Goal: Task Accomplishment & Management: Manage account settings

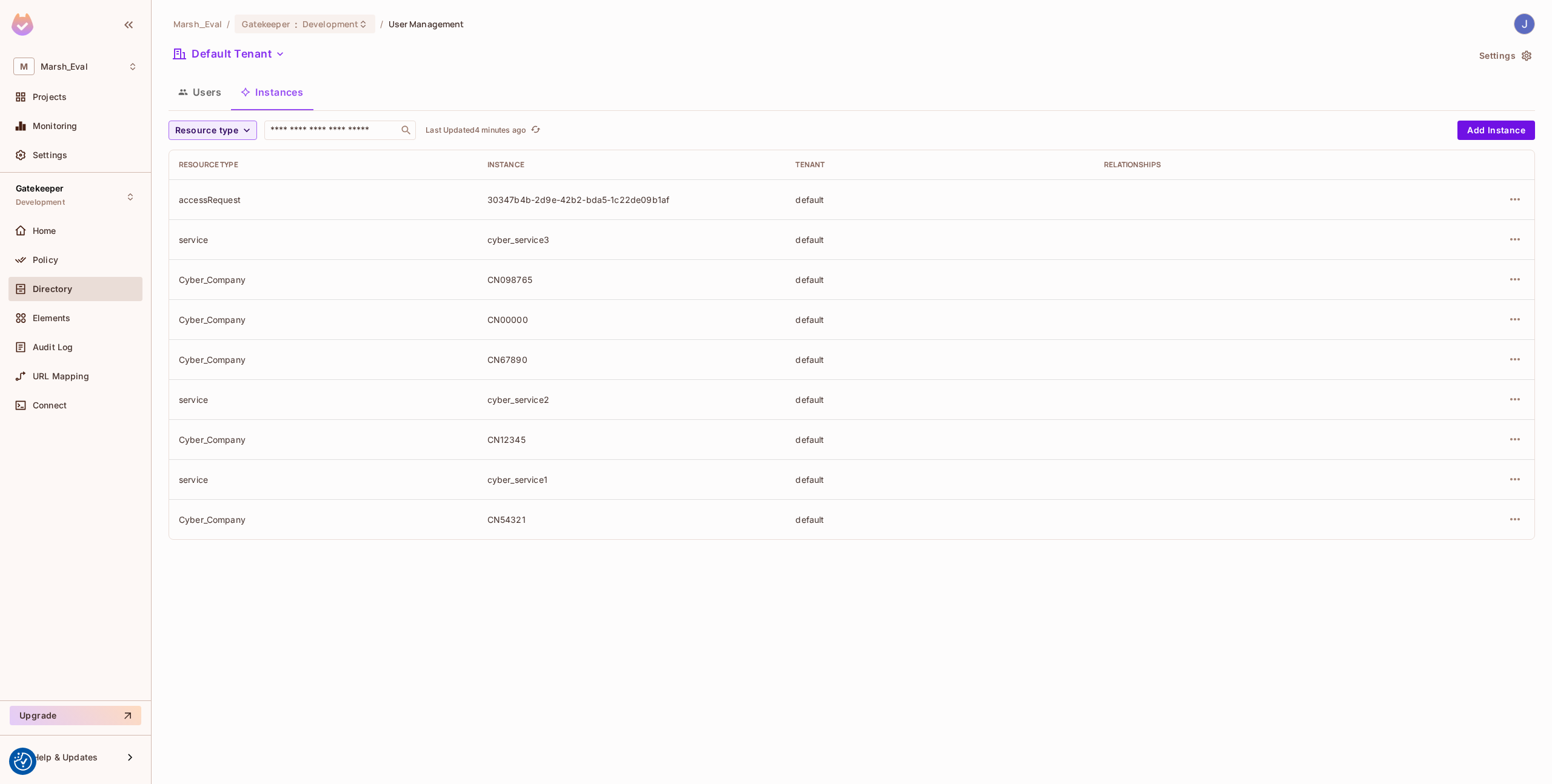
click at [330, 340] on td "Cyber_Company" at bounding box center [323, 359] width 309 height 40
click at [61, 298] on div "Directory" at bounding box center [75, 289] width 134 height 24
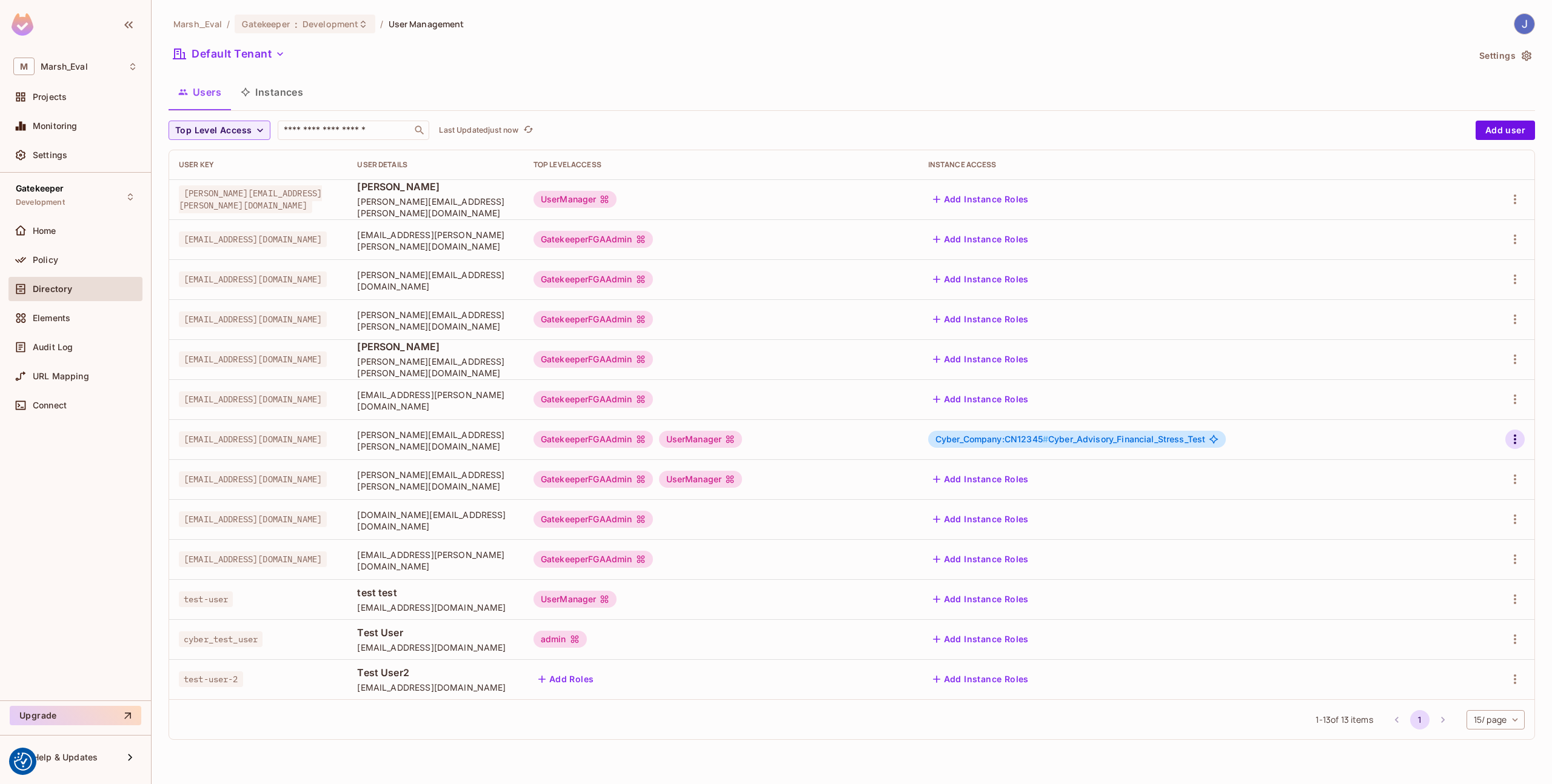
click at [1510, 439] on icon "button" at bounding box center [1515, 440] width 15 height 15
click at [1472, 466] on li "Edit" at bounding box center [1462, 467] width 107 height 27
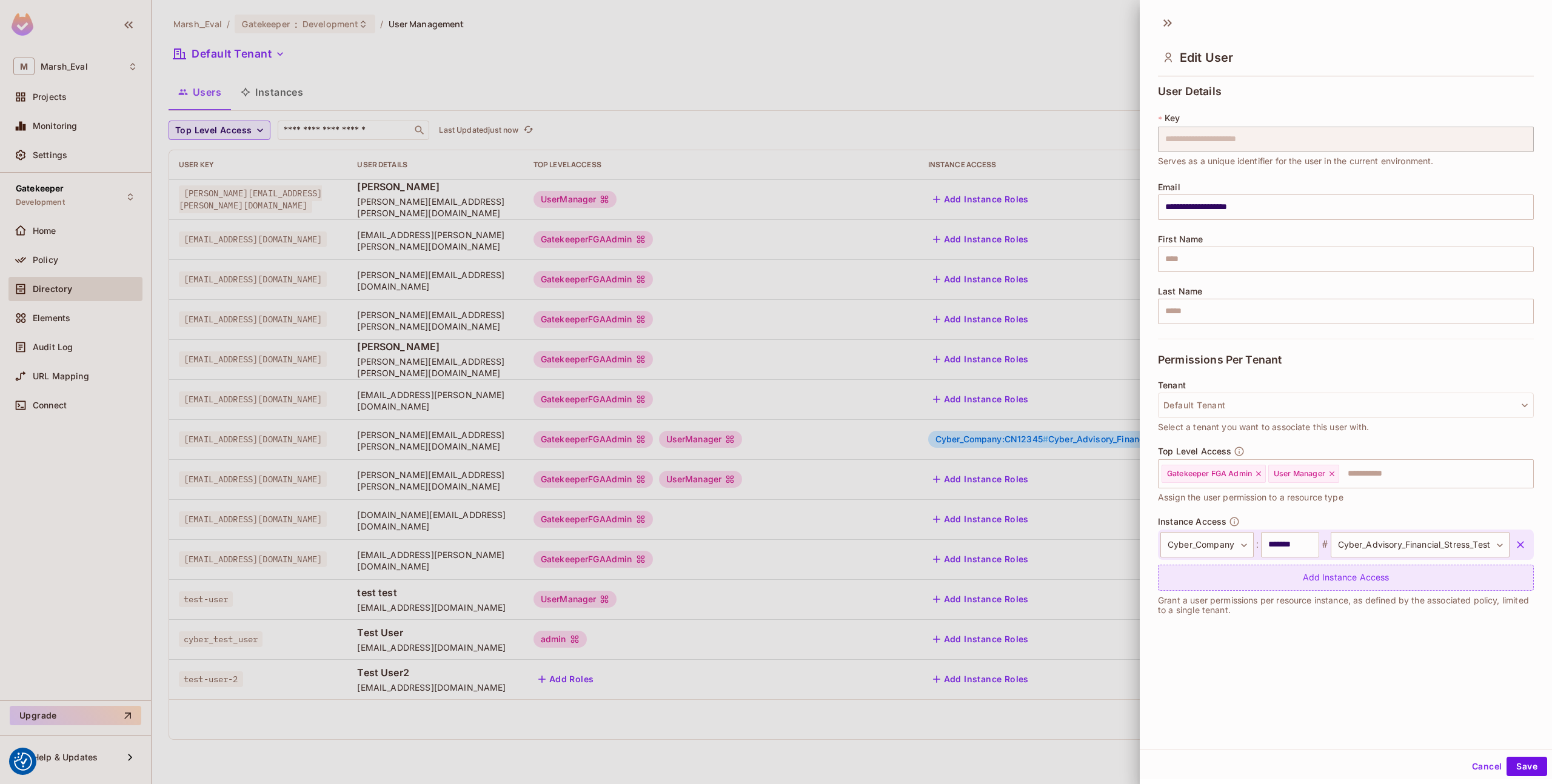
click at [1251, 583] on div "Add Instance Access" at bounding box center [1346, 578] width 375 height 26
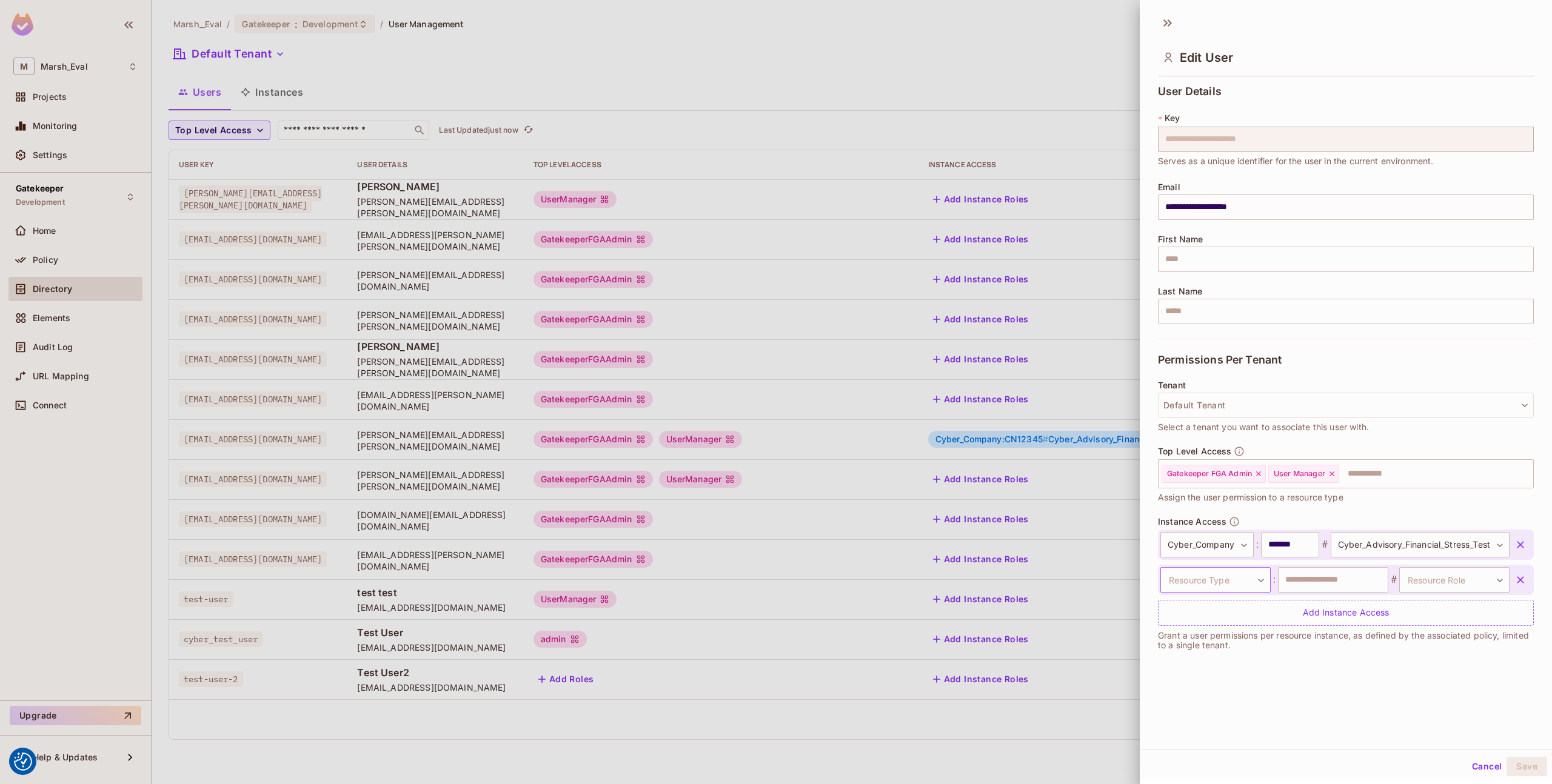
click at [1221, 583] on body "We use cookies to enhance your browsing experience, serve personalized ads or c…" at bounding box center [776, 392] width 1552 height 784
click at [1207, 670] on li "Cyber_Company" at bounding box center [1209, 671] width 111 height 22
click at [1301, 579] on input "text" at bounding box center [1333, 579] width 111 height 25
type input "*******"
click at [1411, 586] on body "We use cookies to enhance your browsing experience, serve personalized ads or c…" at bounding box center [776, 392] width 1552 height 784
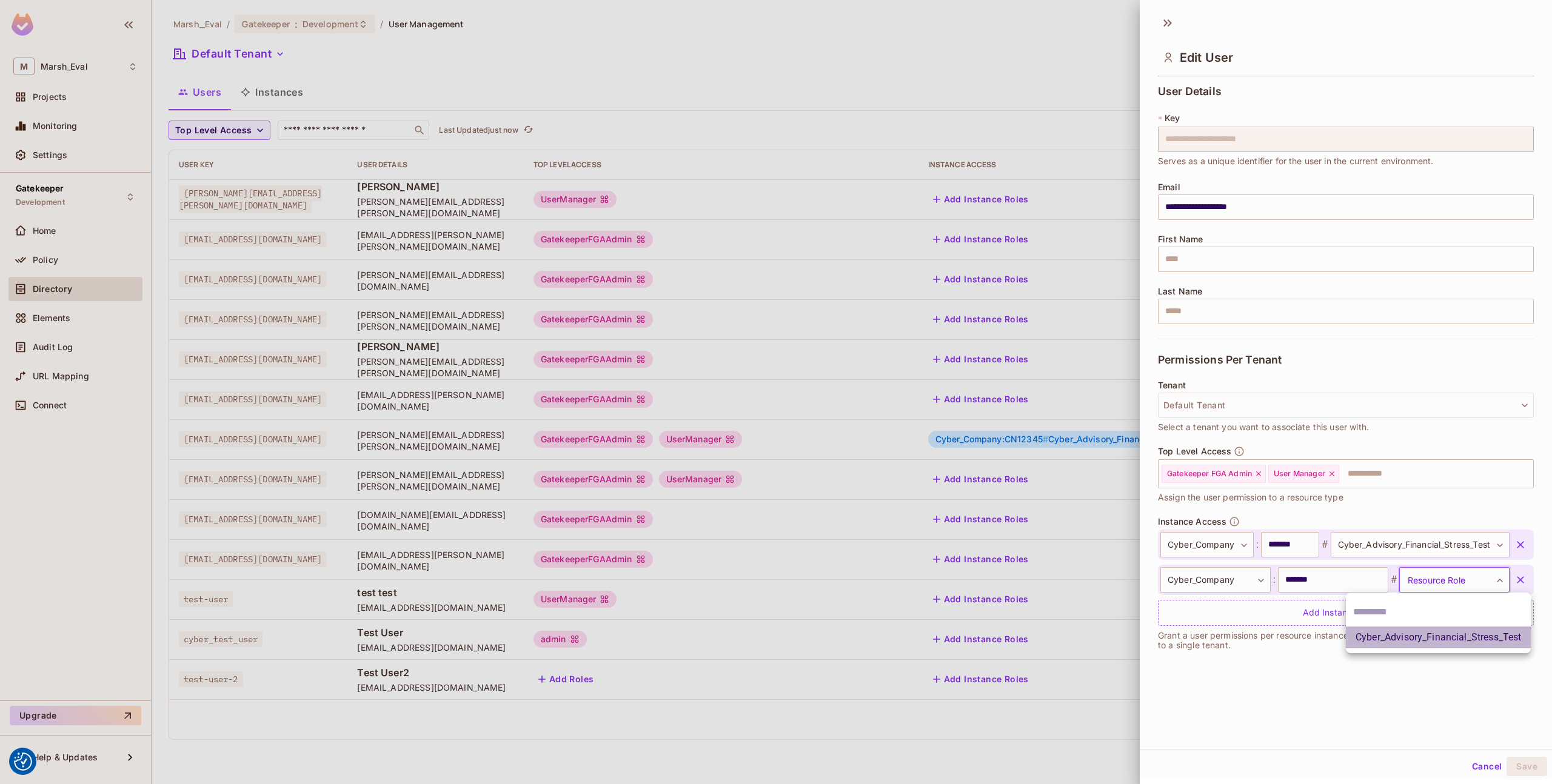
click at [1403, 635] on li "Cyber_Advisory_Financial_Stress_Test" at bounding box center [1437, 637] width 184 height 22
click at [1510, 765] on button "Save" at bounding box center [1527, 767] width 41 height 19
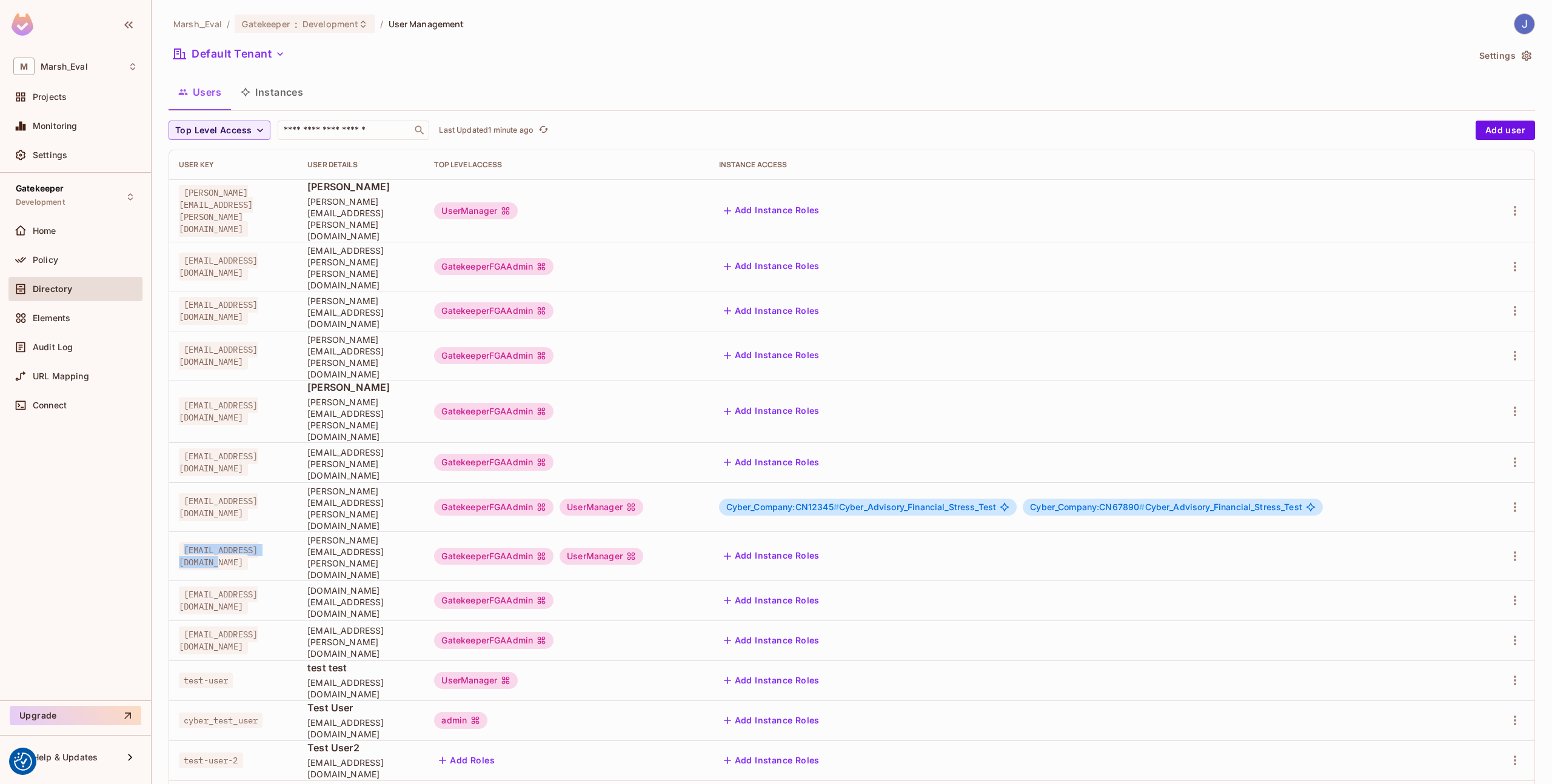
drag, startPoint x: 302, startPoint y: 483, endPoint x: 183, endPoint y: 484, distance: 119.0
click at [183, 543] on span "1312443@emea.mrshmc.com" at bounding box center [218, 557] width 79 height 28
copy span "1312443@emea.mrshmc.com"
click at [216, 621] on td "1239414@mgd.mrshmc.com" at bounding box center [233, 640] width 128 height 40
click at [217, 443] on td "1339291@mgd.mrshmc.com" at bounding box center [233, 462] width 128 height 40
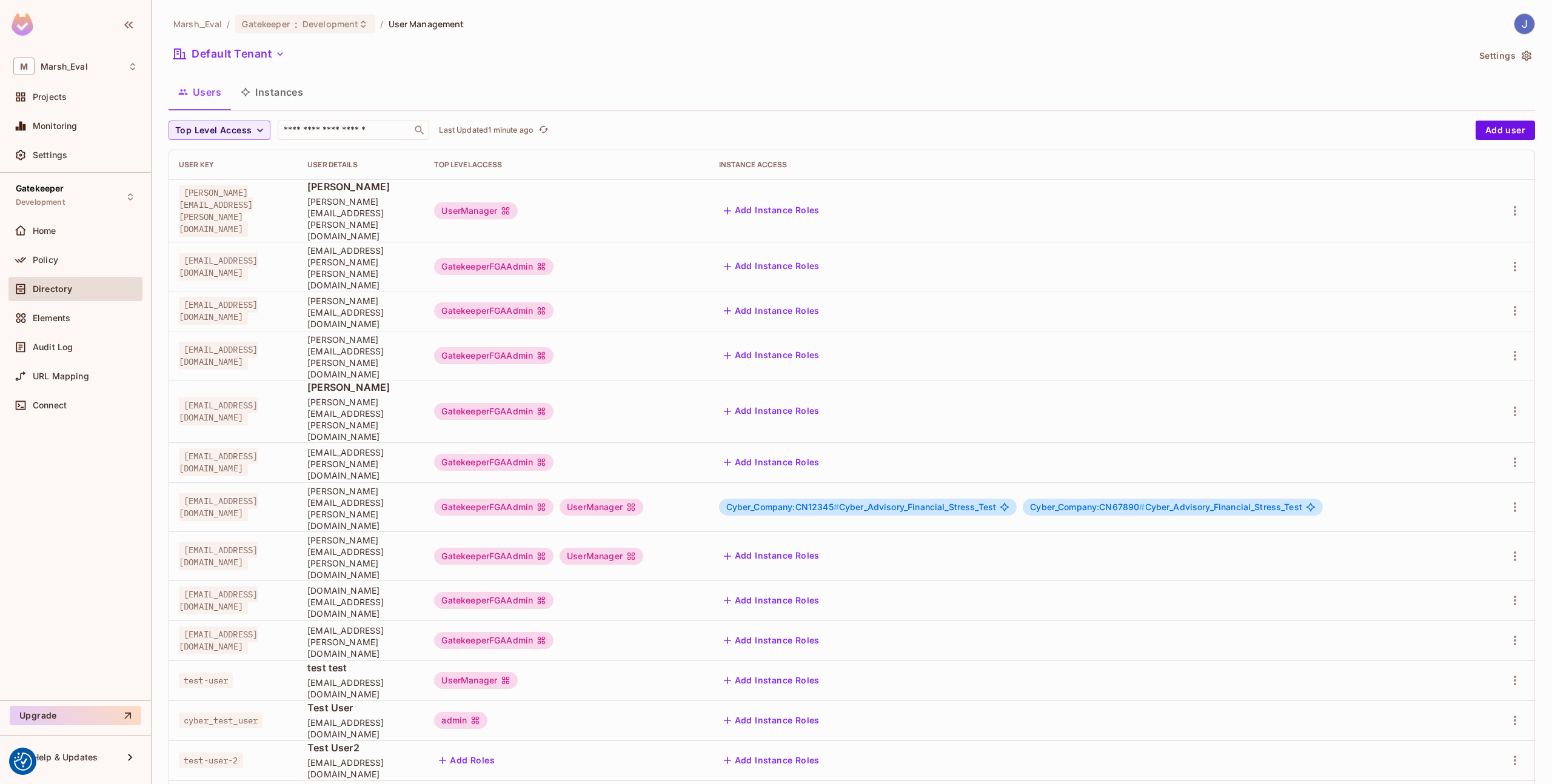
click at [217, 443] on td "1339291@mgd.mrshmc.com" at bounding box center [233, 462] width 128 height 40
click at [216, 448] on span "1339291@mgd.mrshmc.com" at bounding box center [218, 462] width 79 height 28
copy tr "1339291@mgd.mrshmc.com"
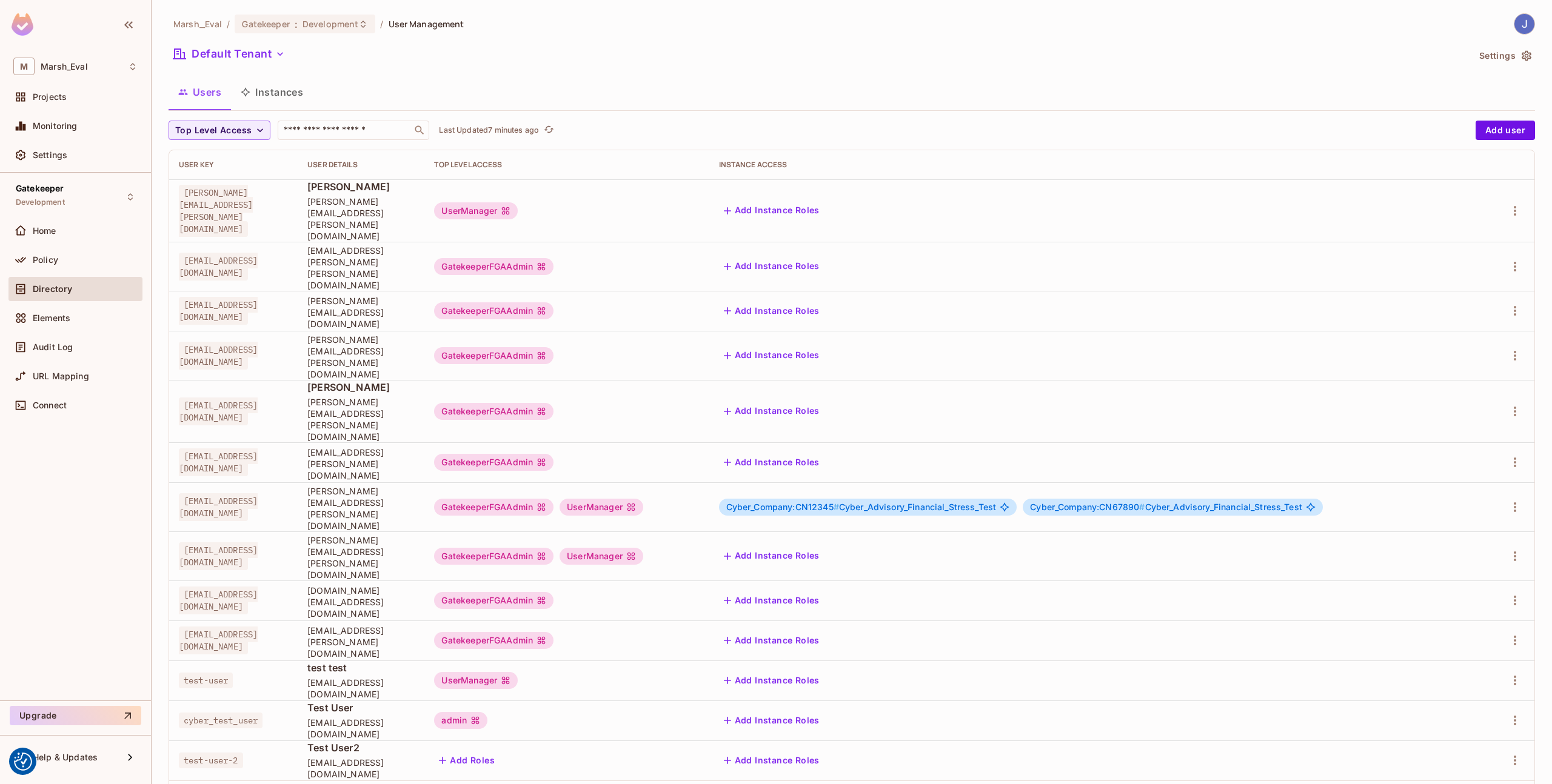
click at [258, 397] on span "1203871@ad.us.mrshmc.com" at bounding box center [218, 411] width 79 height 28
click at [41, 262] on span "Policy" at bounding box center [45, 260] width 25 height 10
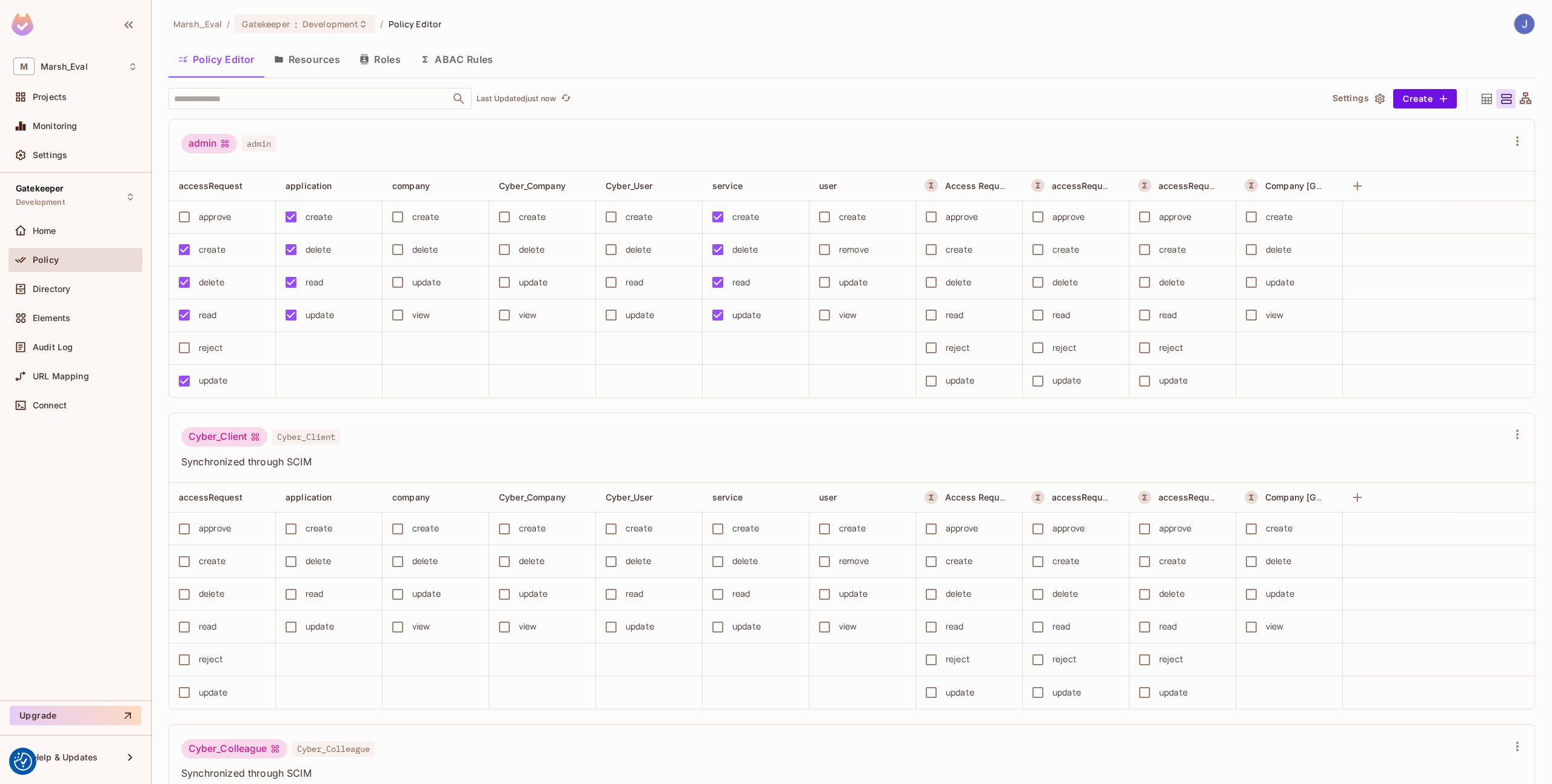
click at [298, 66] on button "Resources" at bounding box center [306, 58] width 85 height 30
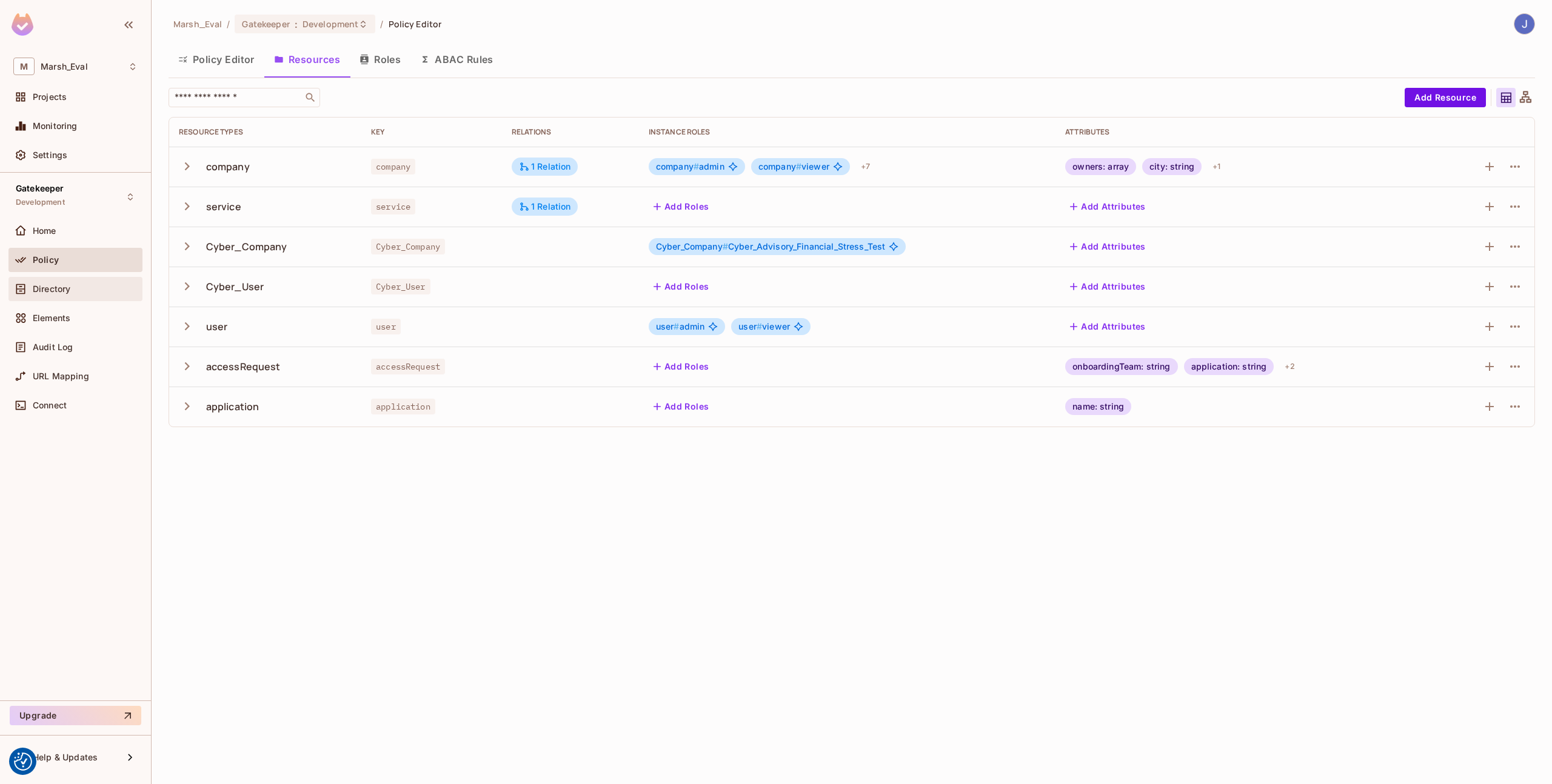
click at [63, 297] on div "Directory" at bounding box center [75, 289] width 134 height 24
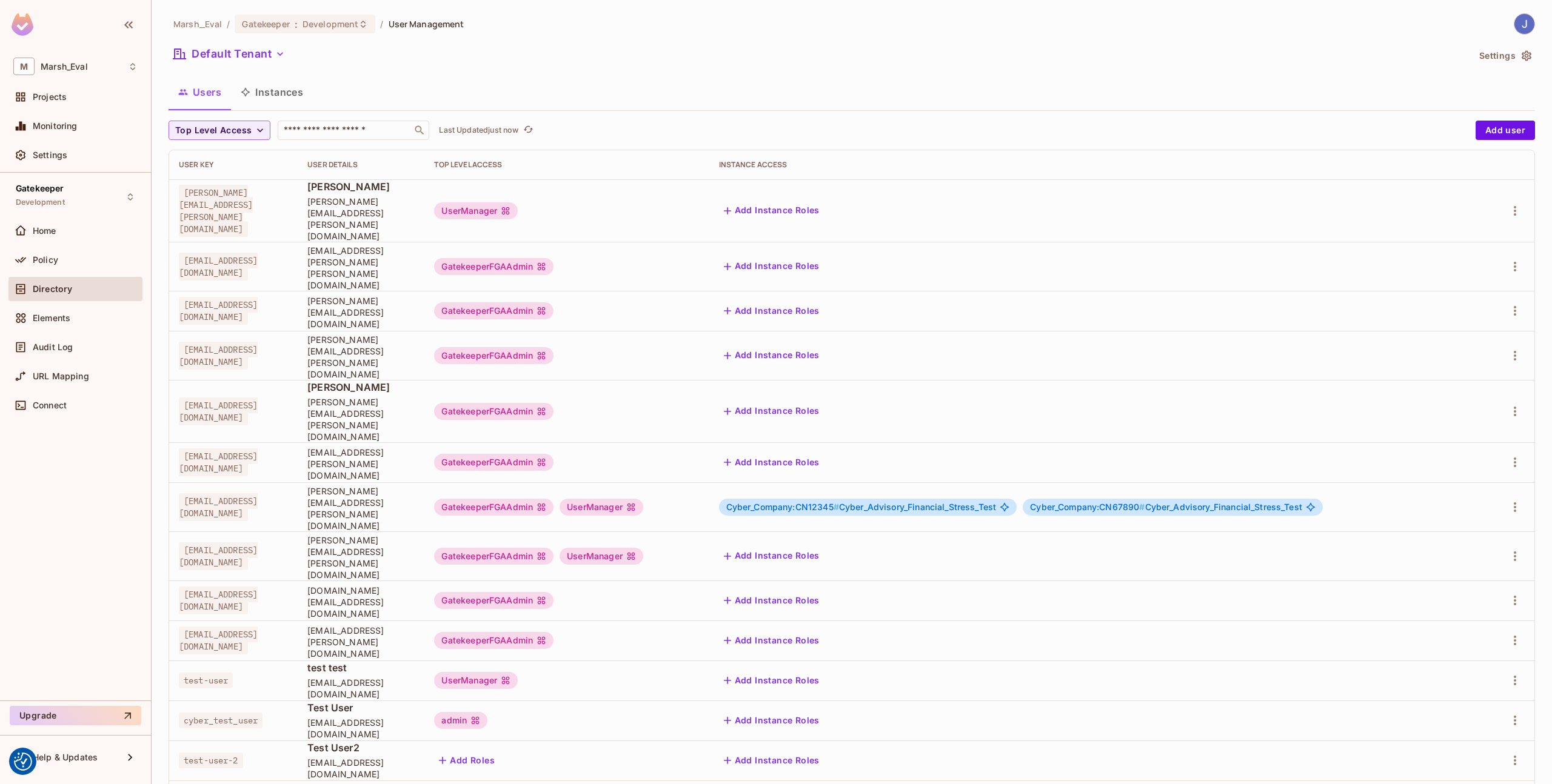
click at [301, 92] on button "Instances" at bounding box center [271, 92] width 82 height 30
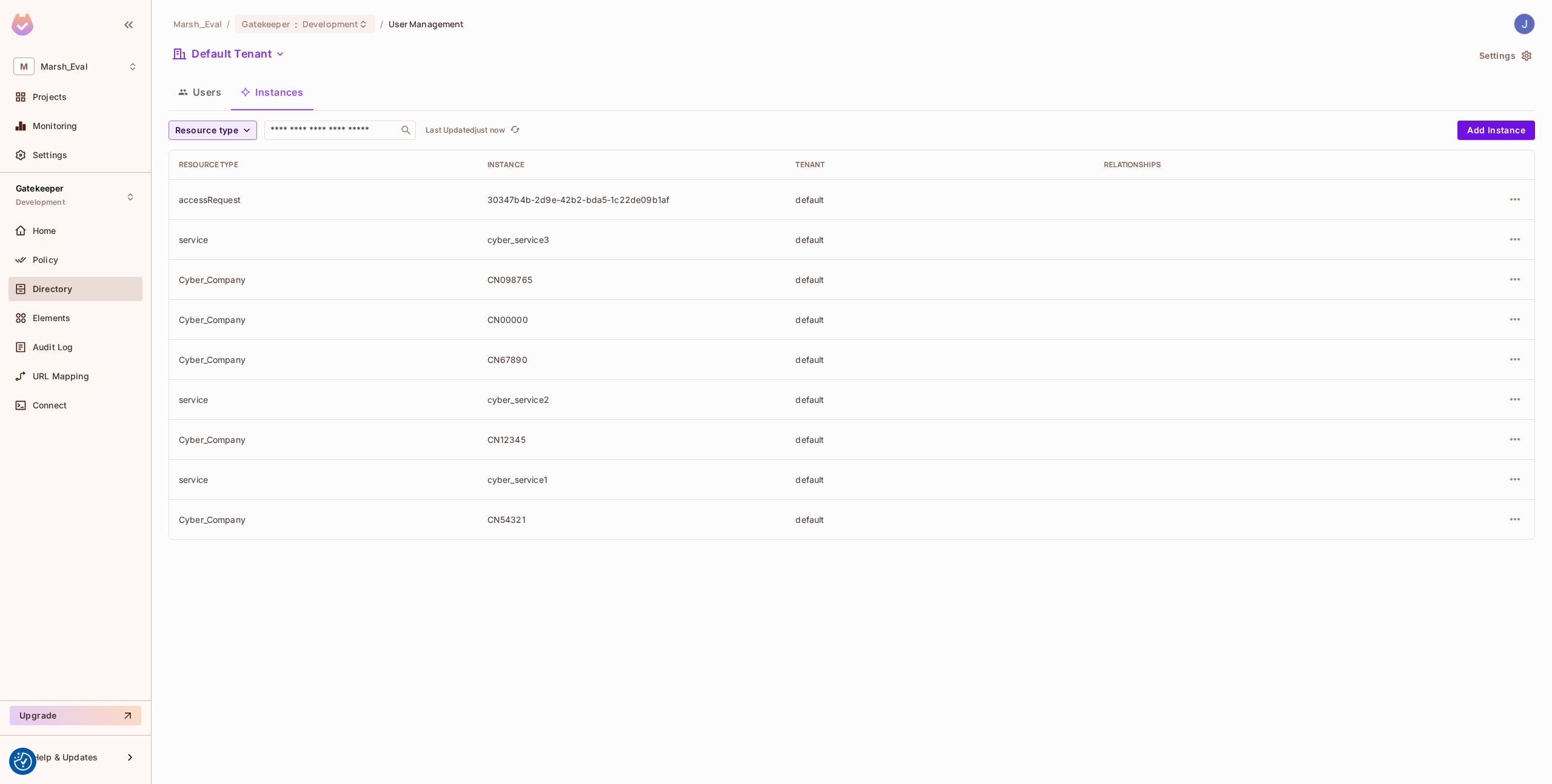
click at [174, 282] on td "Cyber_Company" at bounding box center [323, 279] width 309 height 40
drag, startPoint x: 175, startPoint y: 279, endPoint x: 371, endPoint y: 378, distance: 219.6
click at [371, 378] on tbody "accessRequest 30347b4b-2d9e-42b2-bda5-1c22de09b1af default service cyber_servic…" at bounding box center [852, 359] width 1365 height 360
click at [229, 280] on div "Cyber_Company" at bounding box center [323, 279] width 289 height 11
drag, startPoint x: 266, startPoint y: 268, endPoint x: 442, endPoint y: 385, distance: 211.3
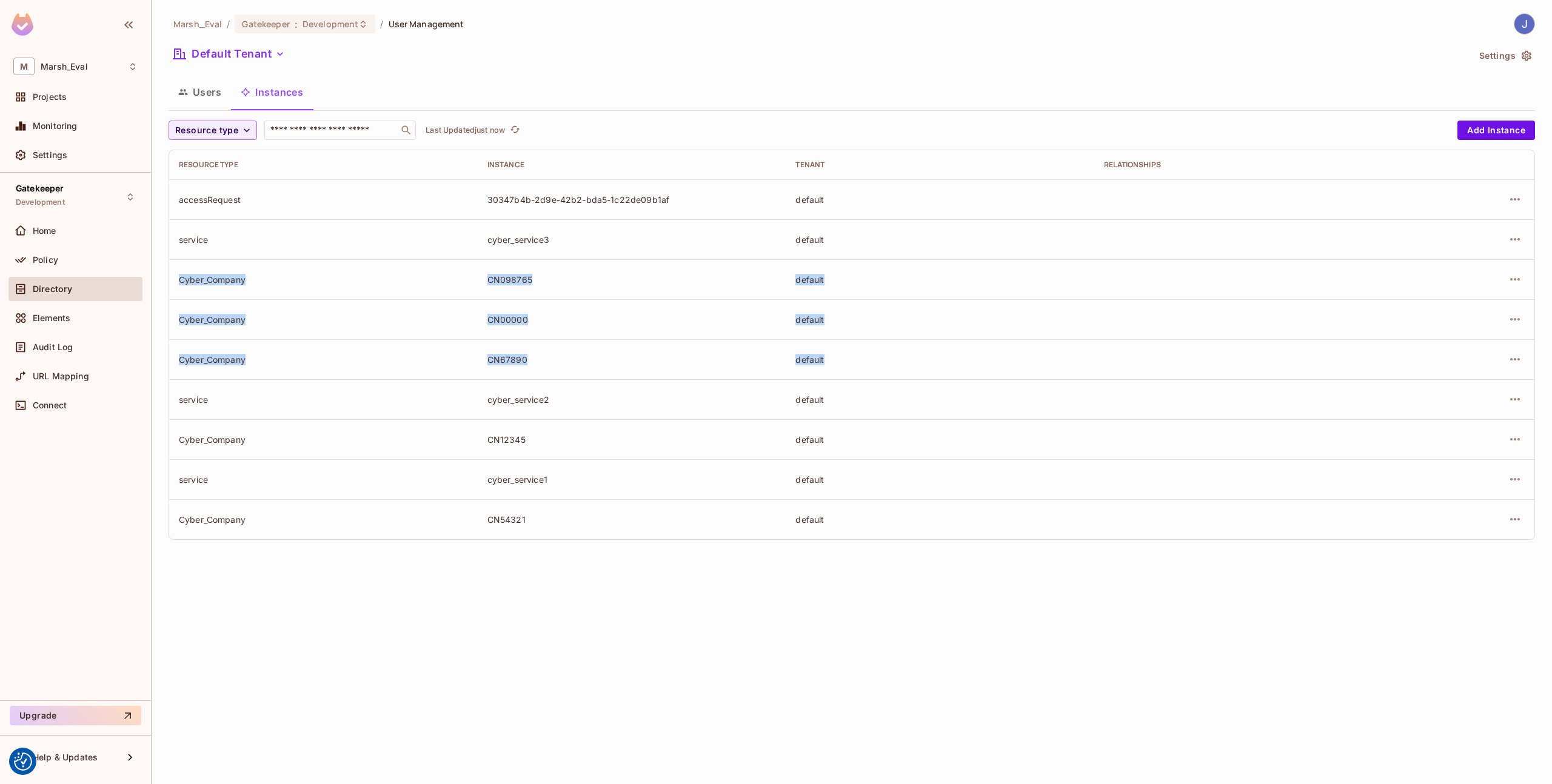
click at [442, 385] on tbody "accessRequest 30347b4b-2d9e-42b2-bda5-1c22de09b1af default service cyber_servic…" at bounding box center [852, 359] width 1365 height 360
click at [45, 268] on div "Policy" at bounding box center [75, 260] width 134 height 24
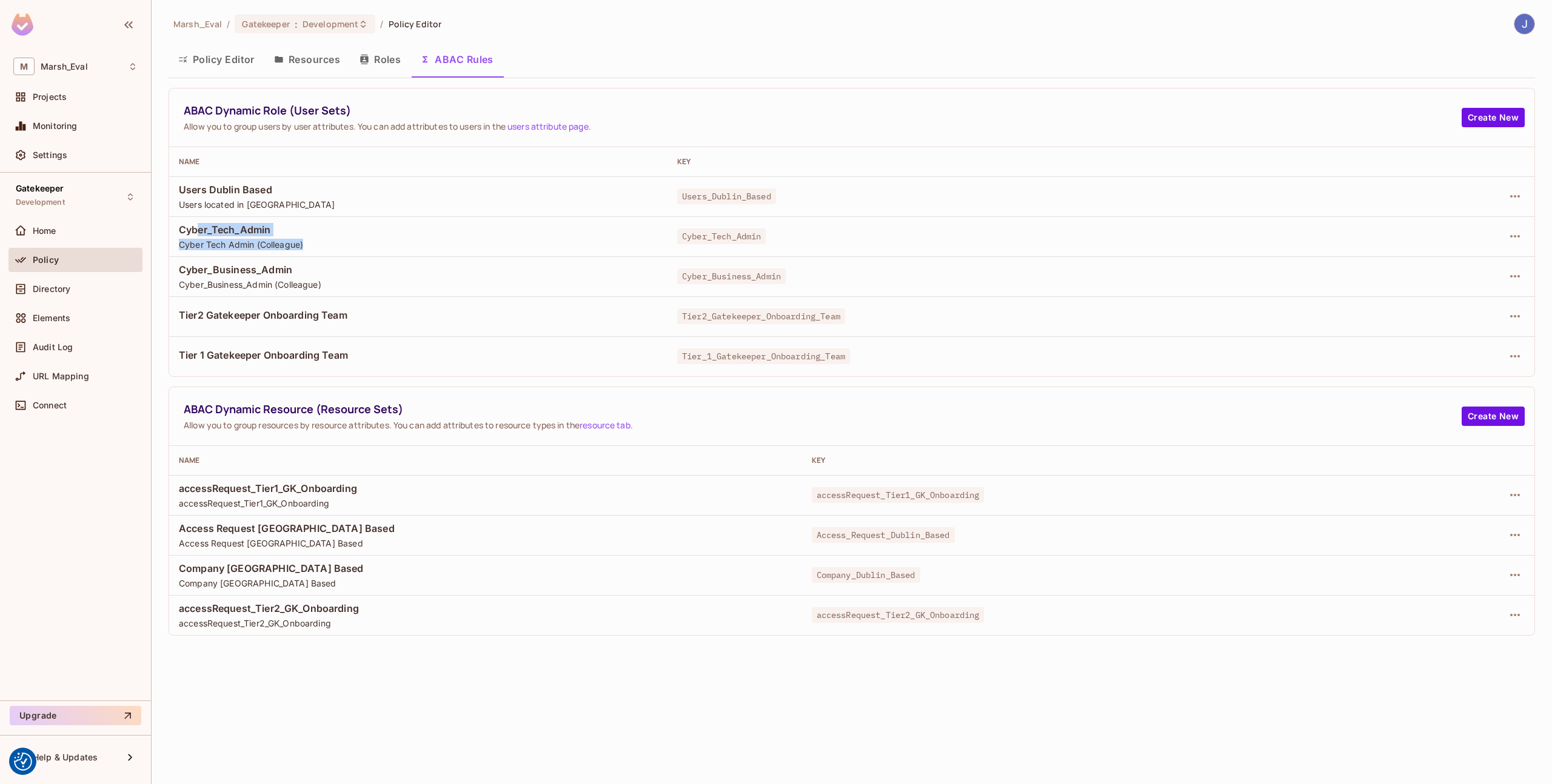
drag, startPoint x: 198, startPoint y: 233, endPoint x: 378, endPoint y: 249, distance: 180.7
click at [378, 249] on div "Cyber_Tech_Admin Cyber Tech Admin (Colleague)" at bounding box center [418, 236] width 479 height 28
click at [1500, 237] on div at bounding box center [1461, 236] width 126 height 19
click at [1509, 237] on icon "button" at bounding box center [1515, 236] width 15 height 15
click at [1490, 262] on div "Edit Dynamic Role (User Set)" at bounding box center [1432, 264] width 119 height 12
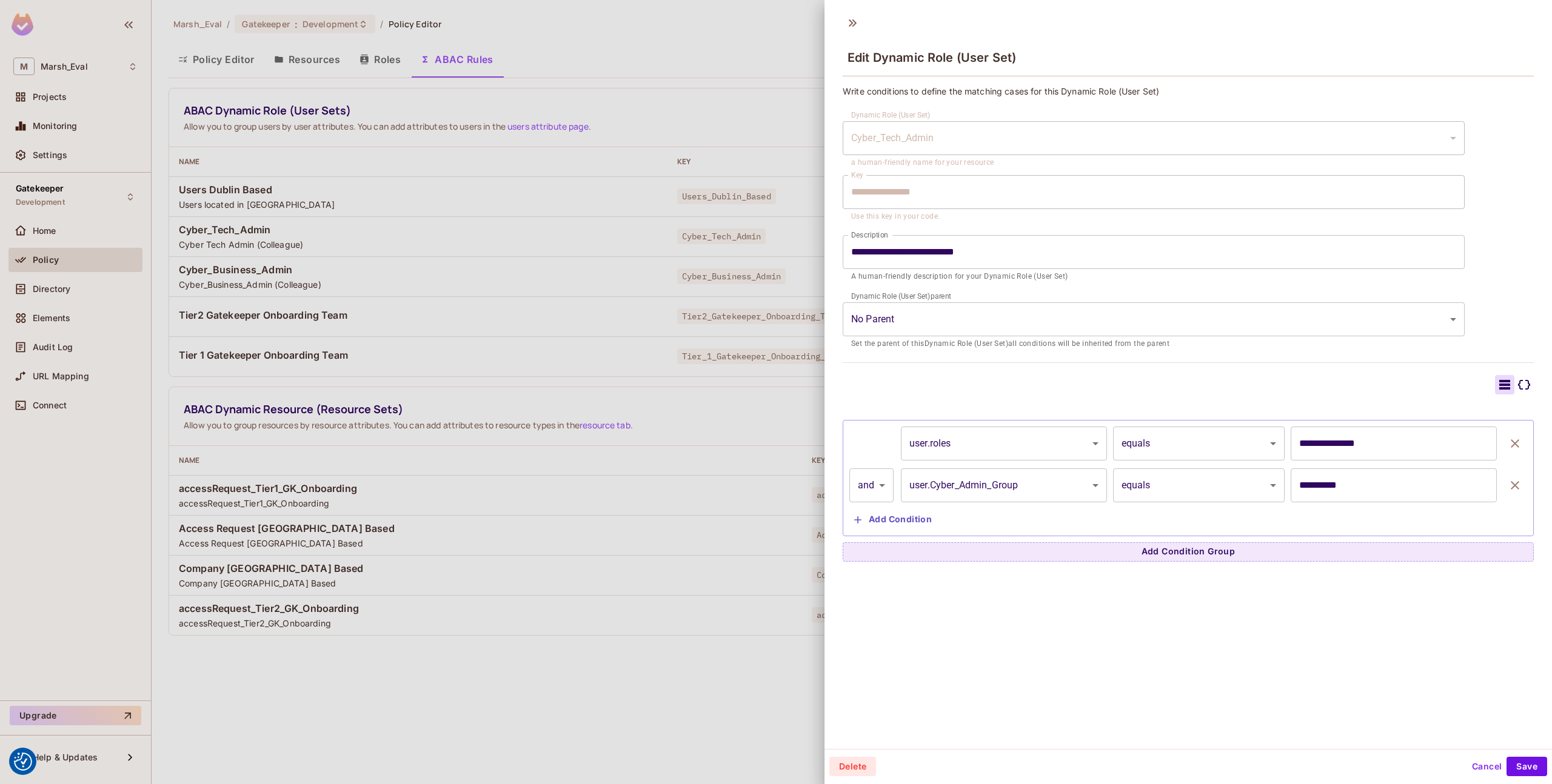
click at [737, 396] on div at bounding box center [776, 392] width 1552 height 784
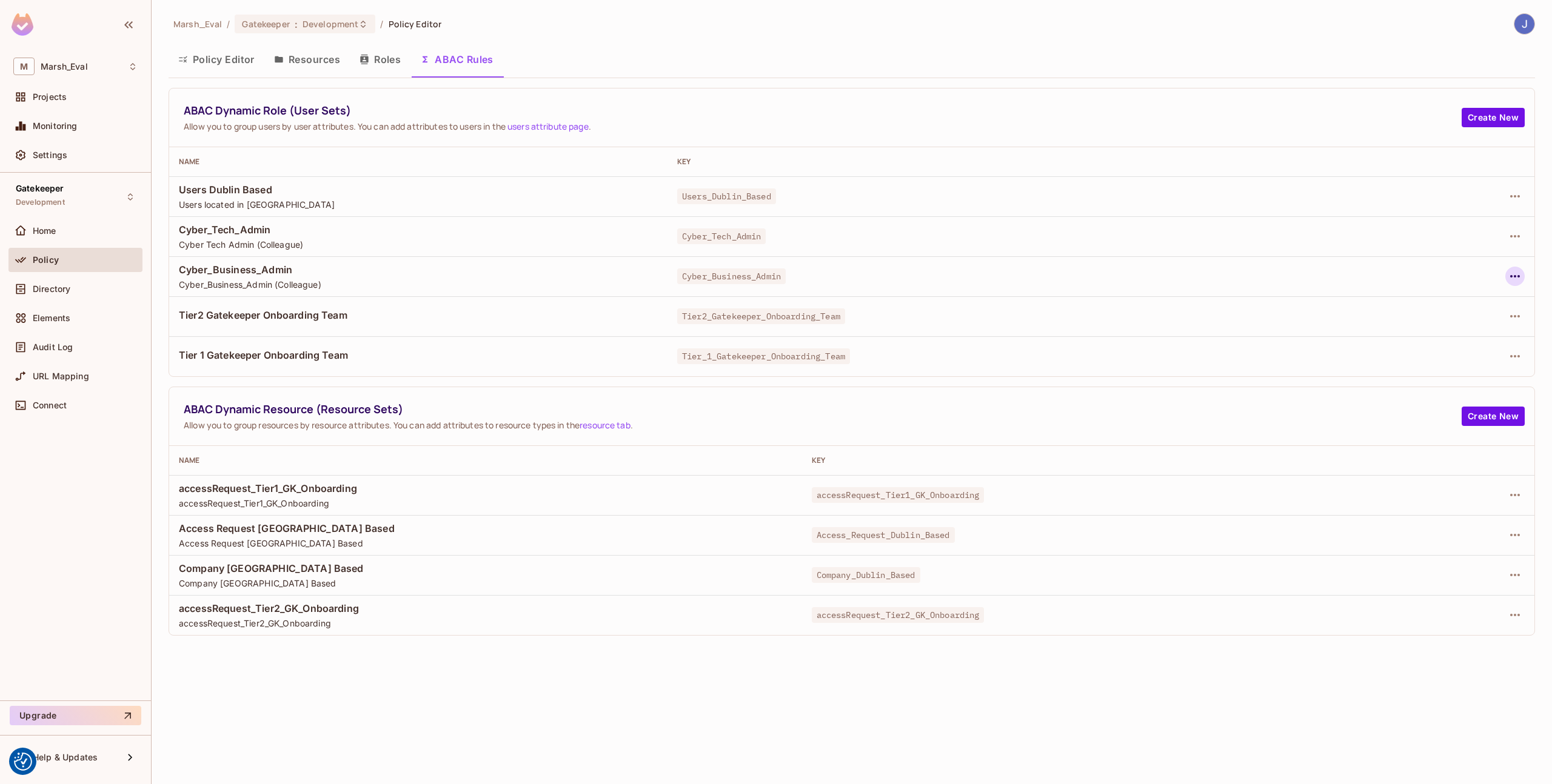
click at [1509, 278] on icon "button" at bounding box center [1515, 276] width 15 height 15
click at [1476, 312] on span "Edit Dynamic Role (User Set)" at bounding box center [1431, 305] width 126 height 19
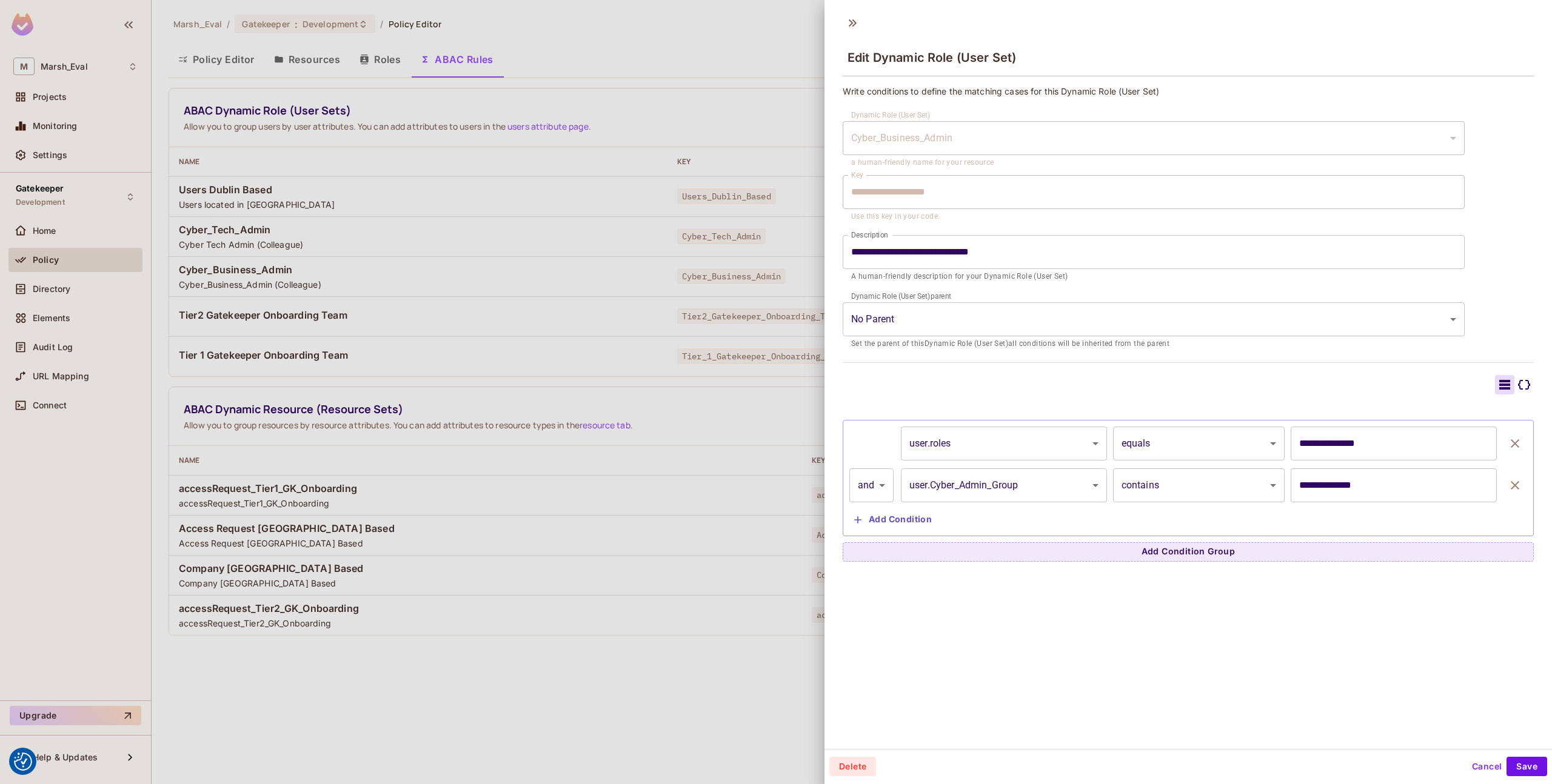
click at [592, 406] on div at bounding box center [776, 392] width 1552 height 784
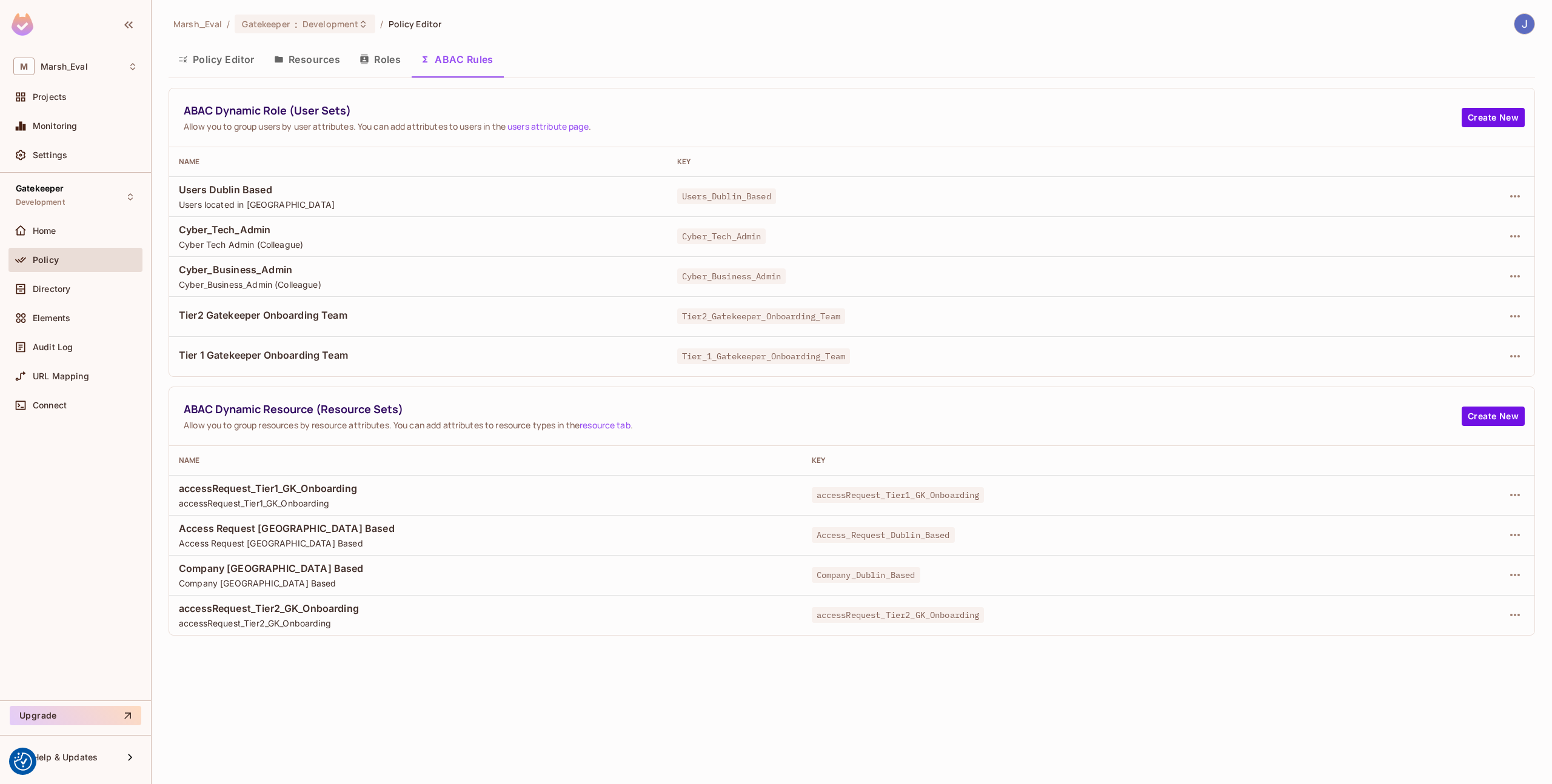
click at [592, 406] on span "ABAC Dynamic Resource (Resource Sets)" at bounding box center [822, 409] width 1277 height 15
click at [392, 51] on button "Roles" at bounding box center [379, 58] width 61 height 30
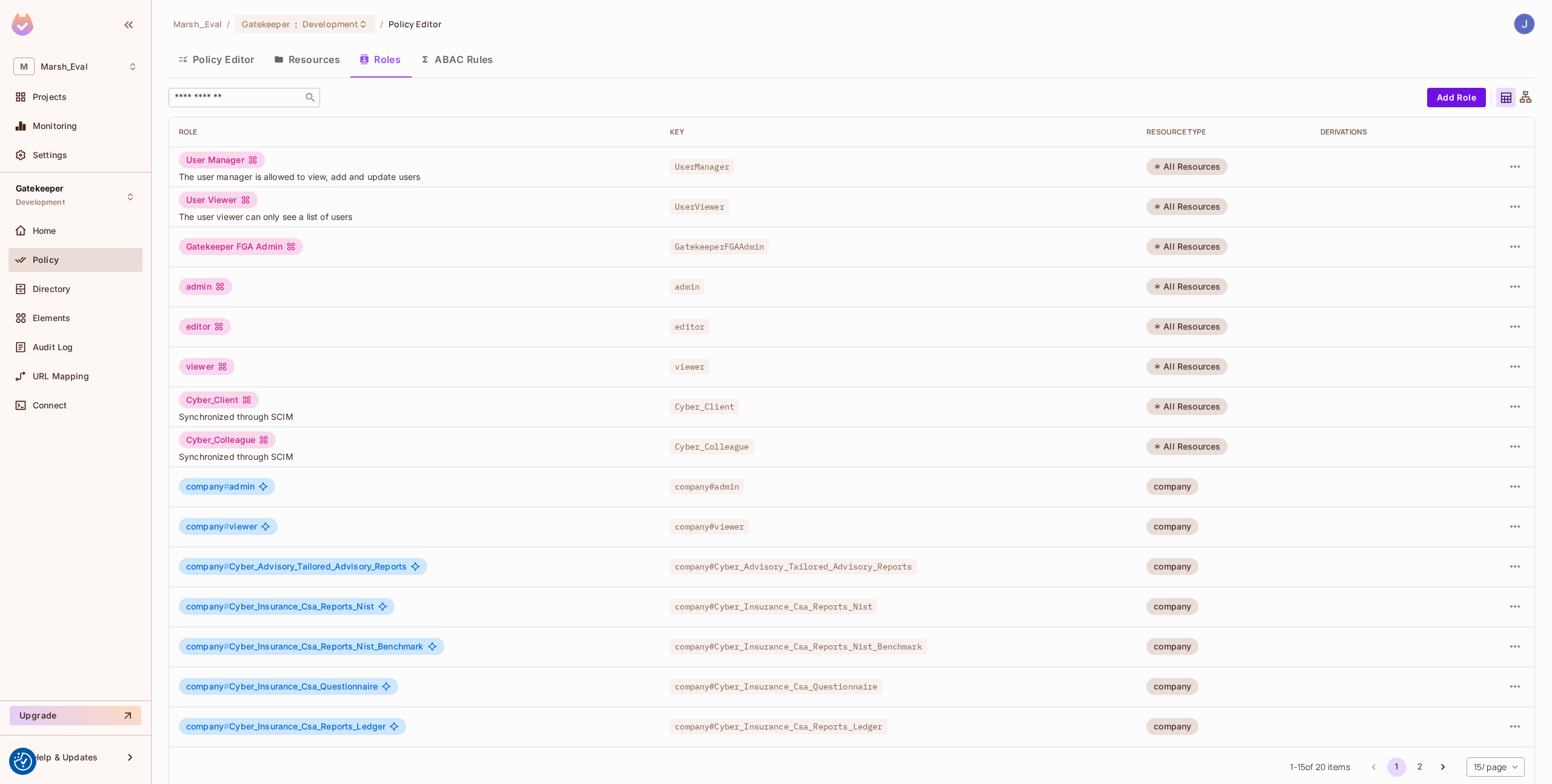
click at [268, 101] on input "text" at bounding box center [236, 97] width 128 height 12
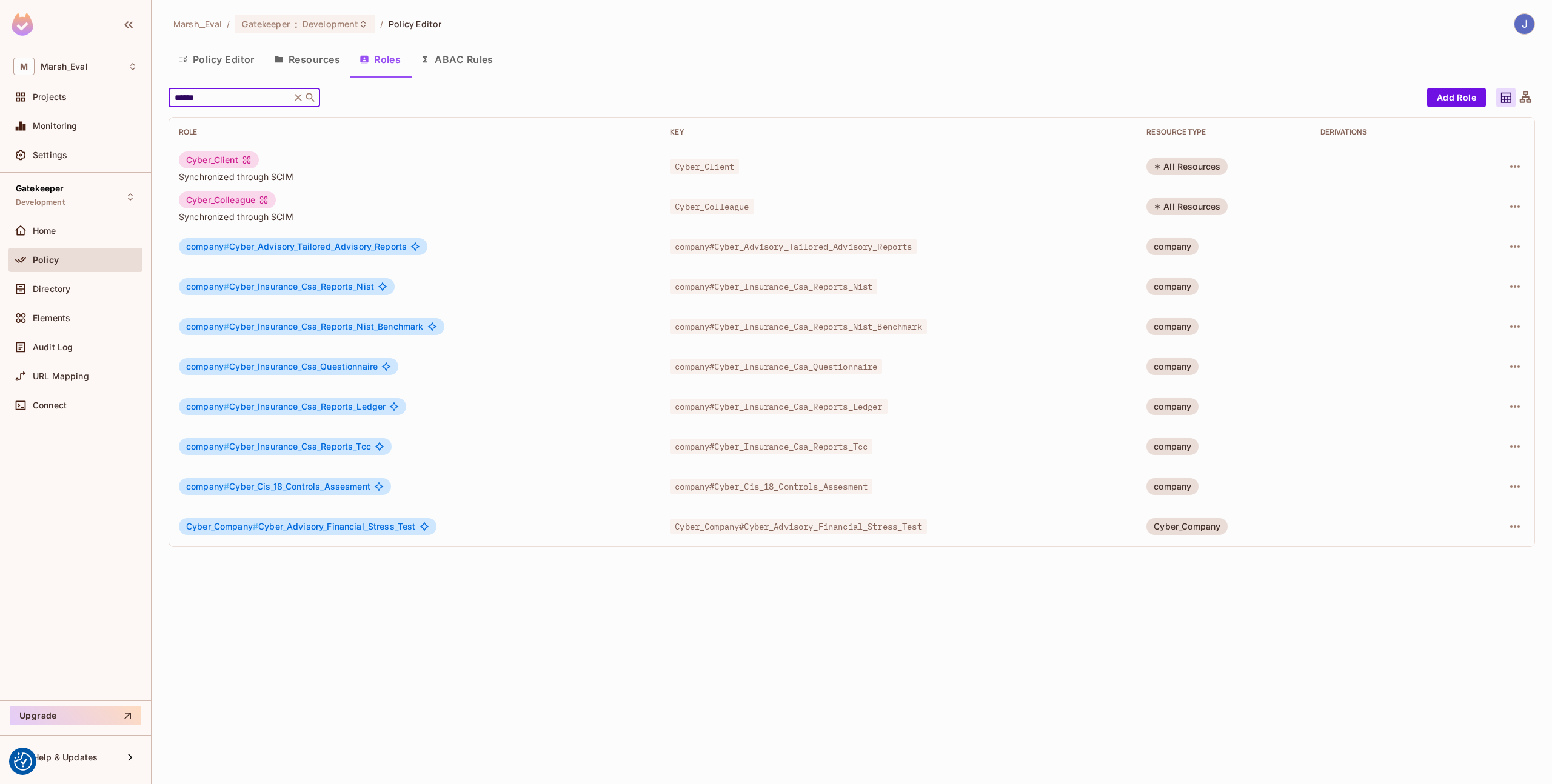
type input "******"
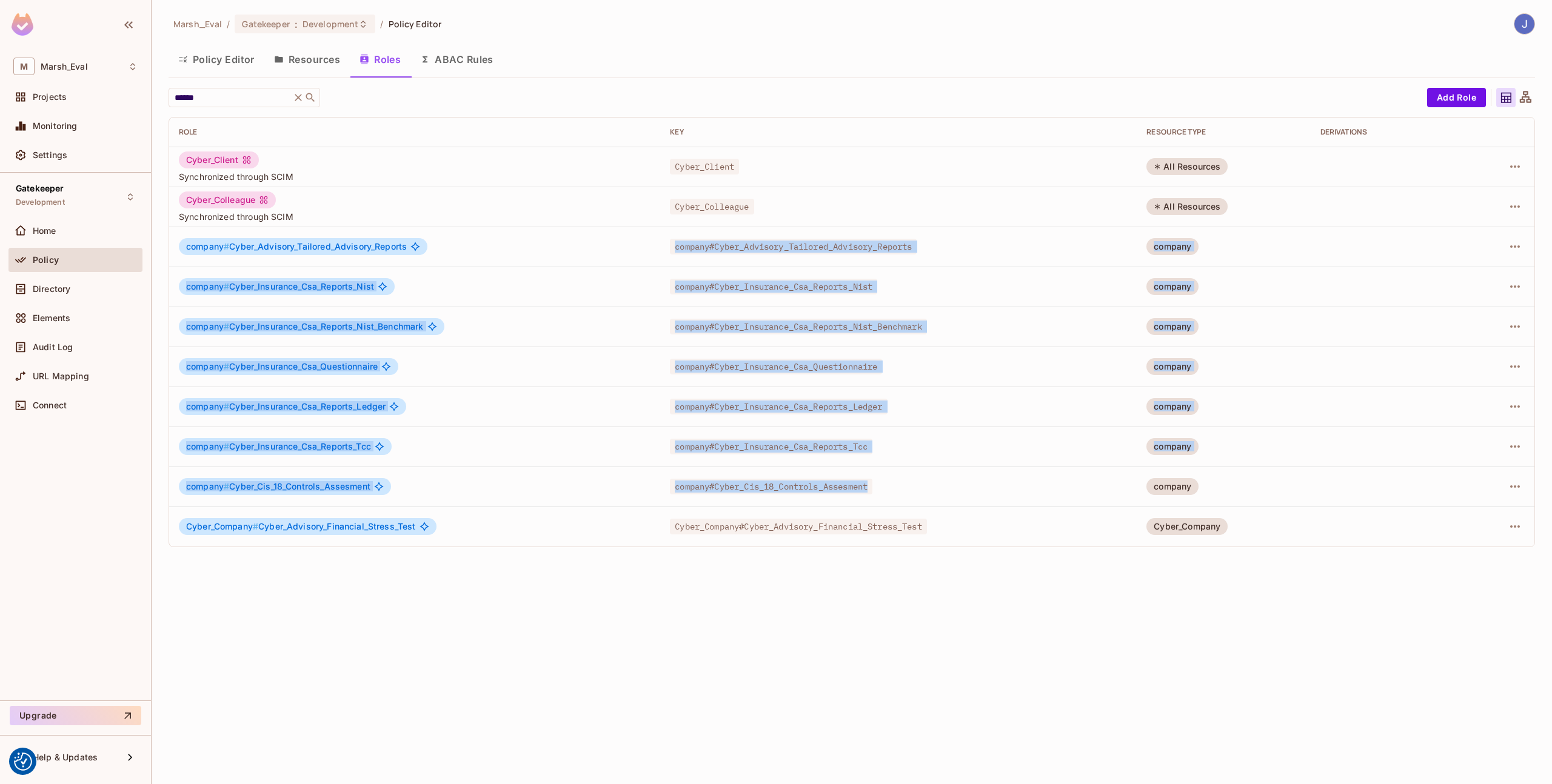
drag, startPoint x: 938, startPoint y: 498, endPoint x: 242, endPoint y: 254, distance: 737.5
click at [242, 254] on tbody "Cyber_Client Synchronized through SCIM Cyber_Client All Resources Cyber_Colleag…" at bounding box center [852, 347] width 1365 height 400
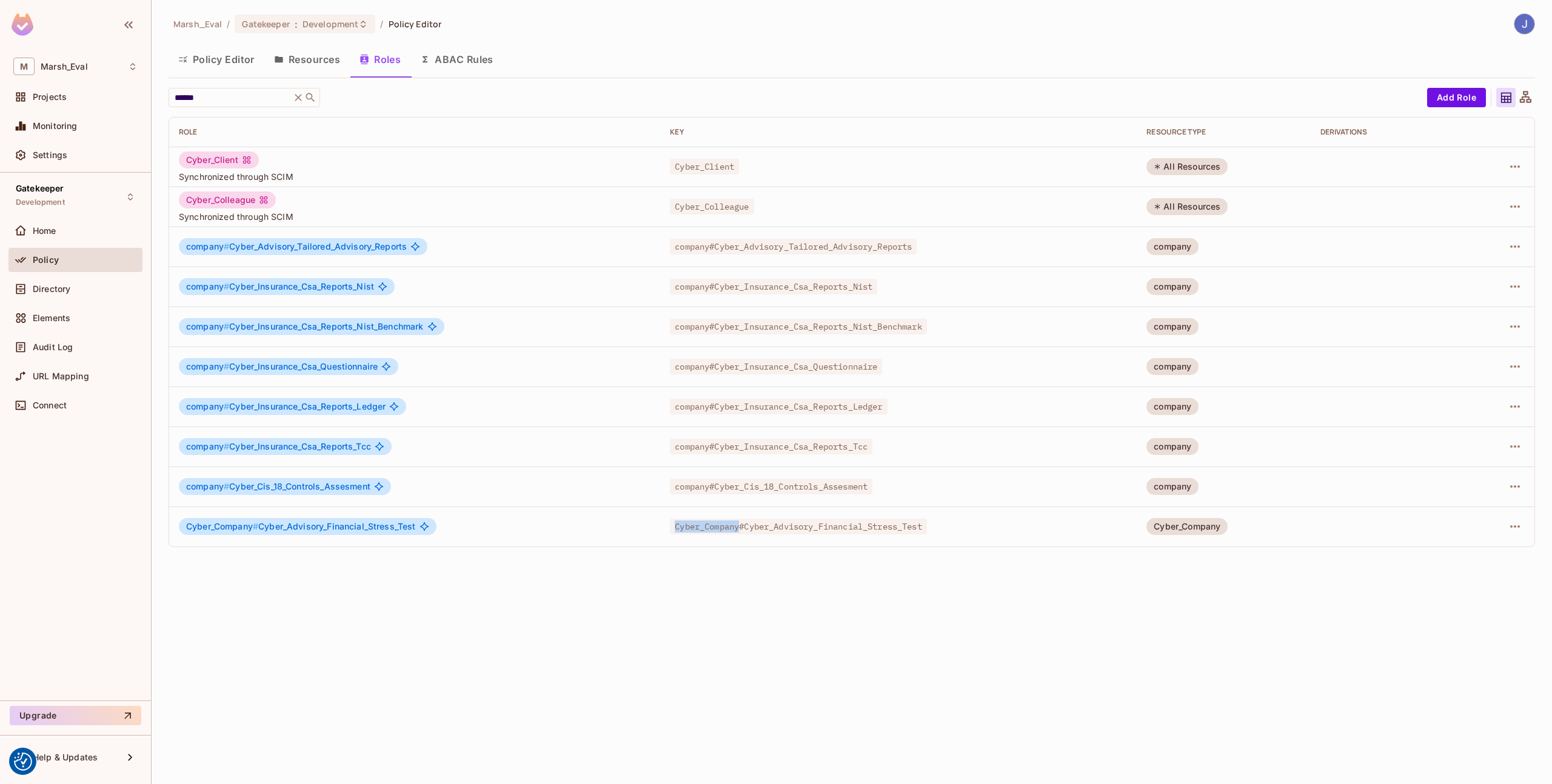
drag, startPoint x: 674, startPoint y: 529, endPoint x: 739, endPoint y: 530, distance: 65.0
click at [739, 530] on span "Cyber_Company#Cyber_Advisory_Financial_Stress_Test" at bounding box center [798, 526] width 257 height 15
drag, startPoint x: 707, startPoint y: 487, endPoint x: 671, endPoint y: 483, distance: 36.2
click at [671, 483] on span "company#Cyber_Cis_18_Controls_Assesment" at bounding box center [770, 486] width 202 height 15
click at [637, 489] on div "company # Cyber_Cis_18_Controls_Assesment" at bounding box center [414, 487] width 471 height 17
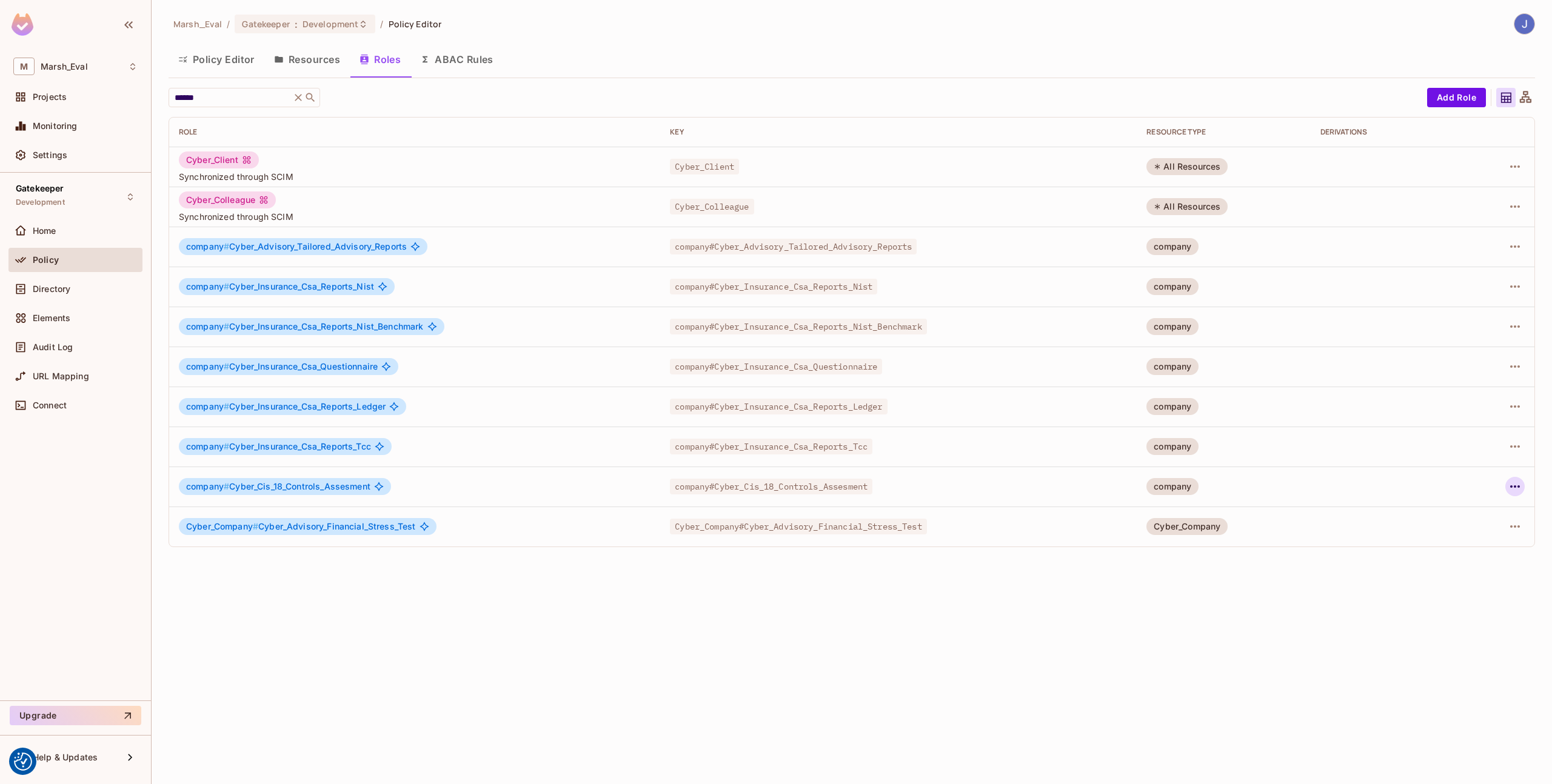
click at [1511, 493] on icon "button" at bounding box center [1515, 487] width 15 height 15
click at [1479, 516] on span "Edit Role" at bounding box center [1461, 514] width 44 height 19
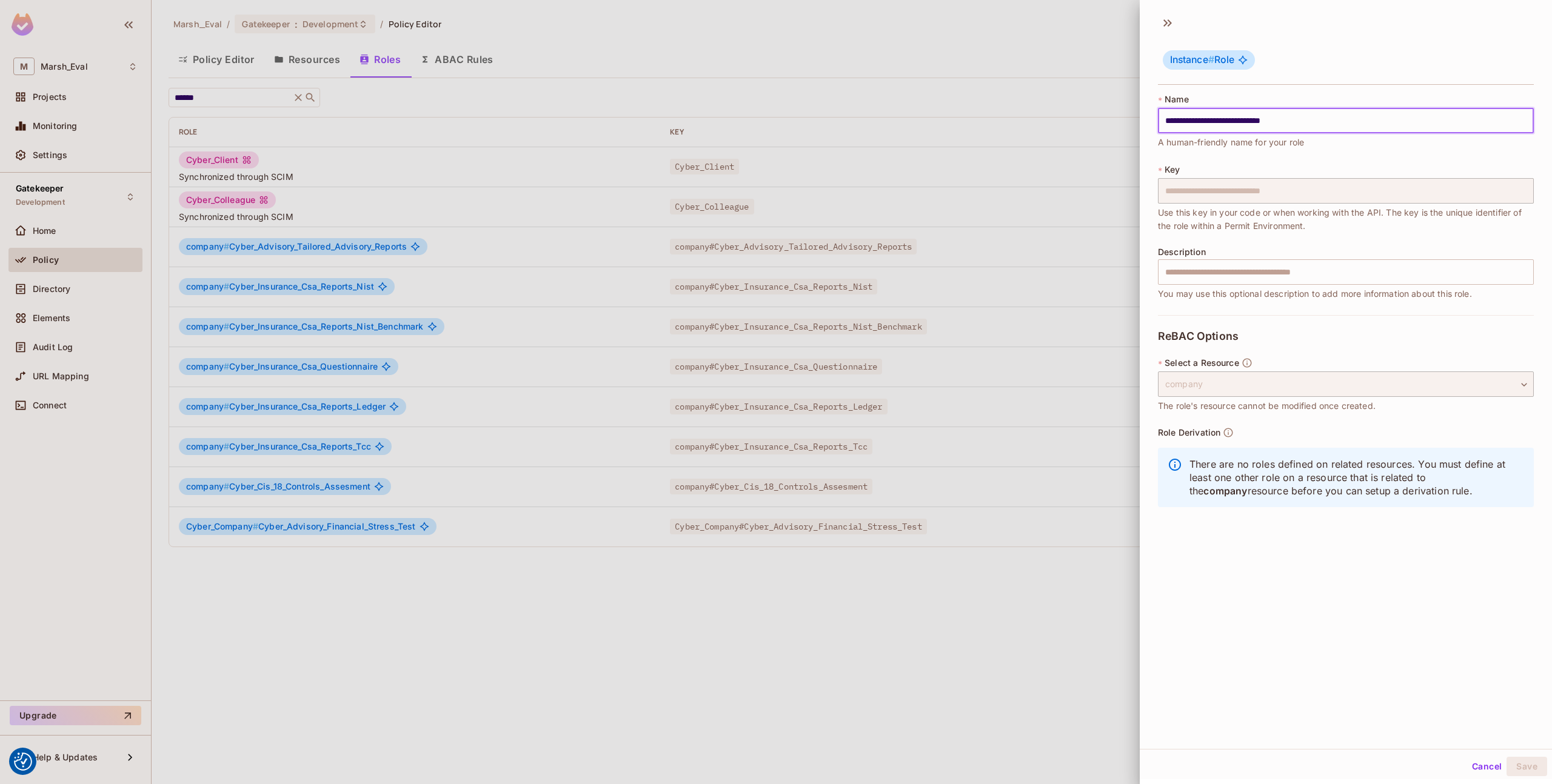
click at [1189, 118] on input "**********" at bounding box center [1346, 120] width 375 height 25
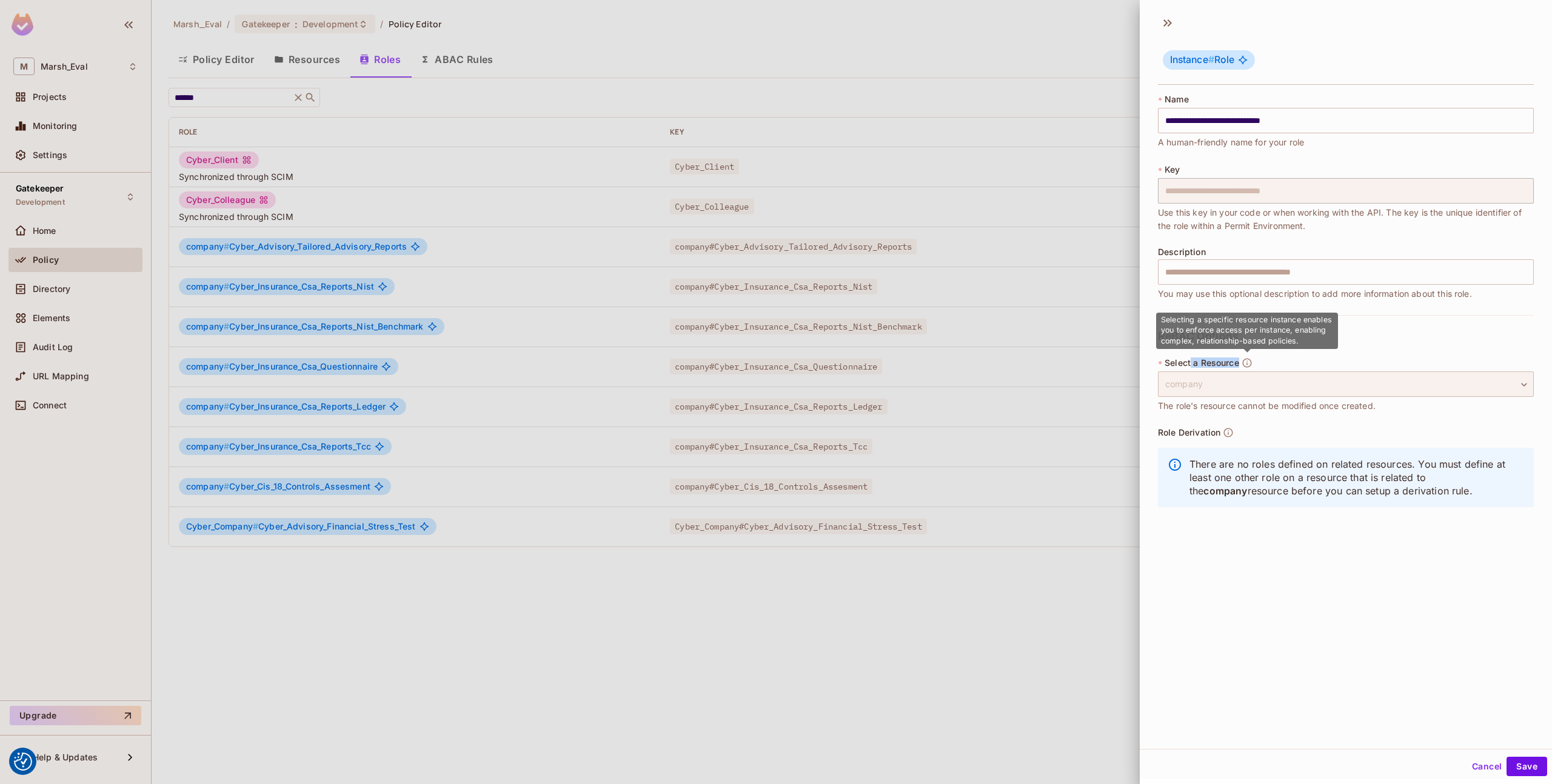
drag, startPoint x: 1191, startPoint y: 366, endPoint x: 1245, endPoint y: 371, distance: 54.2
click at [1245, 371] on div "* Select a Resource company ******* ​ The role's resource cannot be modified on…" at bounding box center [1346, 384] width 375 height 56
click at [1095, 405] on div at bounding box center [776, 392] width 1552 height 784
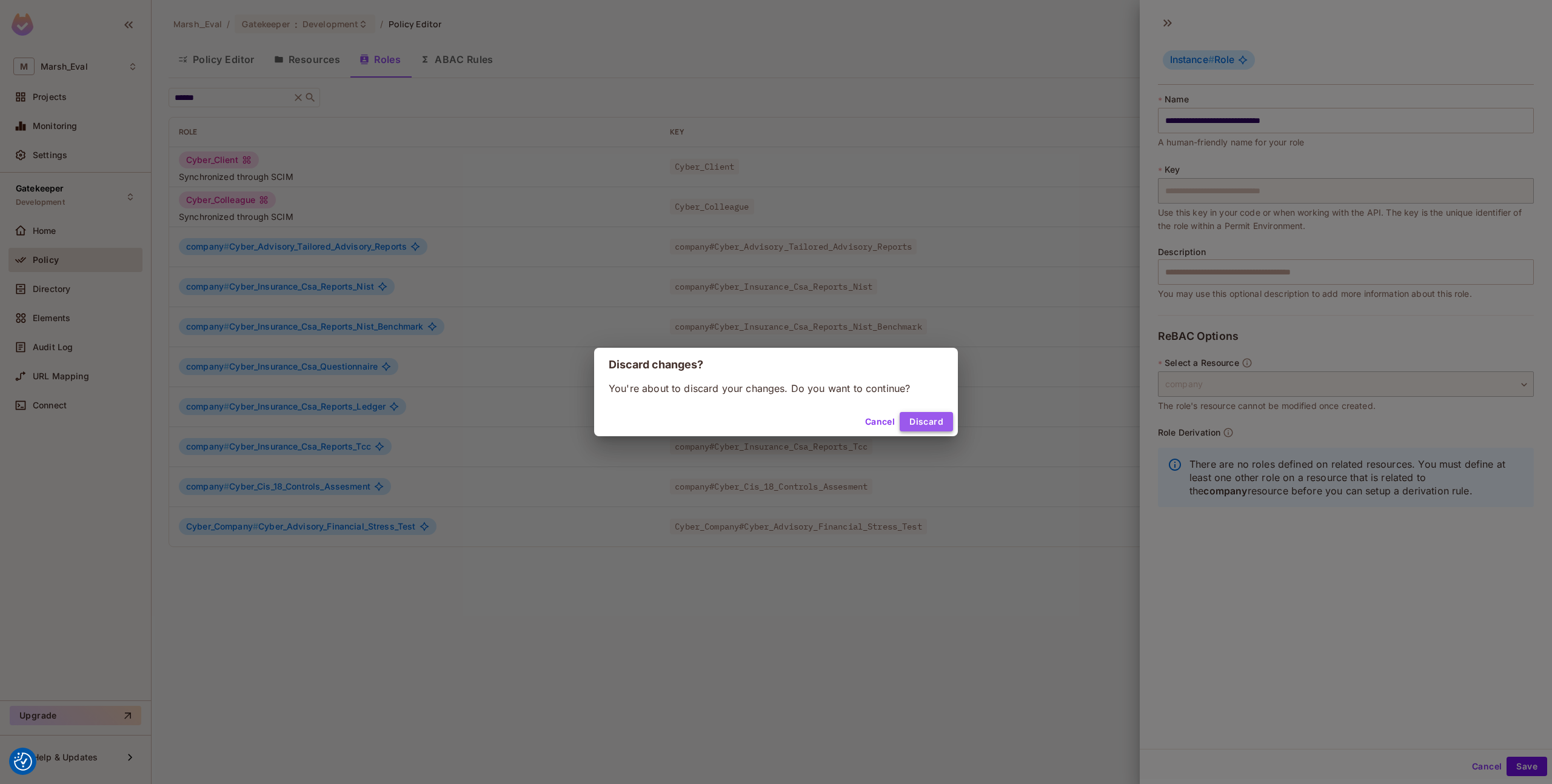
click at [930, 427] on button "Discard" at bounding box center [926, 422] width 54 height 19
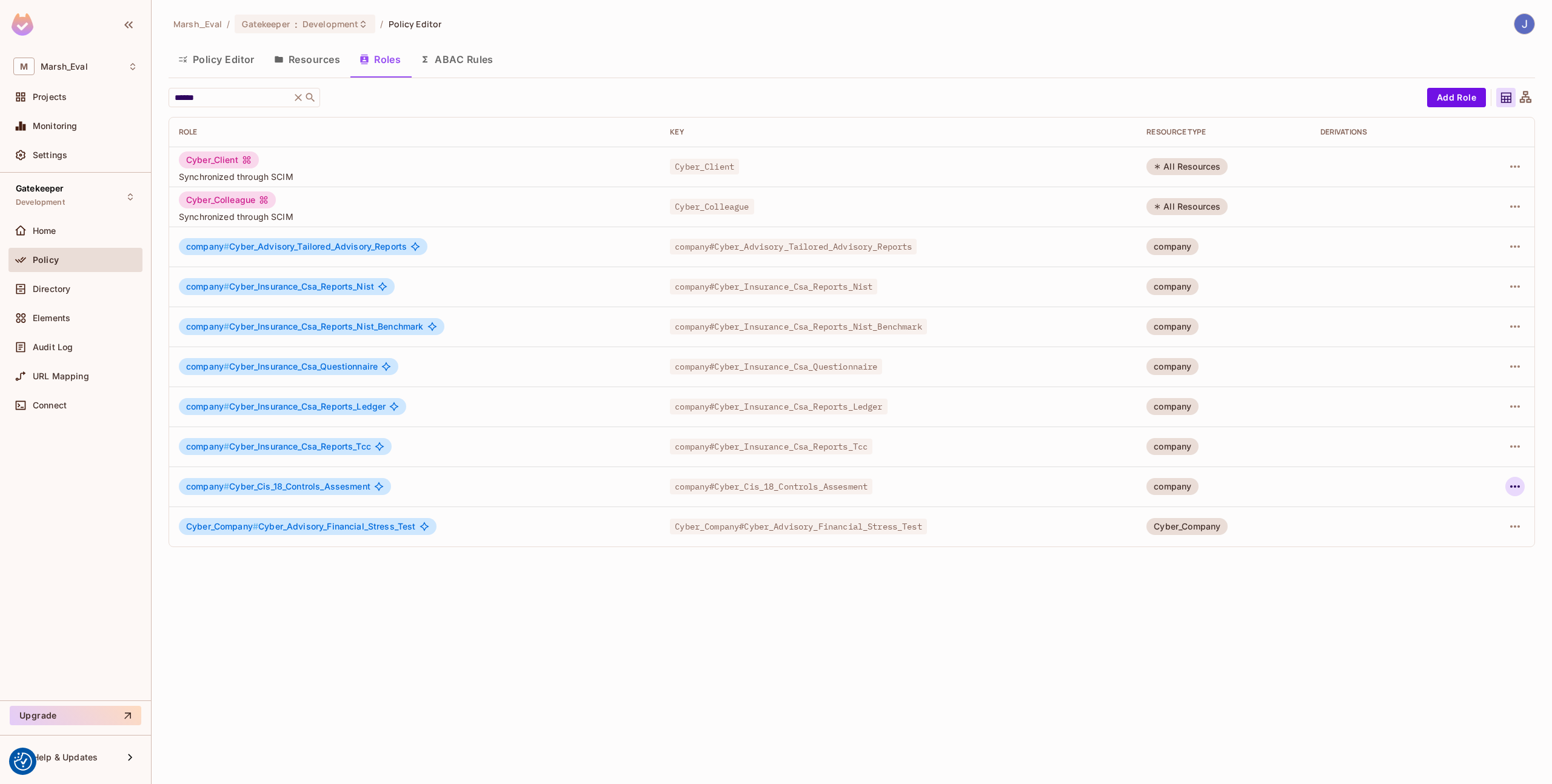
click at [1511, 492] on icon "button" at bounding box center [1515, 487] width 15 height 15
click at [1440, 344] on div at bounding box center [776, 392] width 1552 height 784
click at [1459, 102] on button "Add Role" at bounding box center [1456, 97] width 59 height 19
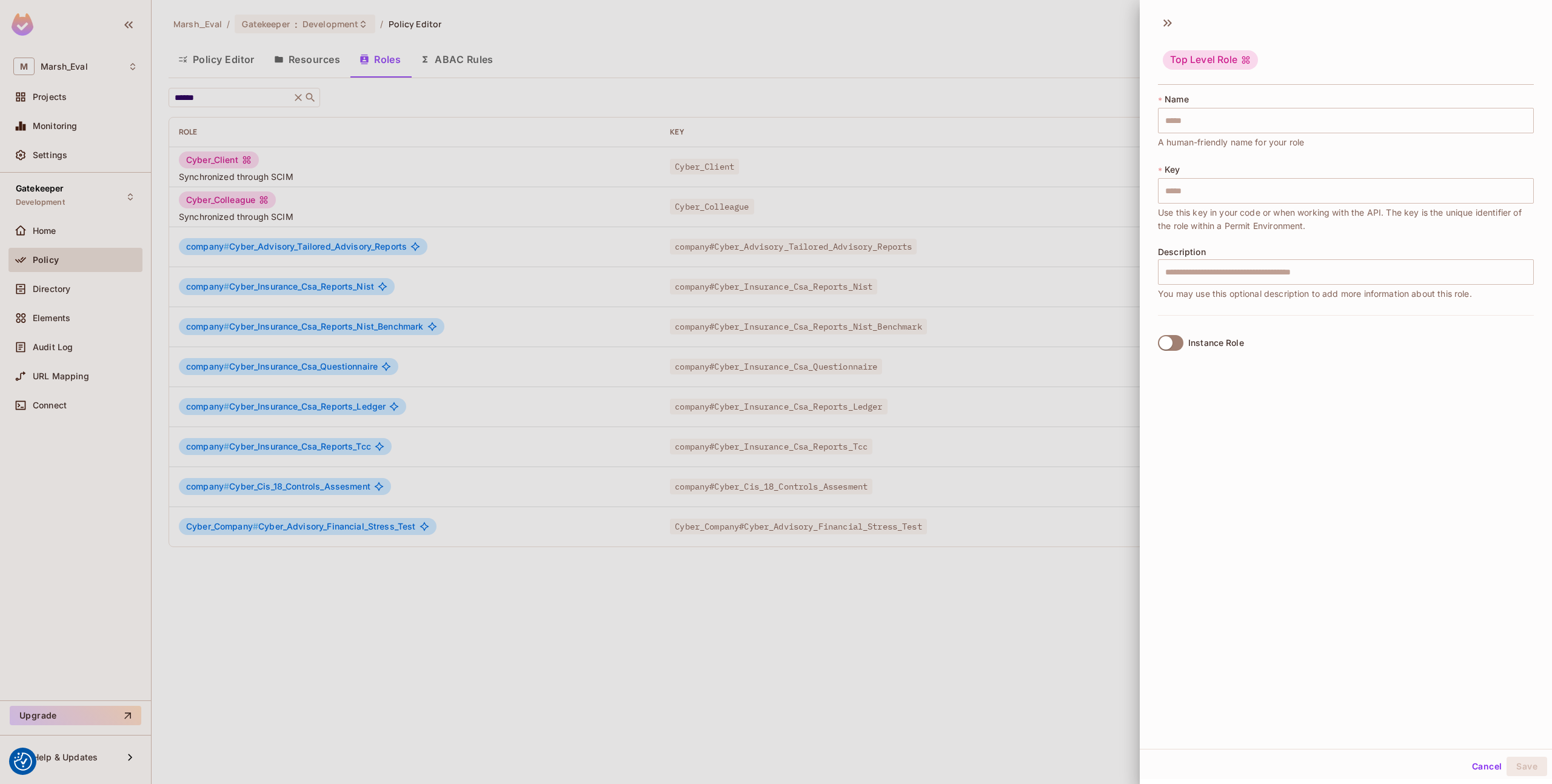
click at [970, 450] on div at bounding box center [776, 392] width 1552 height 784
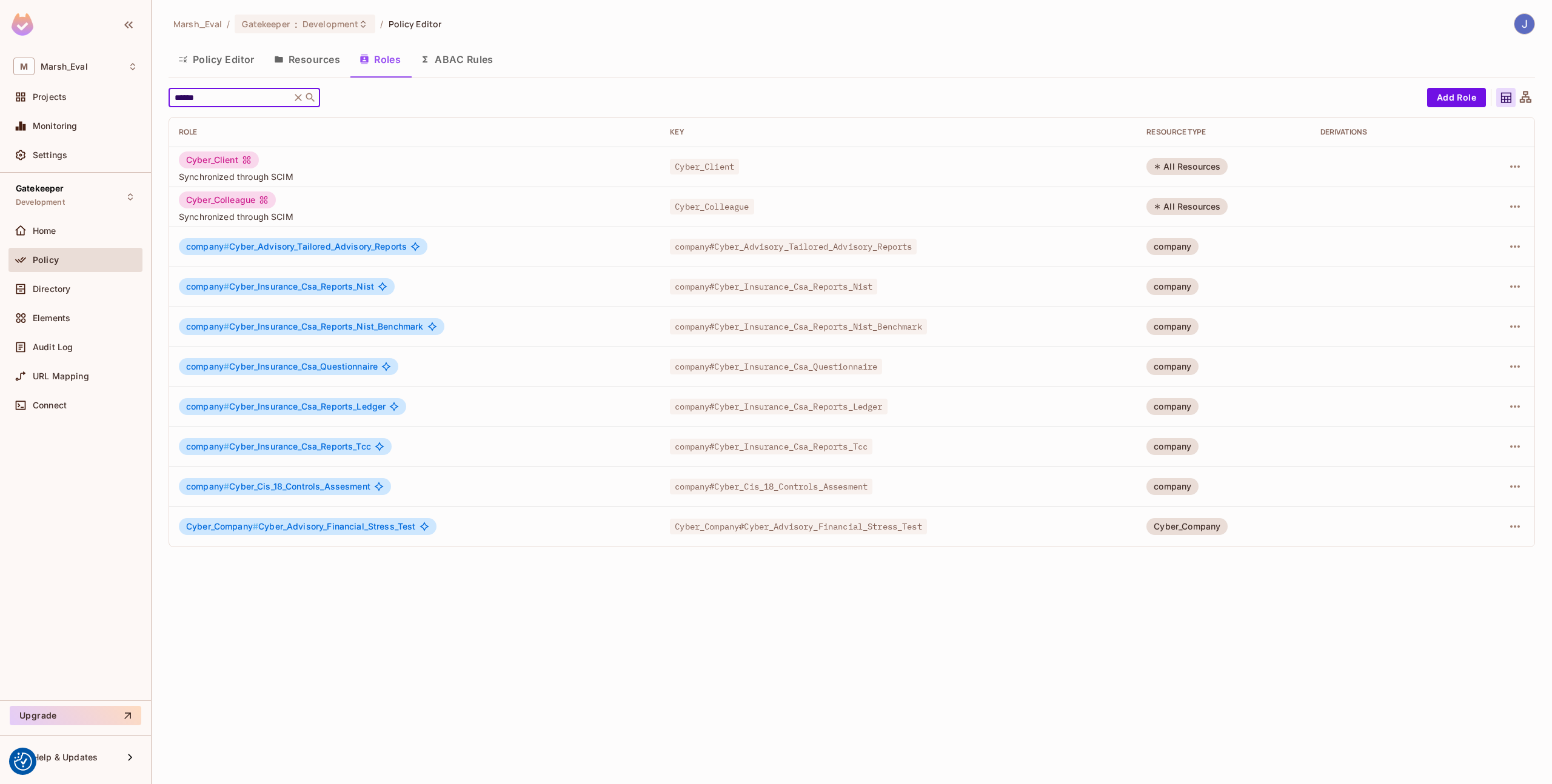
click at [210, 102] on input "******" at bounding box center [230, 97] width 115 height 12
click at [180, 240] on div "company # Cyber_Advisory_Tailored_Advisory_Reports" at bounding box center [414, 246] width 471 height 17
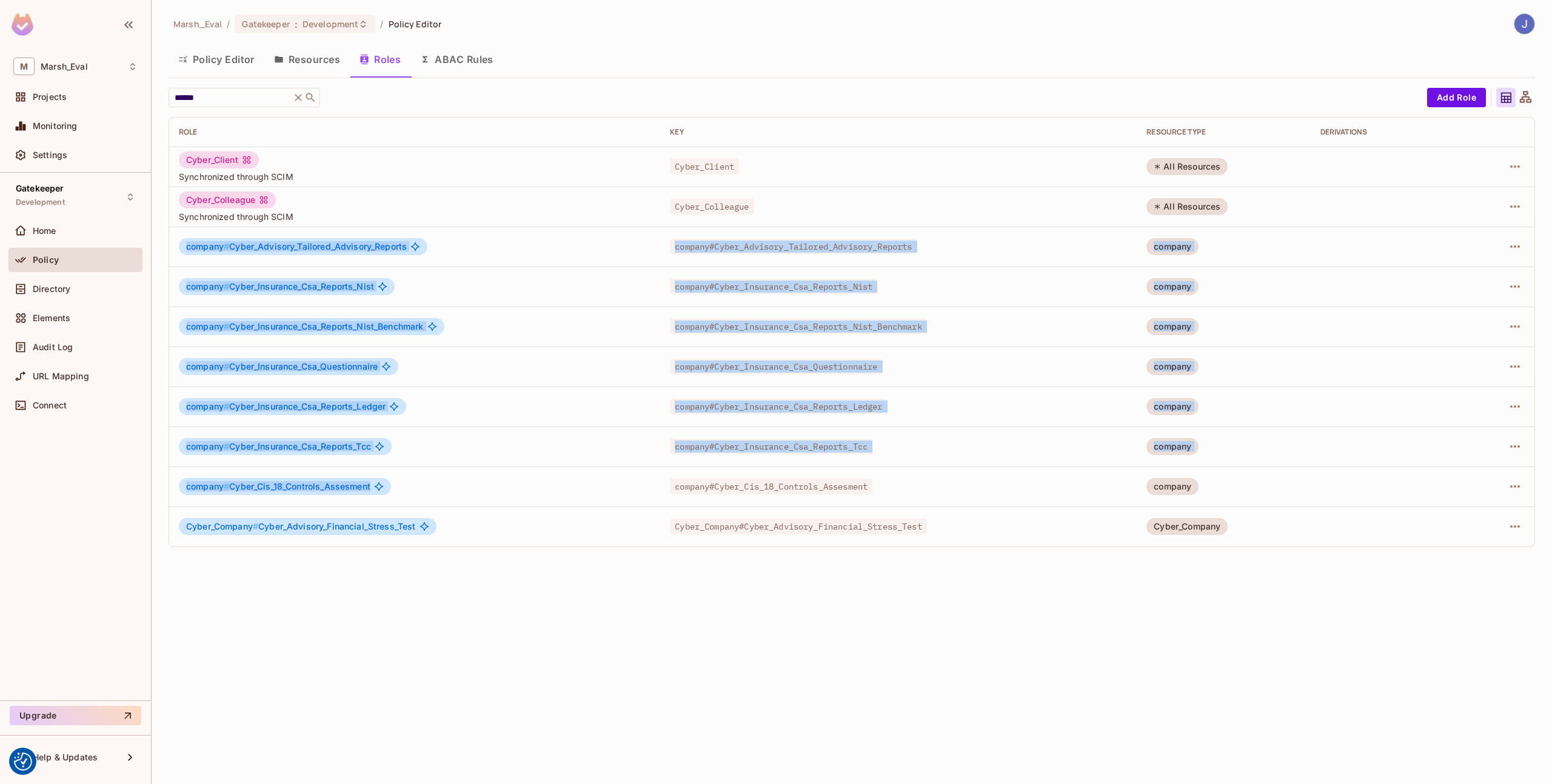
drag, startPoint x: 180, startPoint y: 240, endPoint x: 397, endPoint y: 492, distance: 332.6
click at [397, 492] on tbody "Cyber_Client Synchronized through SCIM Cyber_Client All Resources Cyber_Colleag…" at bounding box center [852, 347] width 1365 height 400
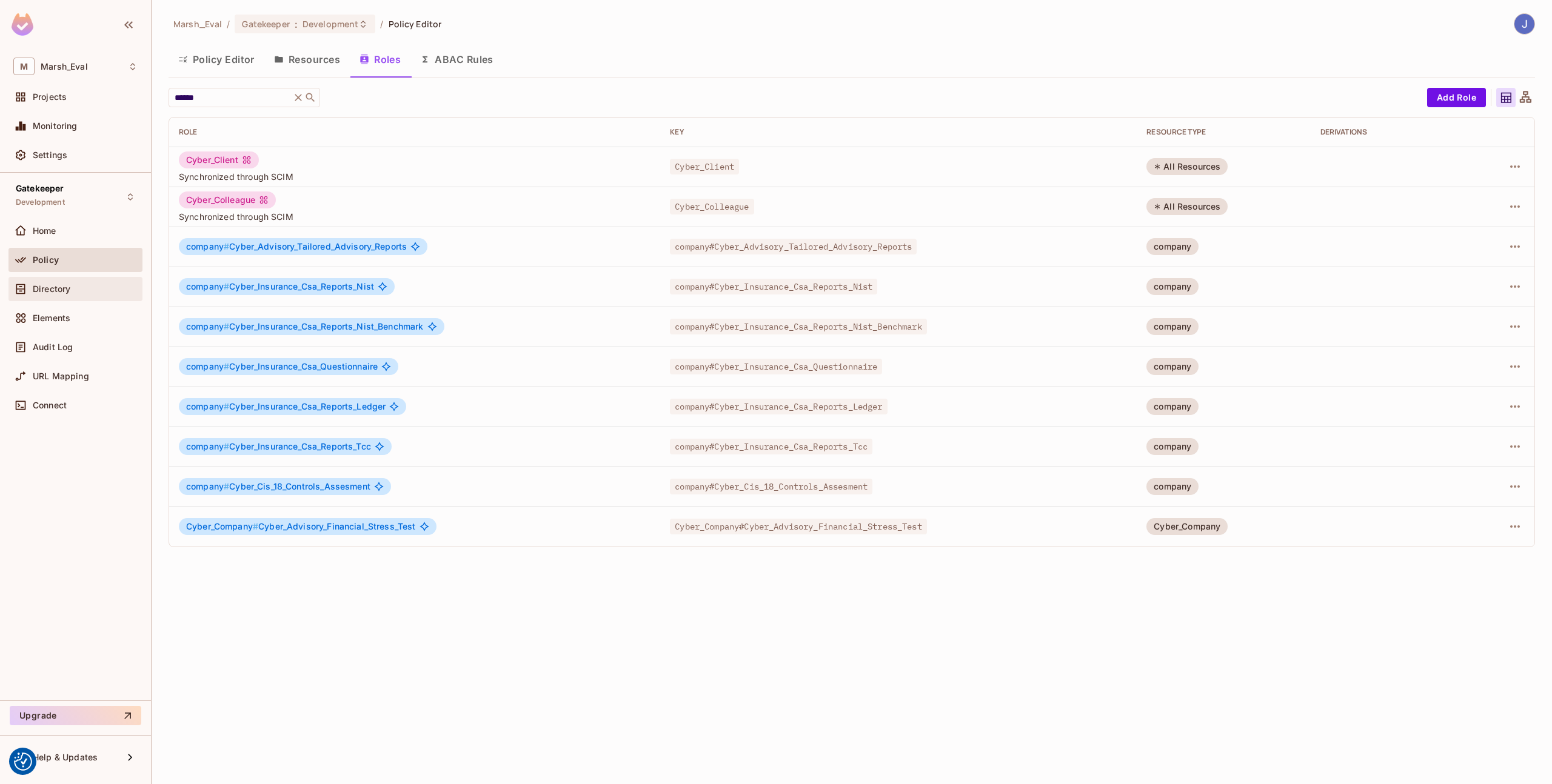
click at [99, 296] on div "Directory" at bounding box center [75, 289] width 134 height 24
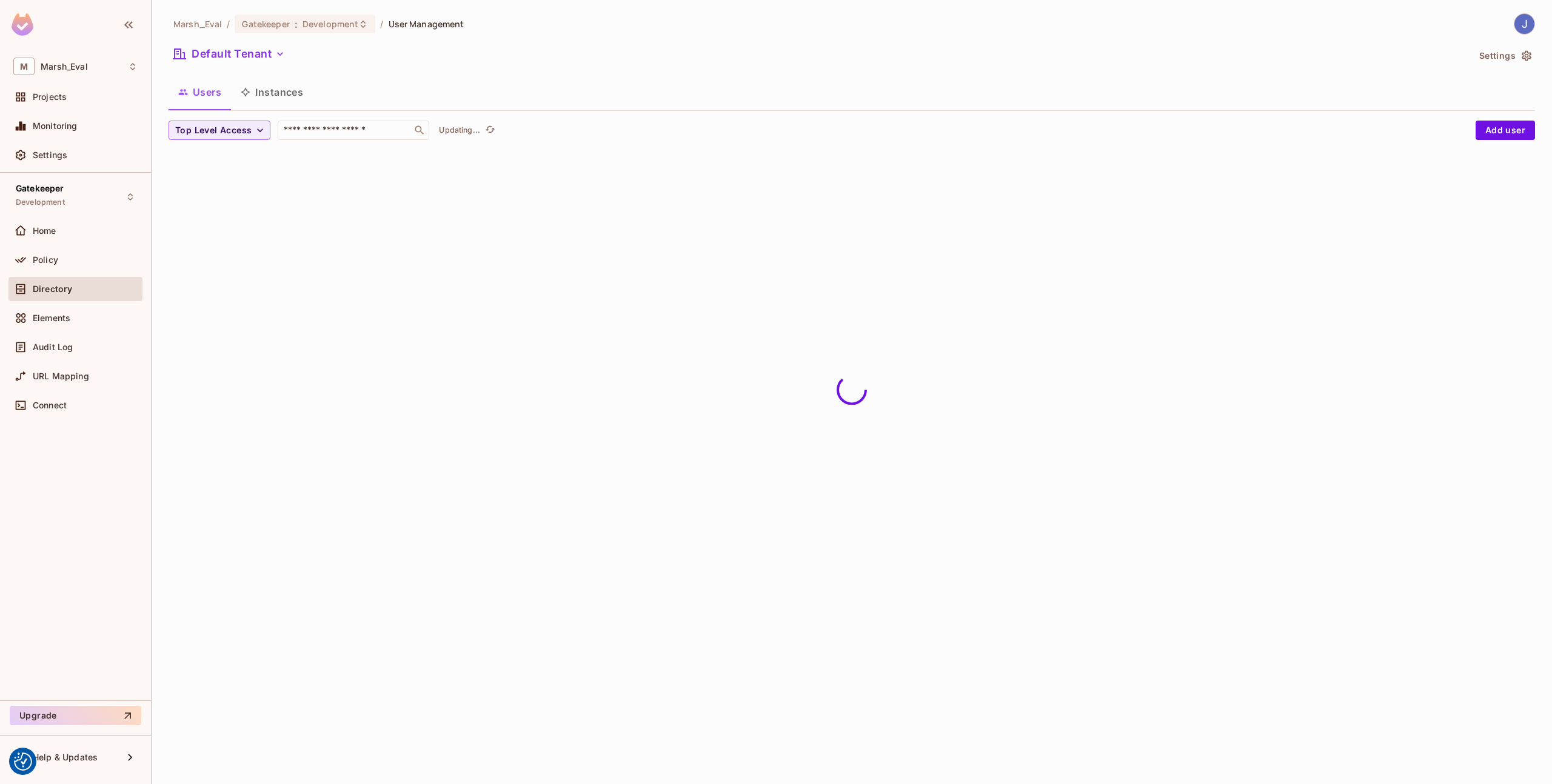
click at [262, 92] on button "Instances" at bounding box center [271, 92] width 82 height 30
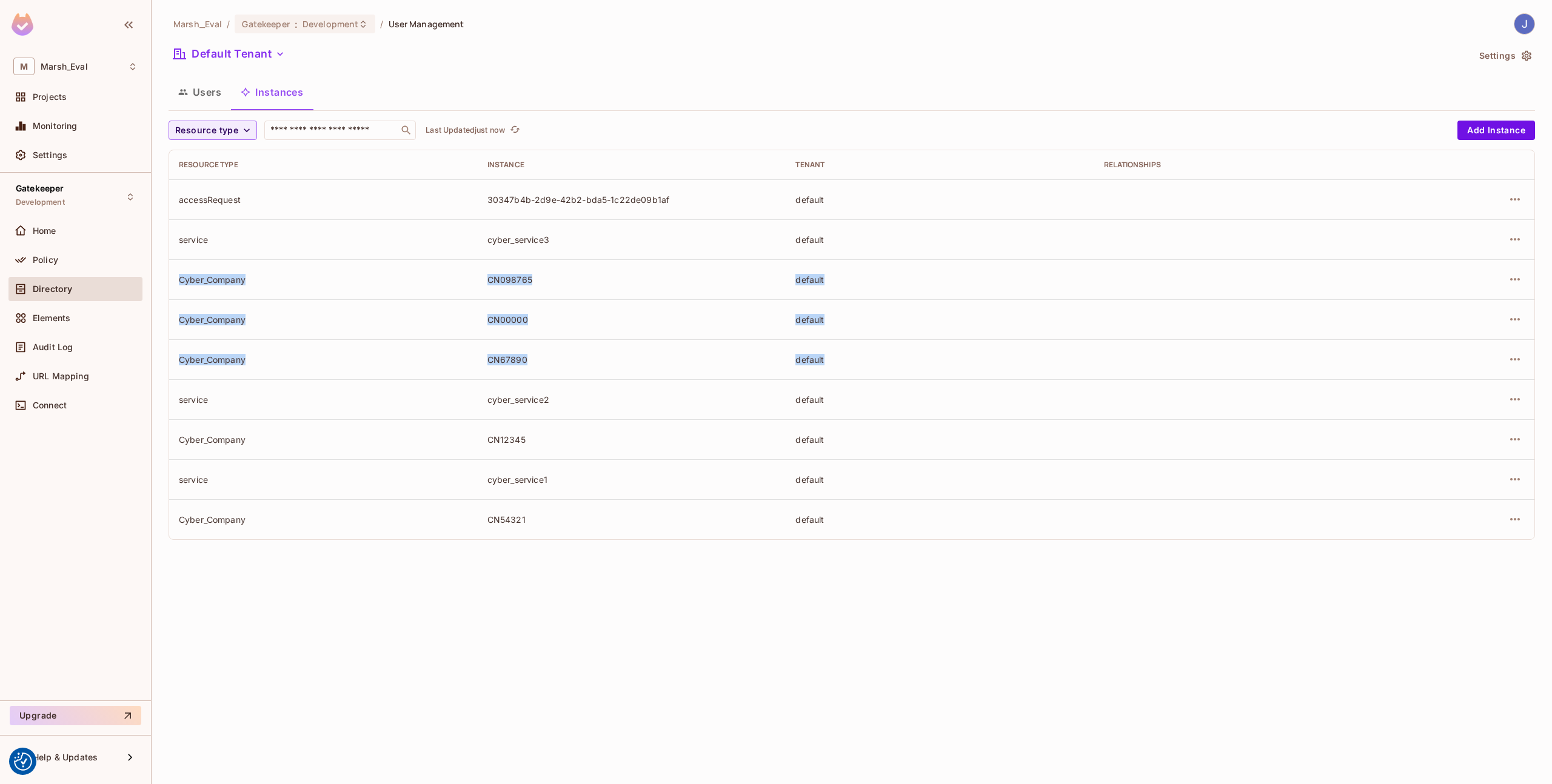
drag, startPoint x: 184, startPoint y: 268, endPoint x: 852, endPoint y: 362, distance: 674.6
click at [852, 362] on tbody "accessRequest 30347b4b-2d9e-42b2-bda5-1c22de09b1af default service cyber_servic…" at bounding box center [852, 359] width 1365 height 360
click at [277, 201] on div "accessRequest" at bounding box center [323, 200] width 289 height 11
click at [49, 253] on div "Policy" at bounding box center [75, 260] width 124 height 15
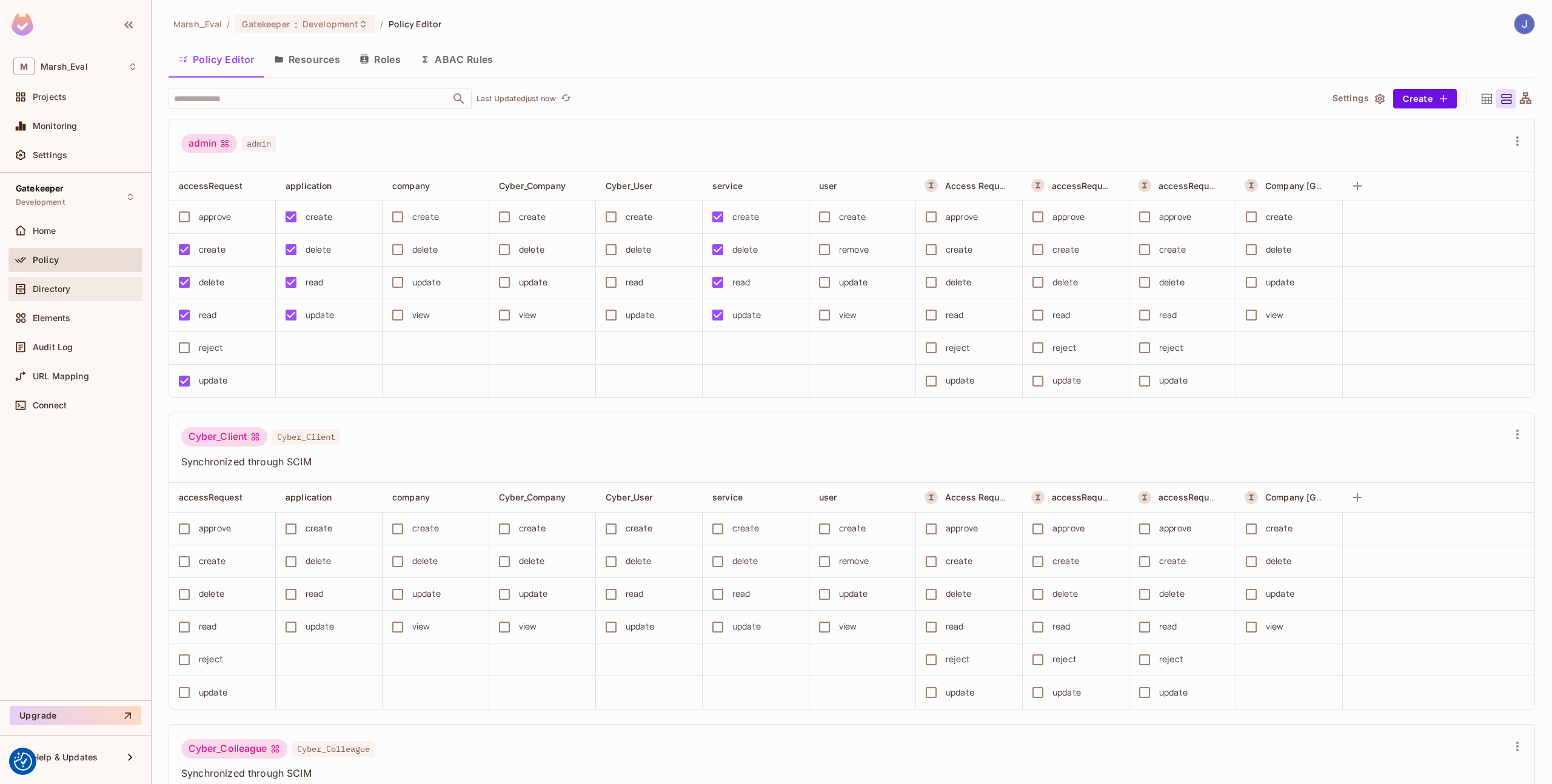
click at [61, 296] on div "Directory" at bounding box center [75, 289] width 124 height 15
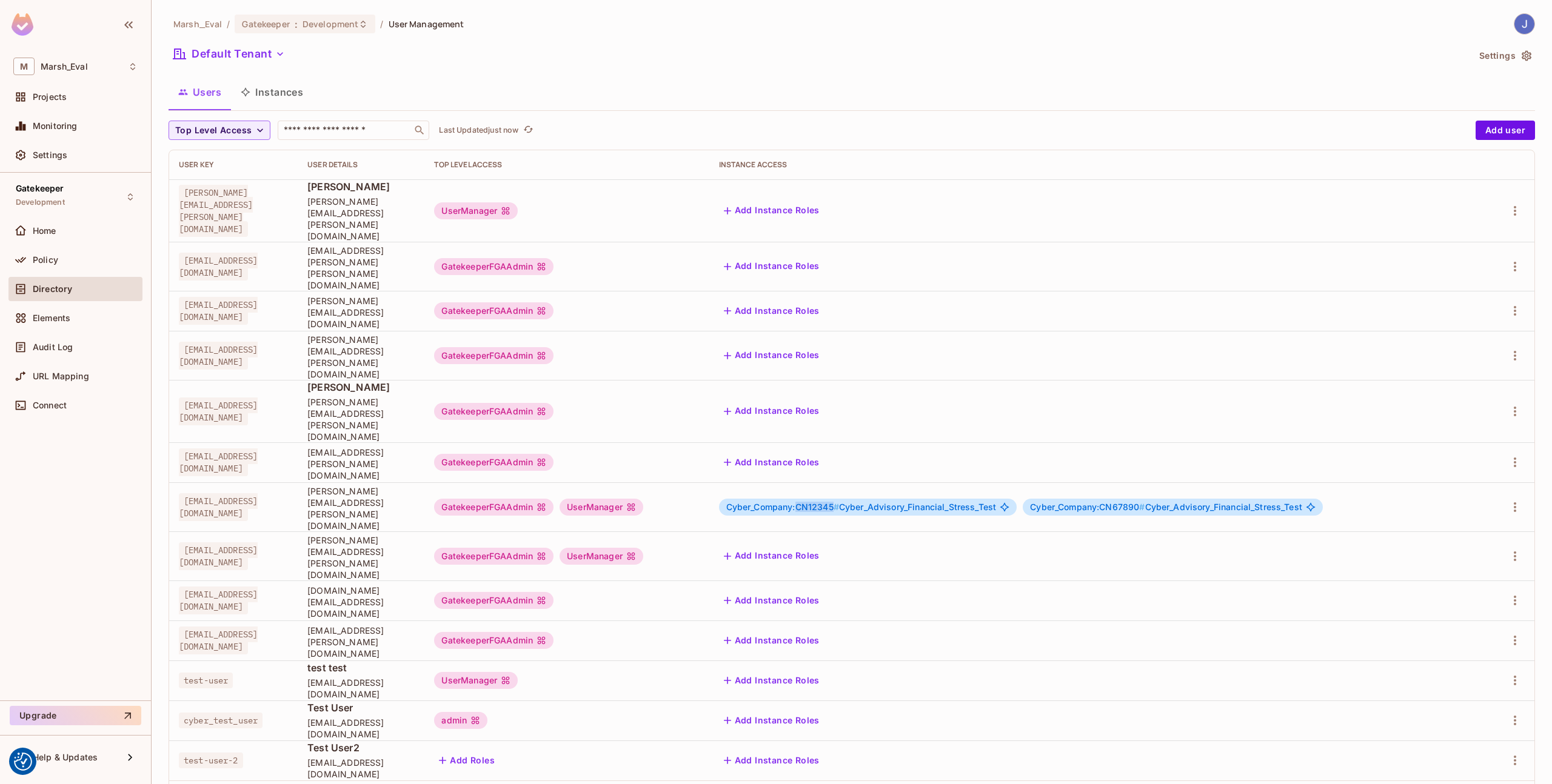
drag, startPoint x: 863, startPoint y: 441, endPoint x: 900, endPoint y: 443, distance: 37.1
click at [839, 502] on span "Cyber_Company:CN12345 #" at bounding box center [783, 507] width 113 height 11
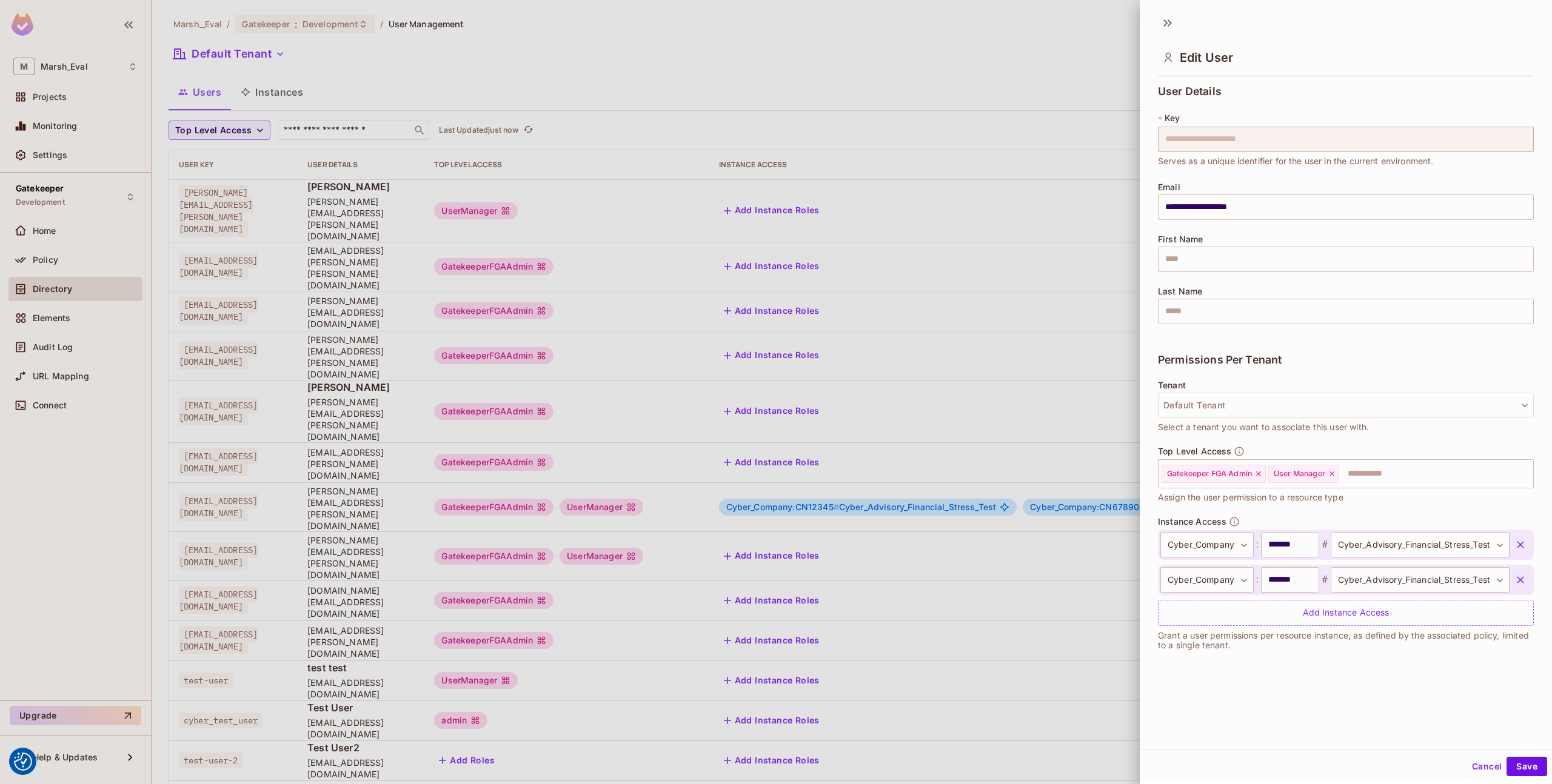
click at [937, 481] on div at bounding box center [776, 392] width 1552 height 784
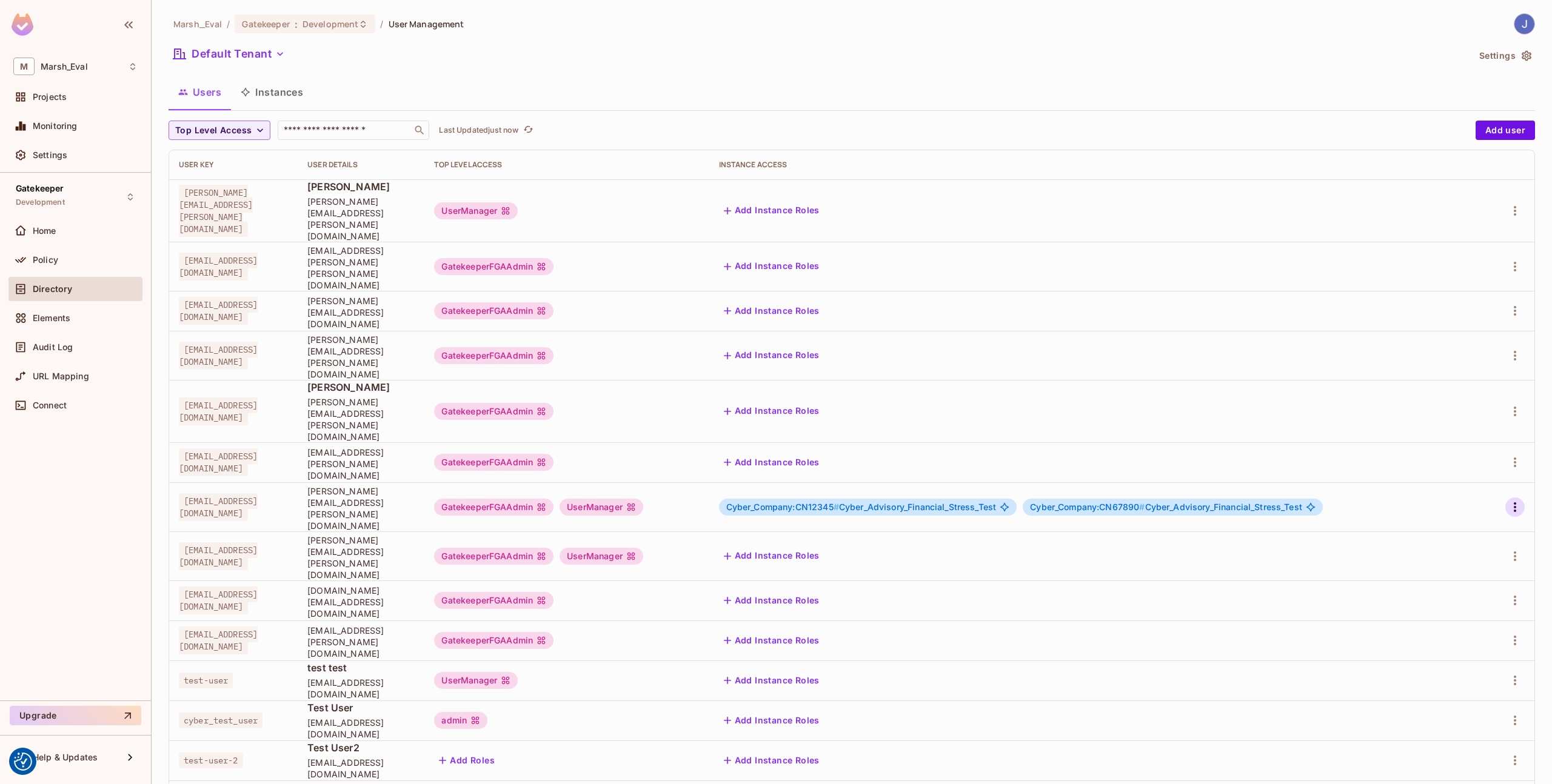
click at [1511, 500] on icon "button" at bounding box center [1515, 507] width 15 height 15
click at [1445, 475] on span "Edit" at bounding box center [1450, 467] width 24 height 19
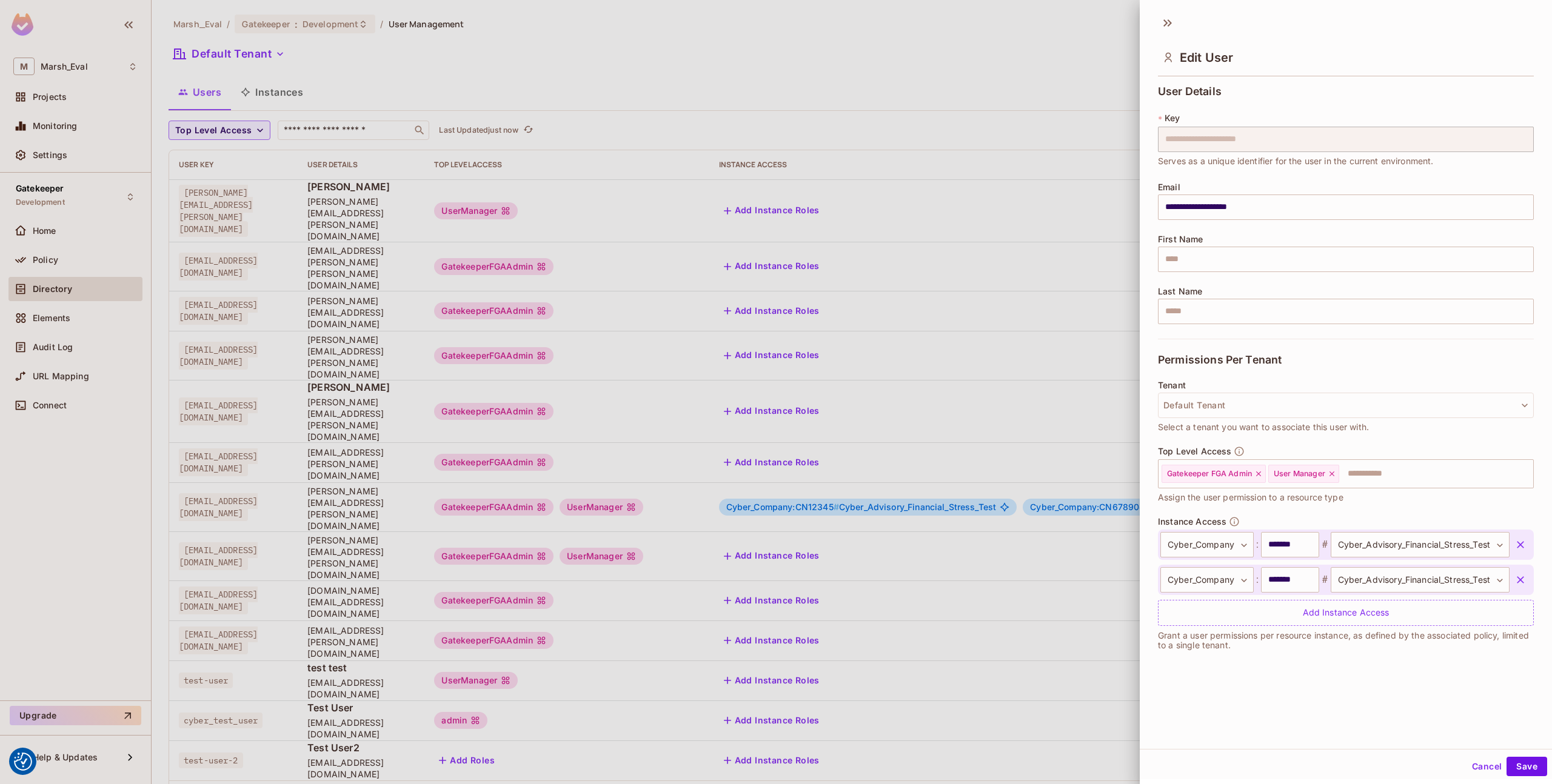
click at [1514, 583] on icon "button" at bounding box center [1519, 579] width 12 height 12
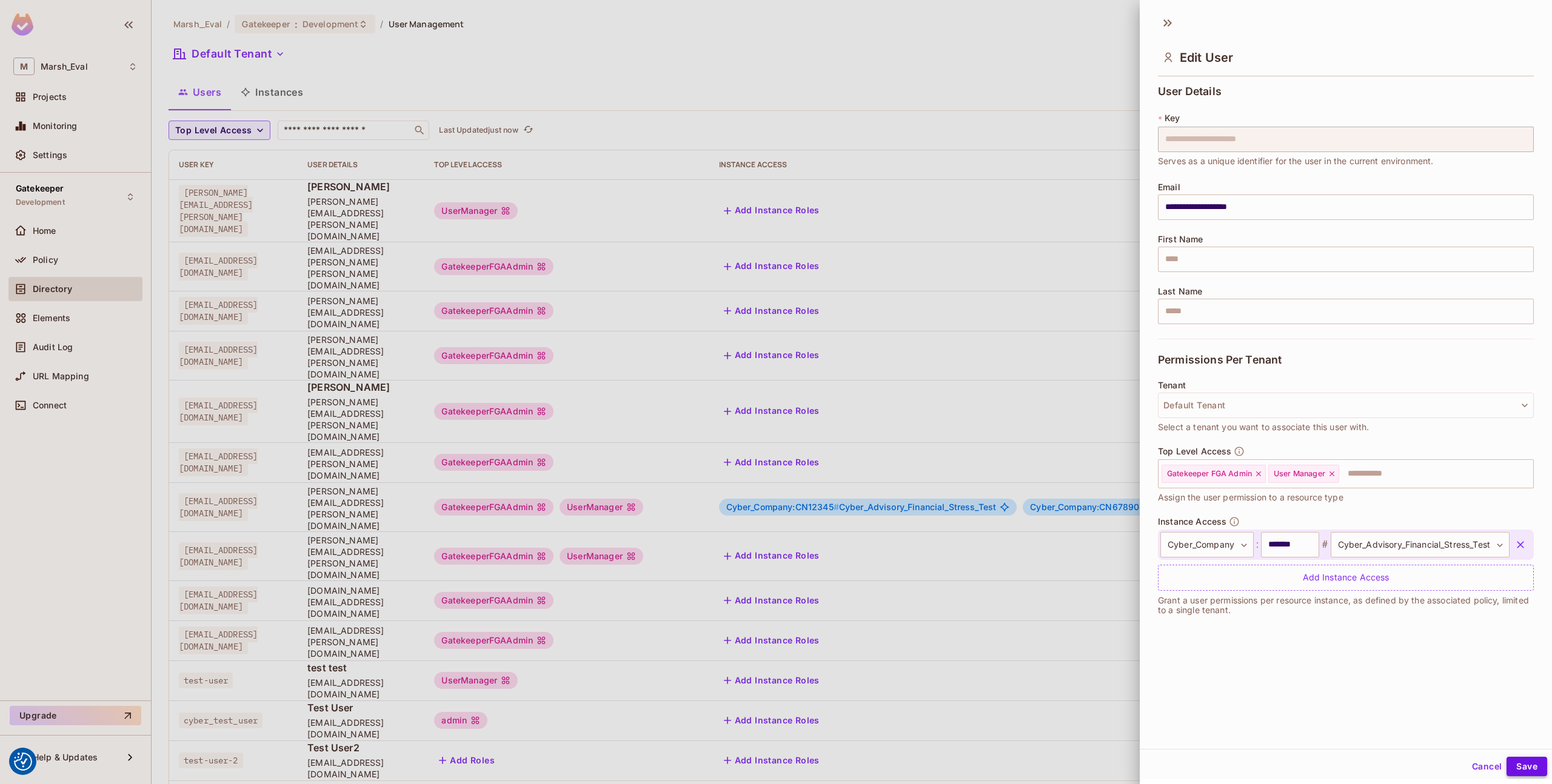
click at [1511, 767] on button "Save" at bounding box center [1527, 767] width 41 height 19
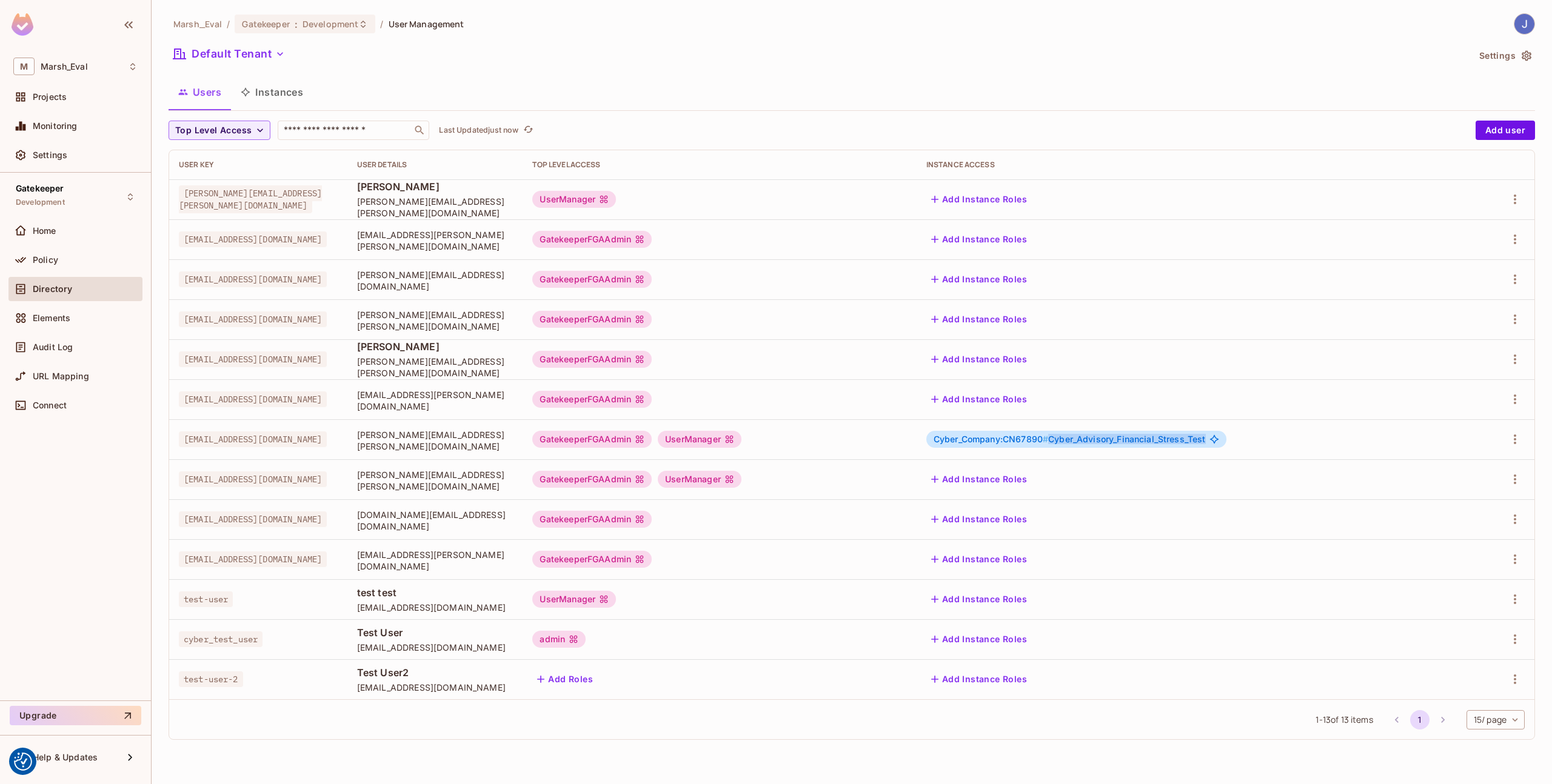
drag, startPoint x: 1113, startPoint y: 443, endPoint x: 1273, endPoint y: 441, distance: 160.0
click at [1226, 441] on div "Cyber_Company:CN67890 # Cyber_Advisory_Financial_Stress_Test" at bounding box center [1076, 439] width 300 height 17
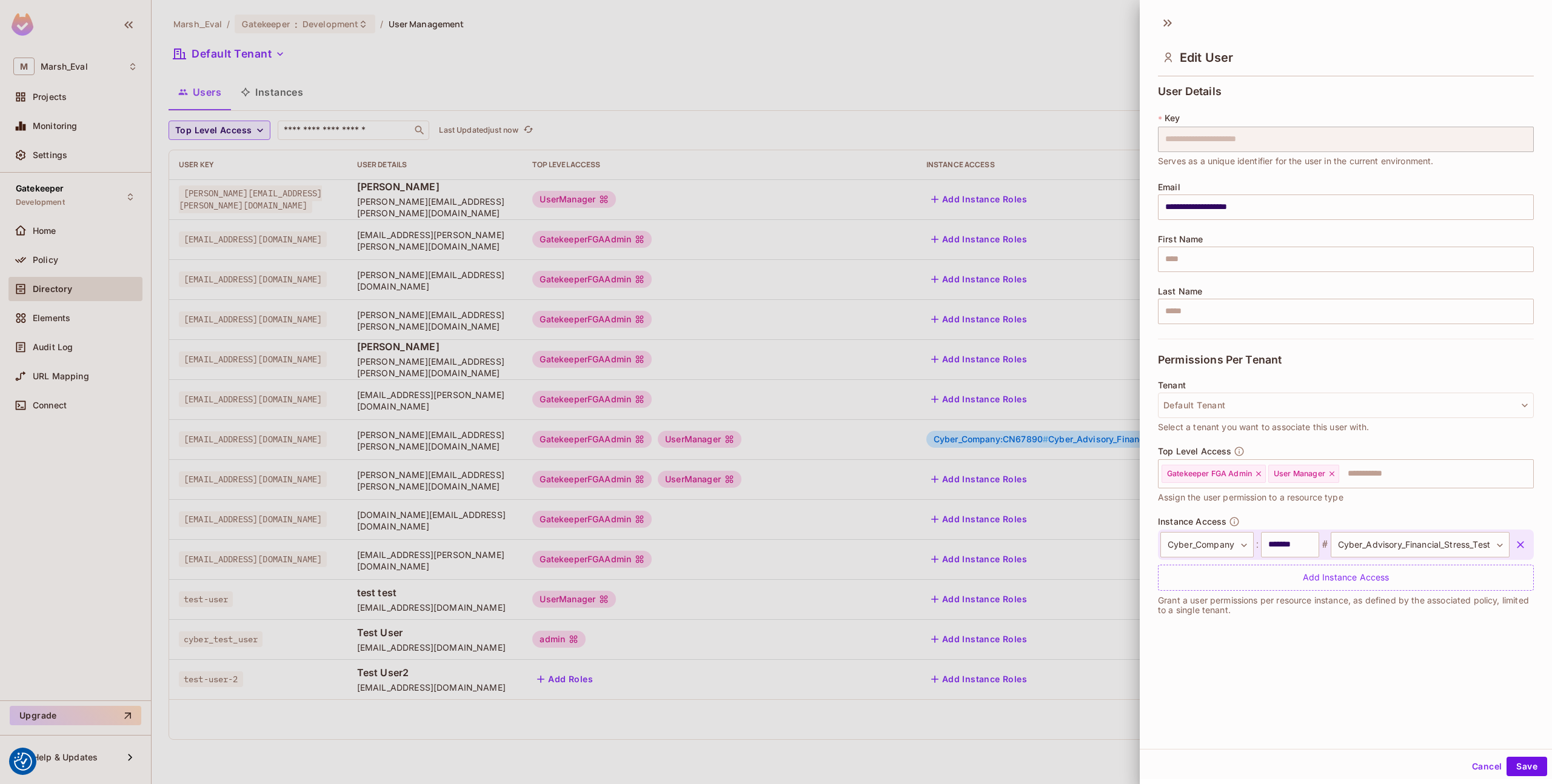
click at [1099, 455] on div at bounding box center [776, 392] width 1552 height 784
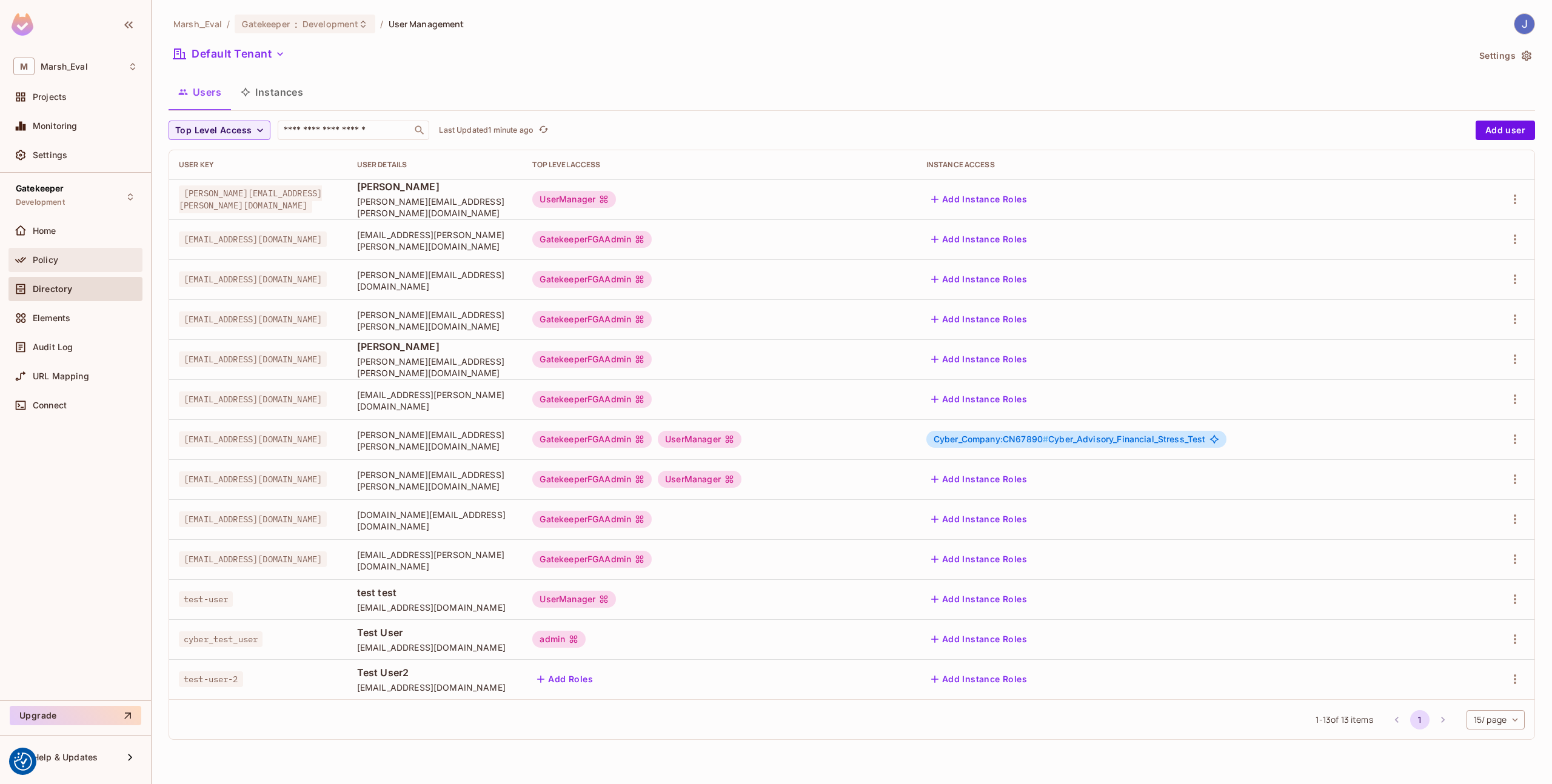
click at [94, 252] on div "Policy" at bounding box center [75, 260] width 134 height 24
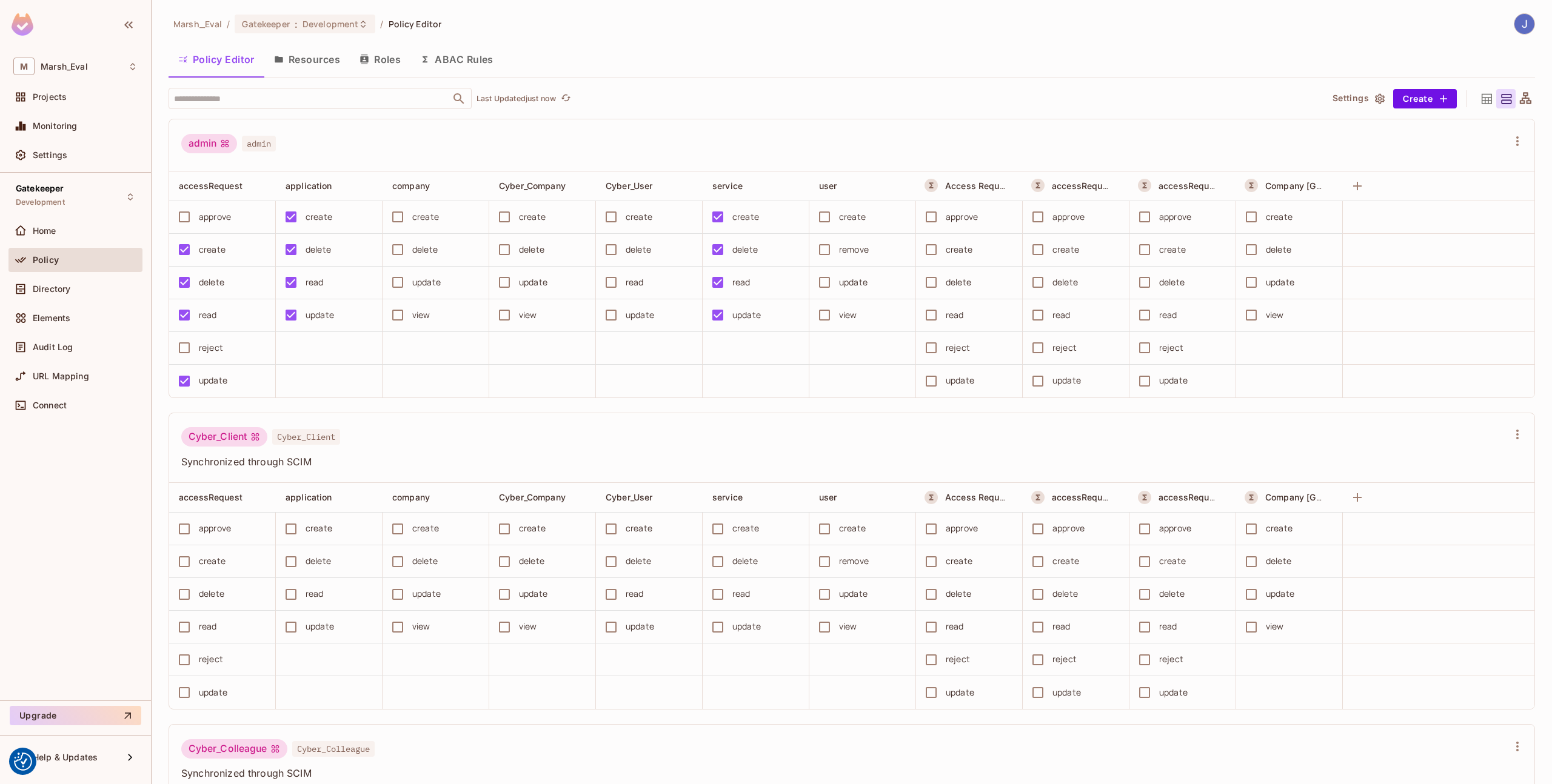
click at [379, 68] on button "Roles" at bounding box center [379, 58] width 61 height 30
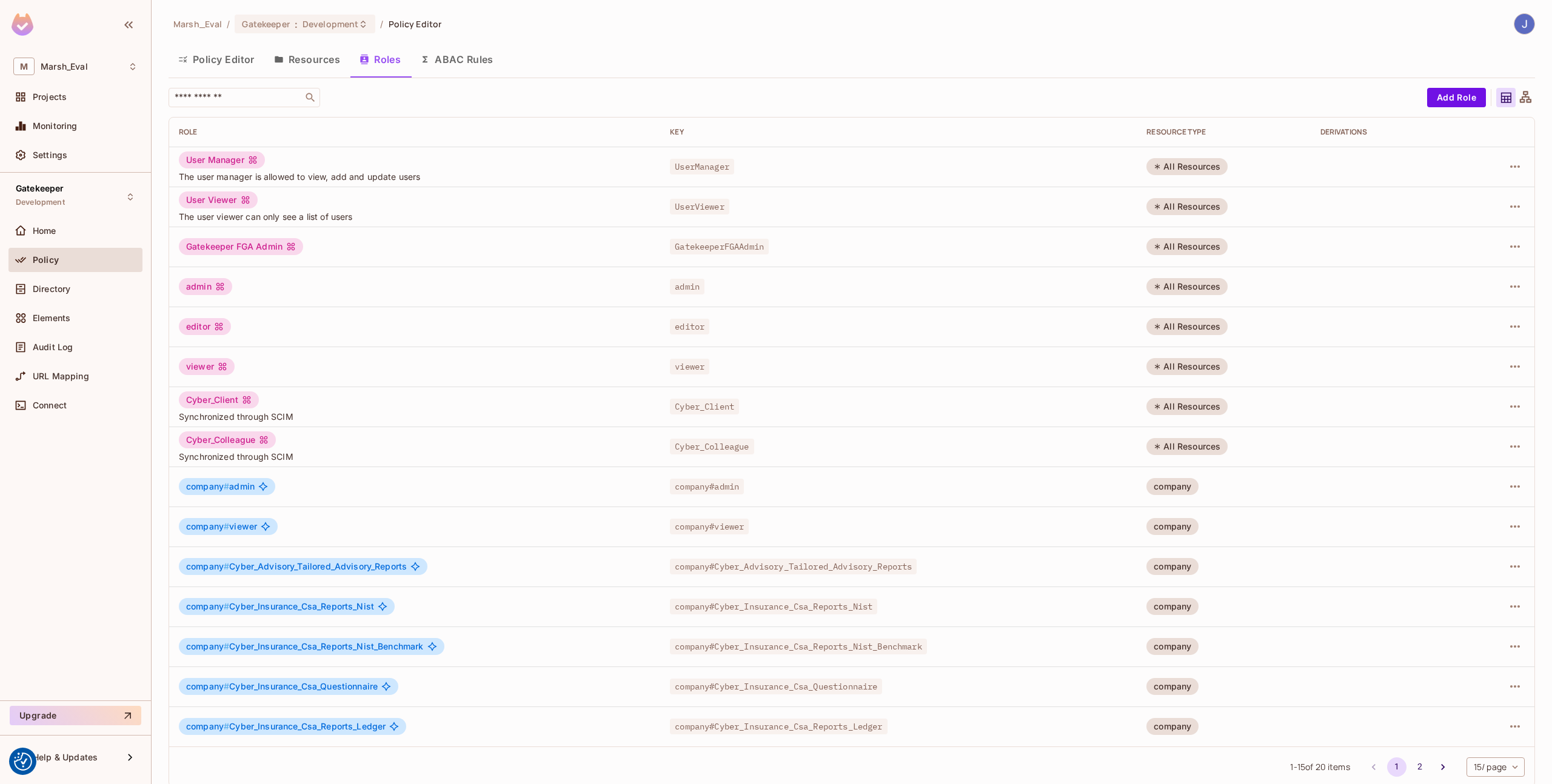
click at [330, 72] on button "Resources" at bounding box center [306, 58] width 85 height 30
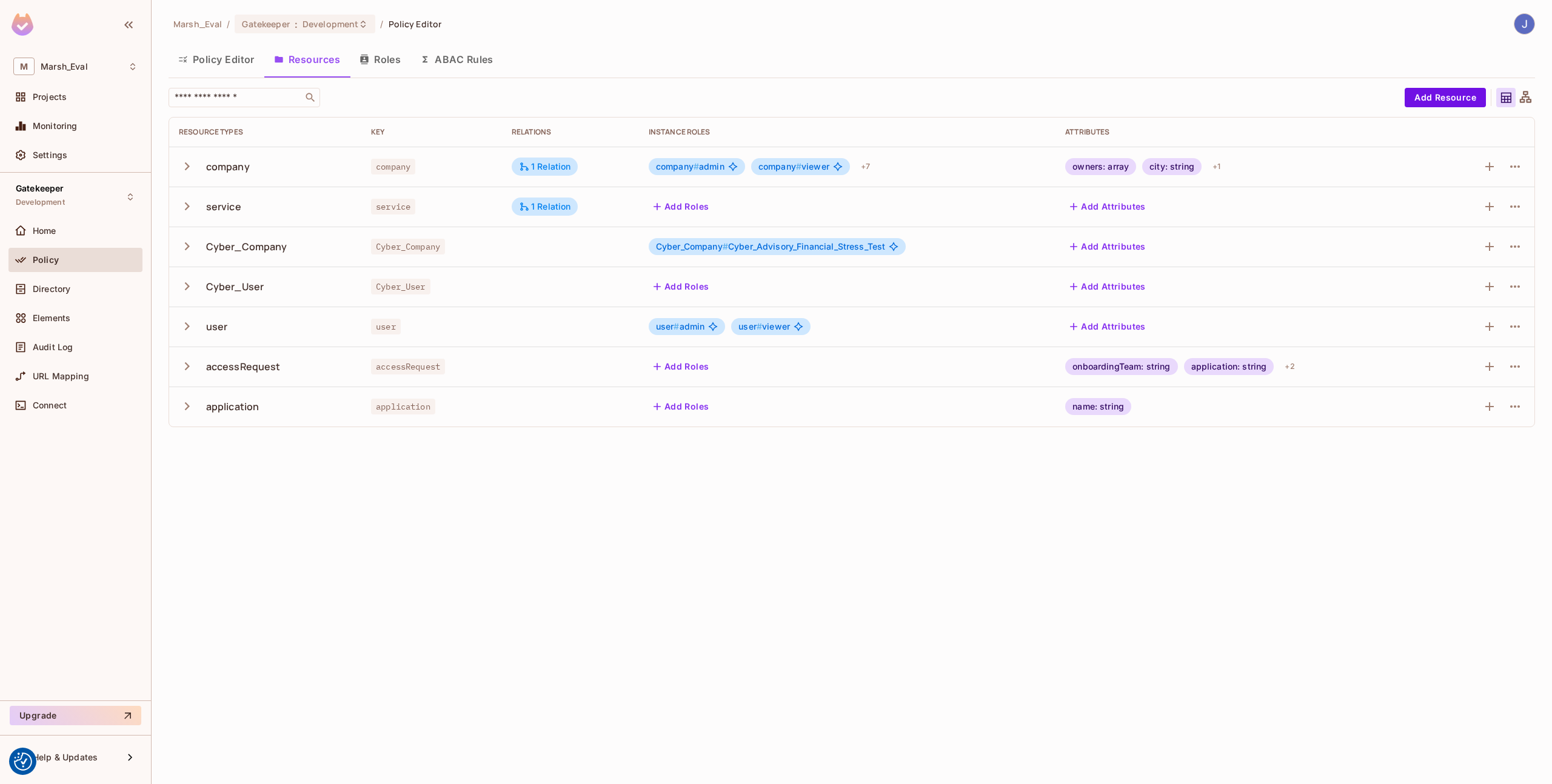
click at [58, 268] on div "Policy" at bounding box center [75, 260] width 134 height 24
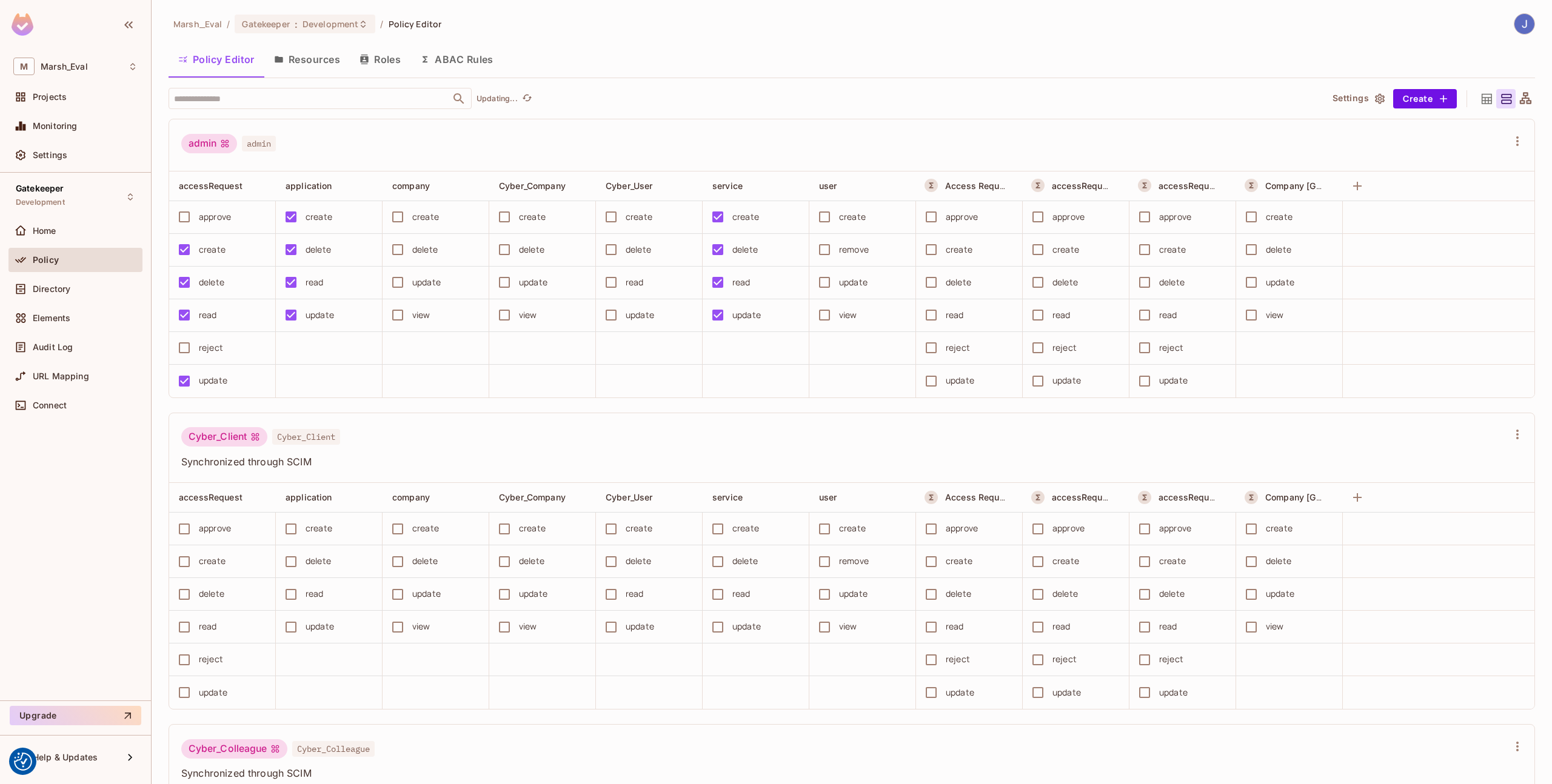
click at [229, 77] on span at bounding box center [216, 76] width 96 height 1
click at [101, 278] on div "Directory" at bounding box center [75, 289] width 134 height 24
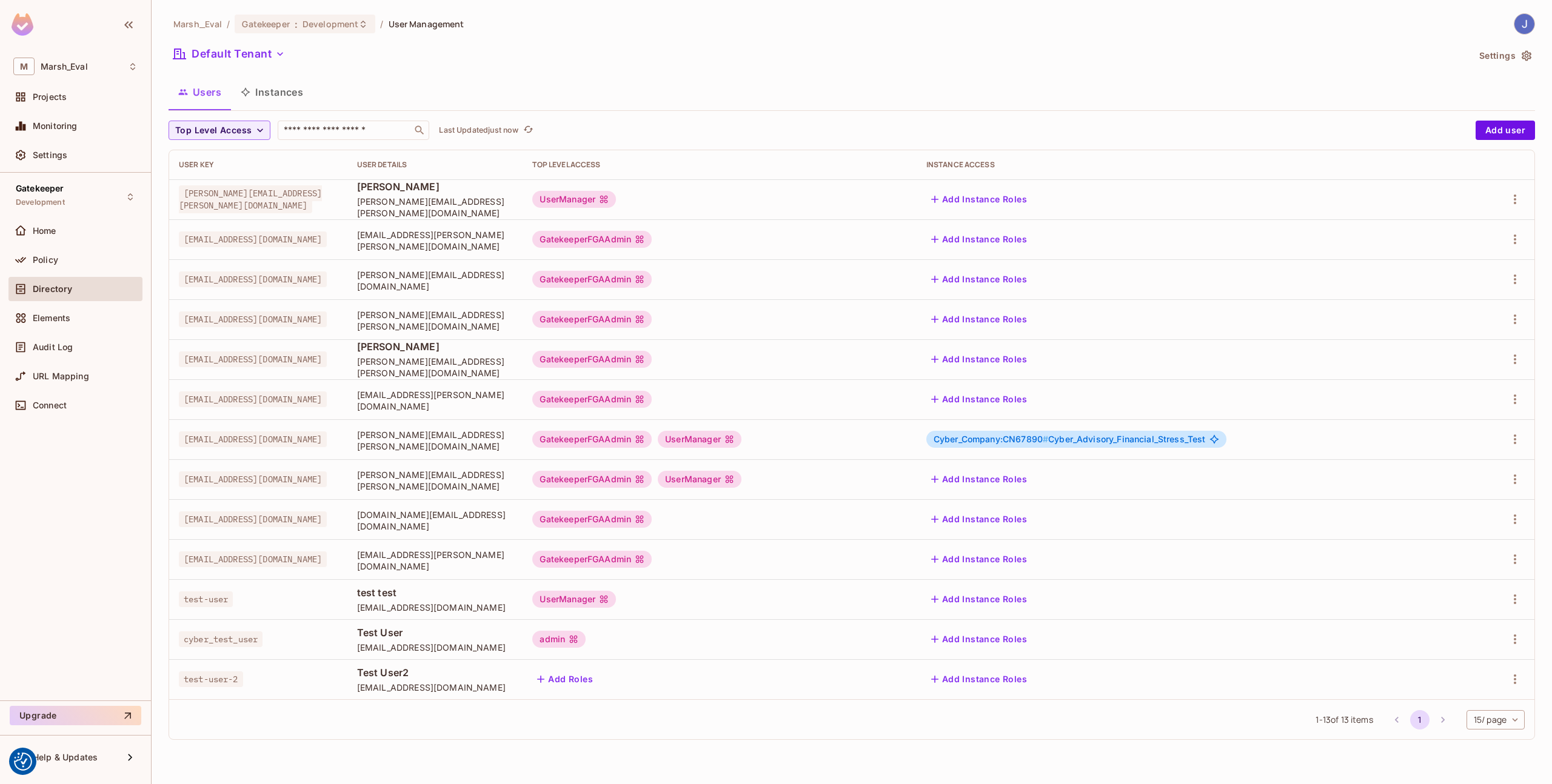
click at [1032, 472] on button "Add Instance Roles" at bounding box center [979, 479] width 106 height 19
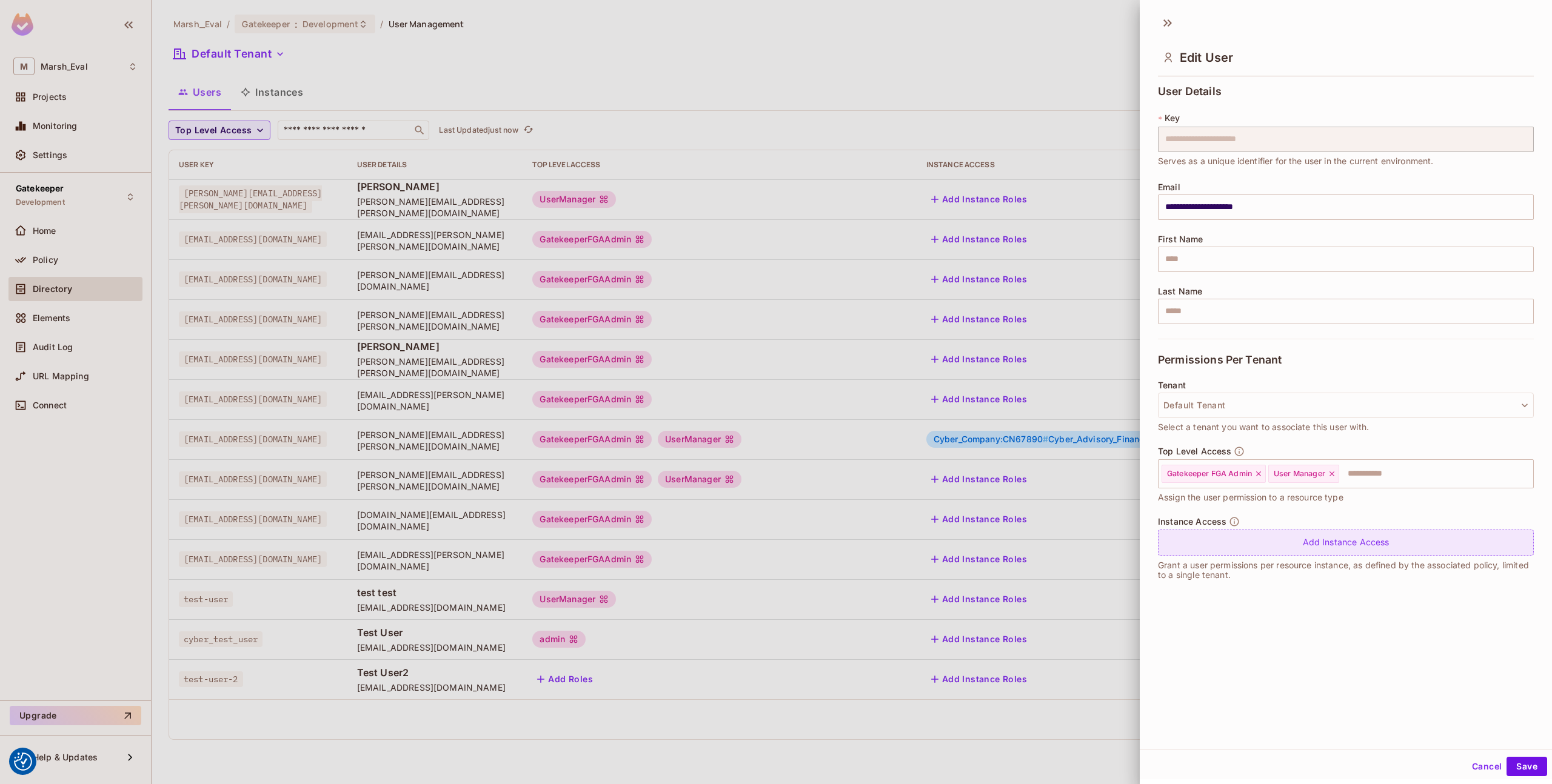
click at [1304, 545] on div "Add Instance Access" at bounding box center [1346, 543] width 375 height 26
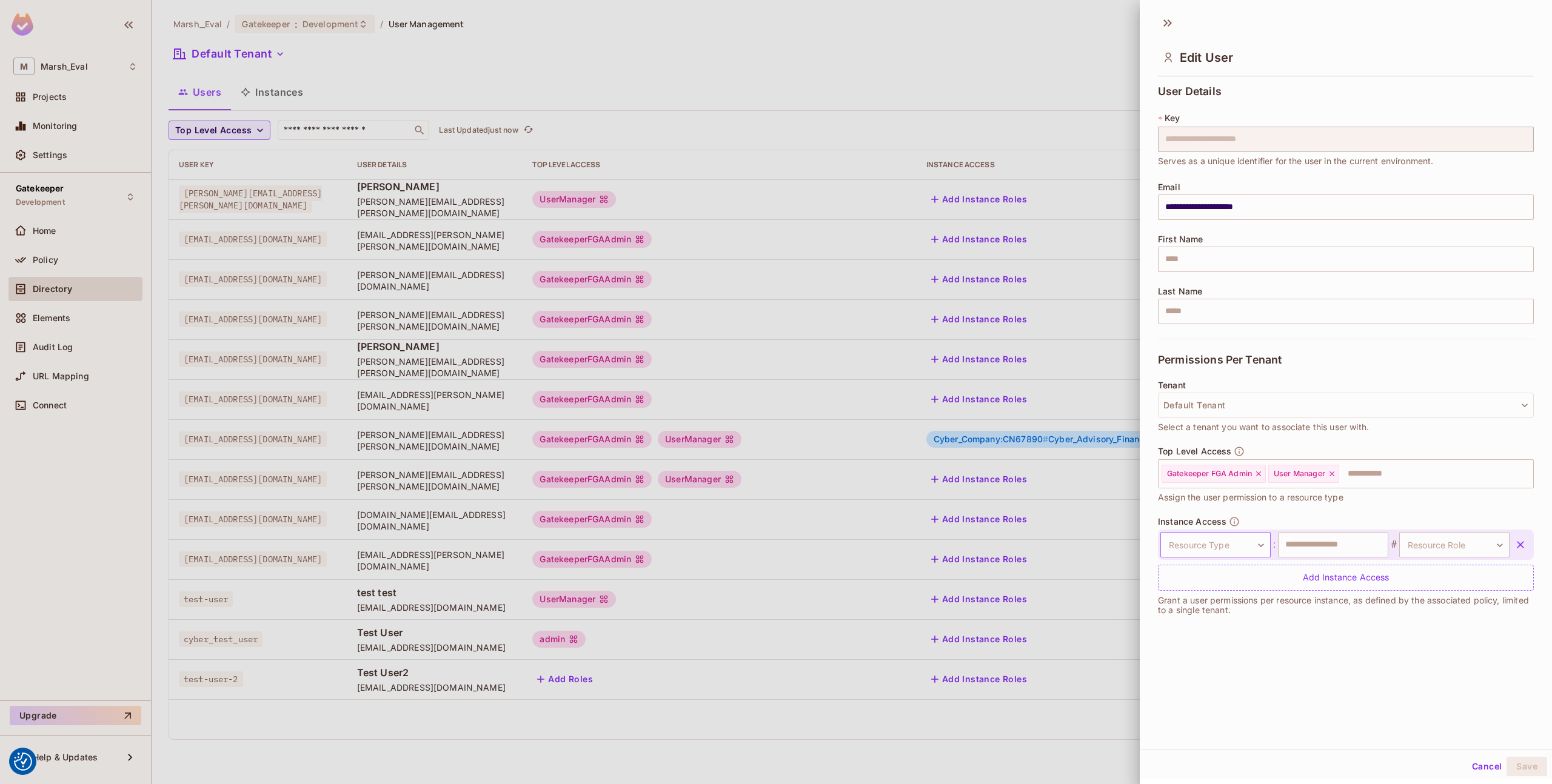
click at [1187, 539] on body "We use cookies to enhance your browsing experience, serve personalized ads or c…" at bounding box center [776, 392] width 1552 height 784
click at [1185, 639] on li "Cyber_Company" at bounding box center [1209, 646] width 111 height 22
click at [1319, 545] on input "text" at bounding box center [1333, 544] width 111 height 25
type input "*******"
click at [1414, 554] on body "We use cookies to enhance your browsing experience, serve personalized ads or c…" at bounding box center [776, 392] width 1552 height 784
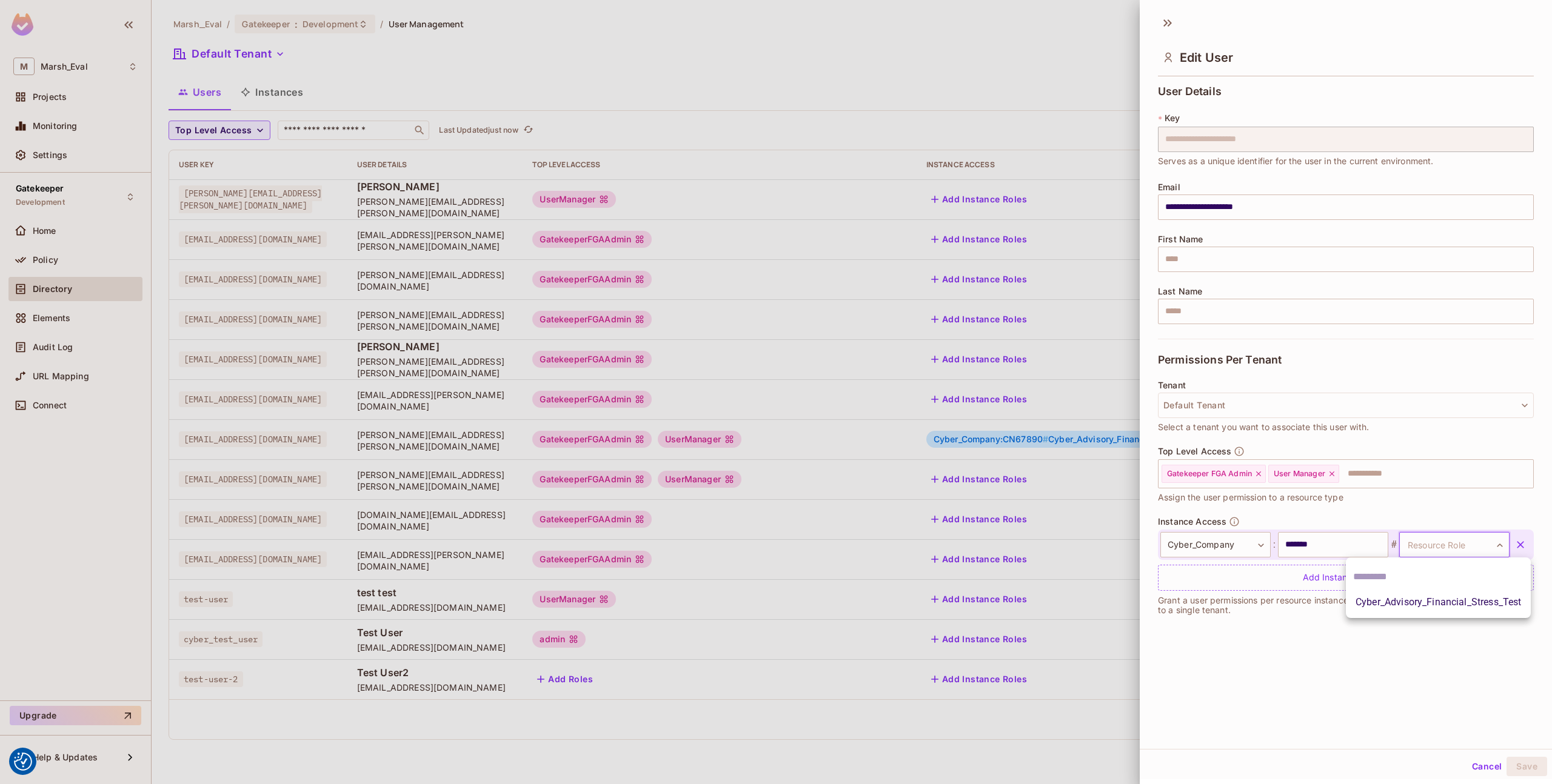
click at [1401, 602] on li "Cyber_Advisory_Financial_Stress_Test" at bounding box center [1437, 602] width 184 height 22
click at [1506, 768] on button "Save" at bounding box center [1527, 767] width 41 height 19
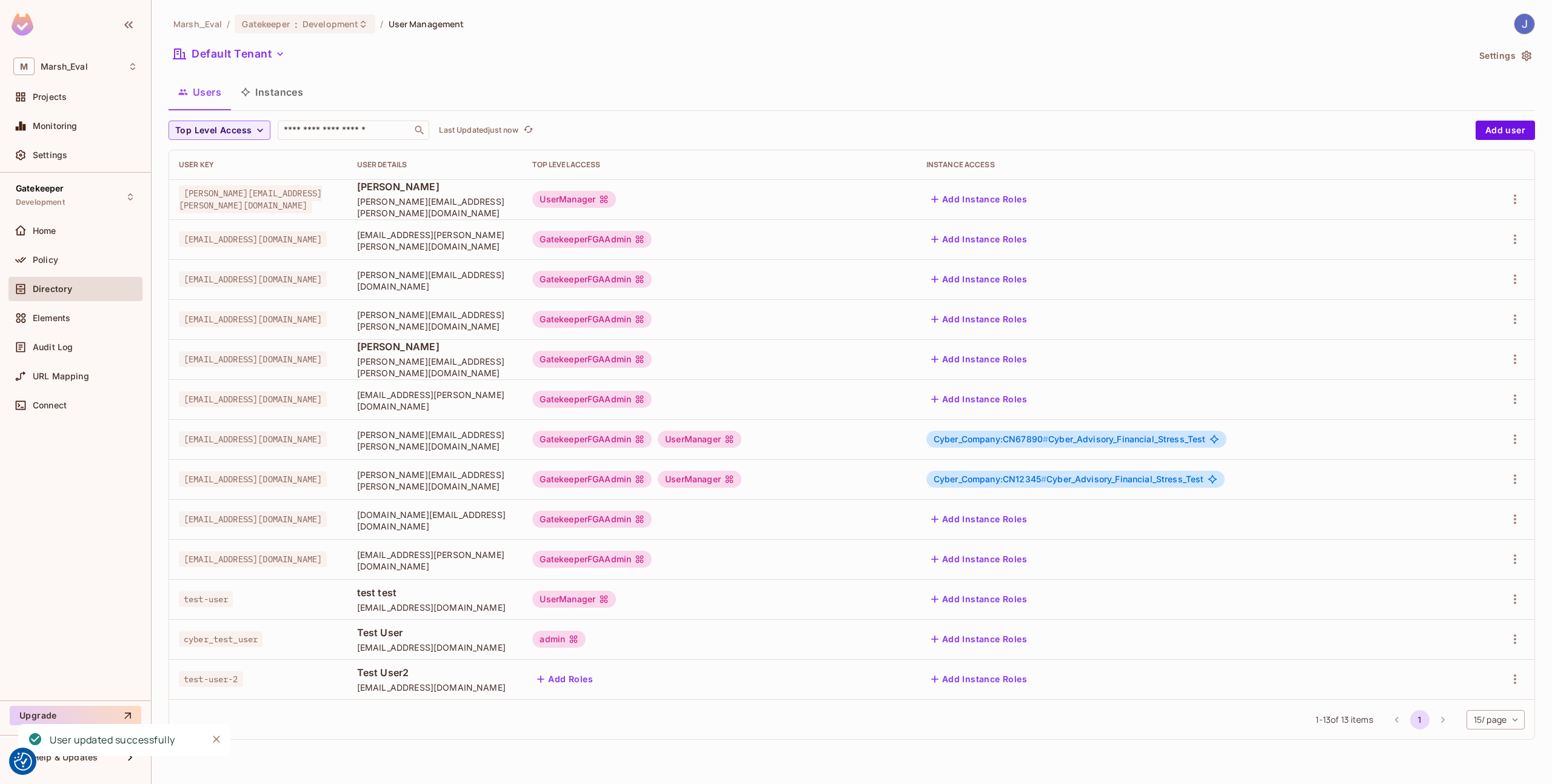
click at [833, 662] on td "Add Roles" at bounding box center [719, 679] width 393 height 40
click at [56, 263] on span "Policy" at bounding box center [45, 260] width 25 height 10
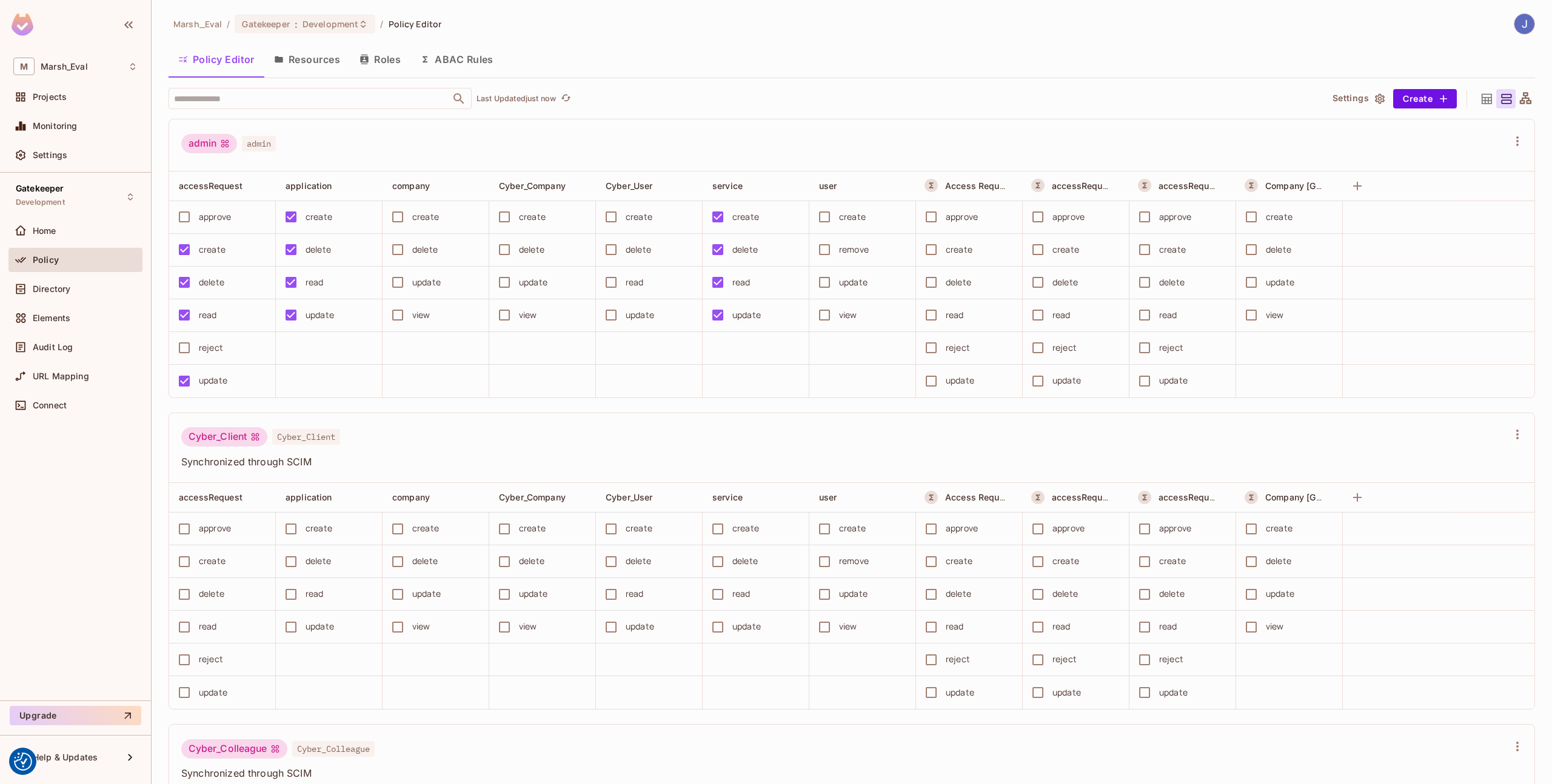
click at [301, 69] on button "Resources" at bounding box center [306, 58] width 85 height 30
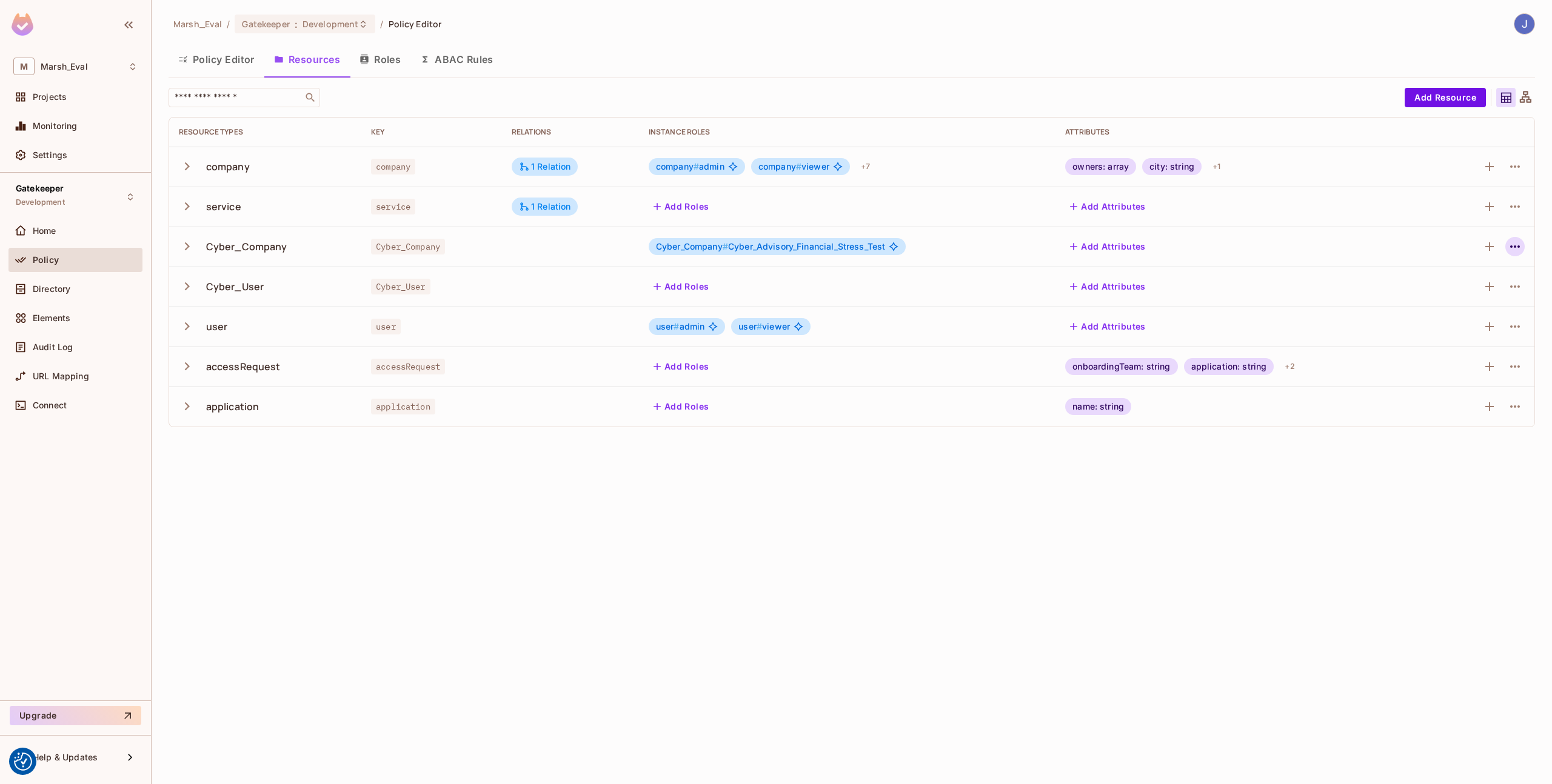
click at [1512, 248] on icon "button" at bounding box center [1515, 247] width 15 height 15
click at [1471, 294] on div "Edit Resource" at bounding box center [1462, 294] width 57 height 12
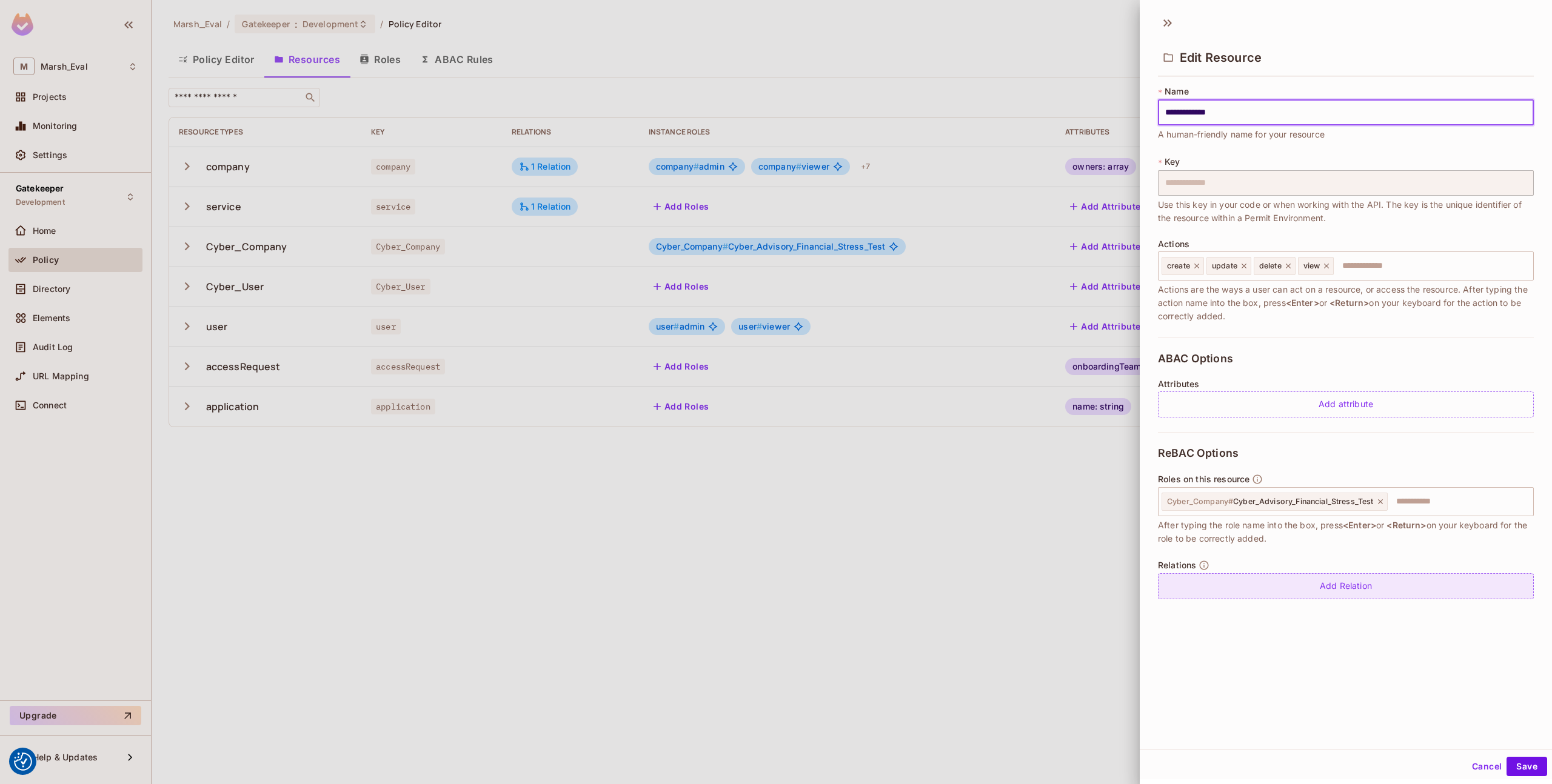
click at [1363, 585] on div "Add Relation" at bounding box center [1346, 587] width 375 height 26
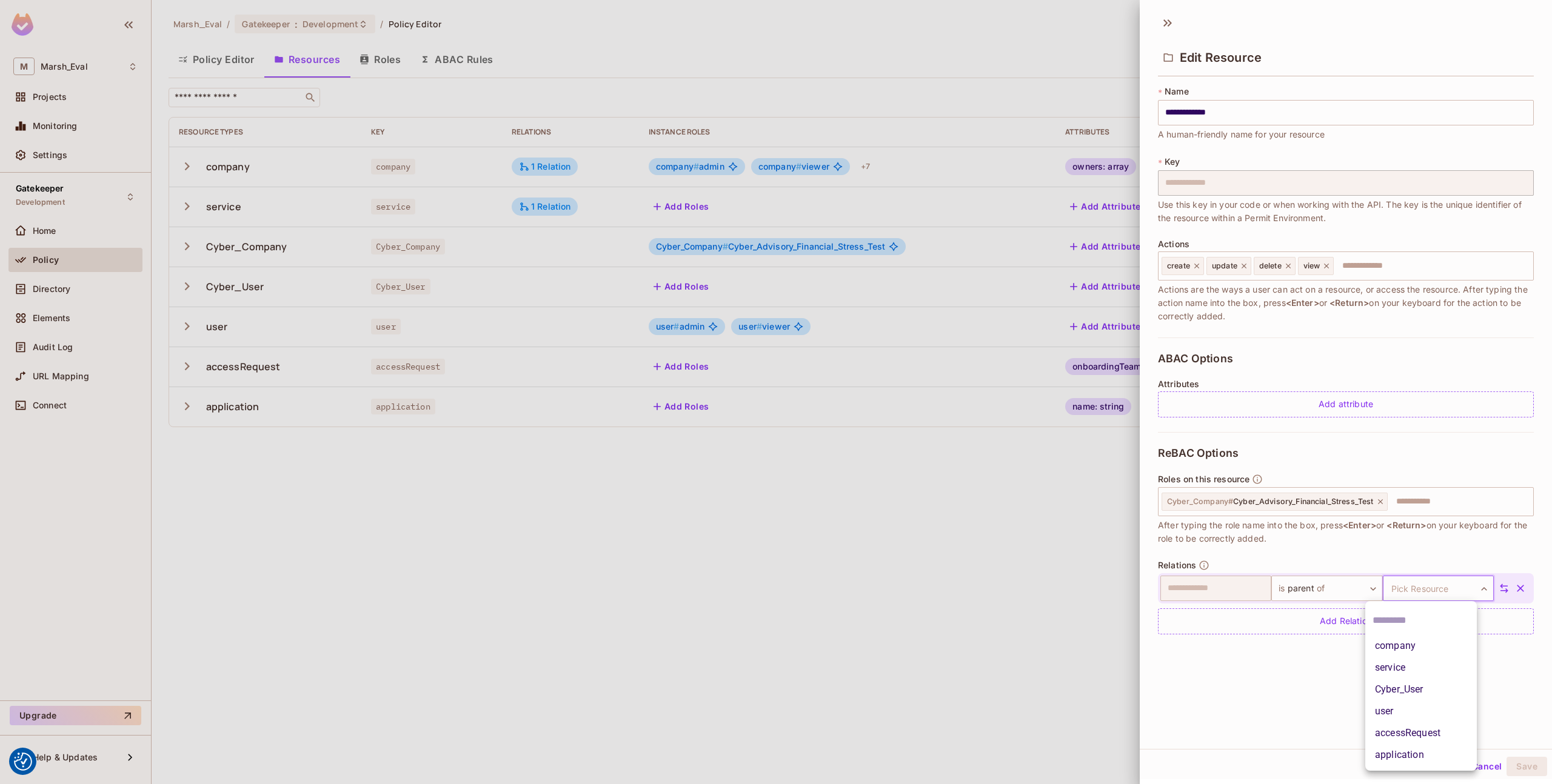
click at [1404, 597] on body "We use cookies to enhance your browsing experience, serve personalized ads or c…" at bounding box center [776, 392] width 1552 height 784
click at [1399, 681] on li "Cyber_User" at bounding box center [1420, 689] width 111 height 22
click at [1515, 772] on button "Save" at bounding box center [1527, 767] width 41 height 19
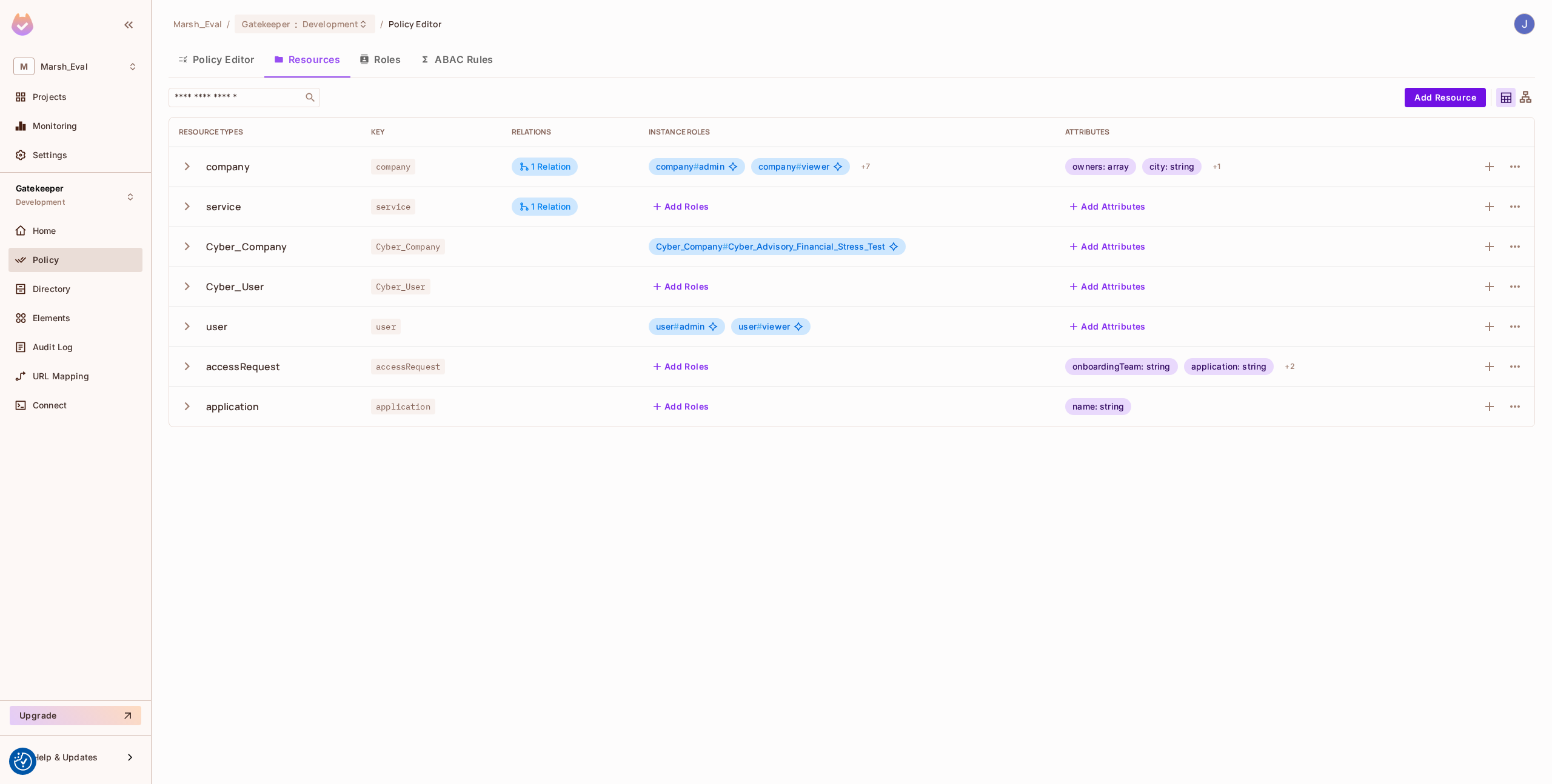
click at [512, 275] on td at bounding box center [570, 286] width 137 height 40
click at [543, 249] on div "1 Relation" at bounding box center [544, 246] width 52 height 11
click at [532, 459] on div at bounding box center [776, 392] width 1552 height 784
click at [1515, 253] on icon "button" at bounding box center [1515, 247] width 15 height 15
click at [1489, 299] on div "Edit Resource" at bounding box center [1462, 294] width 57 height 12
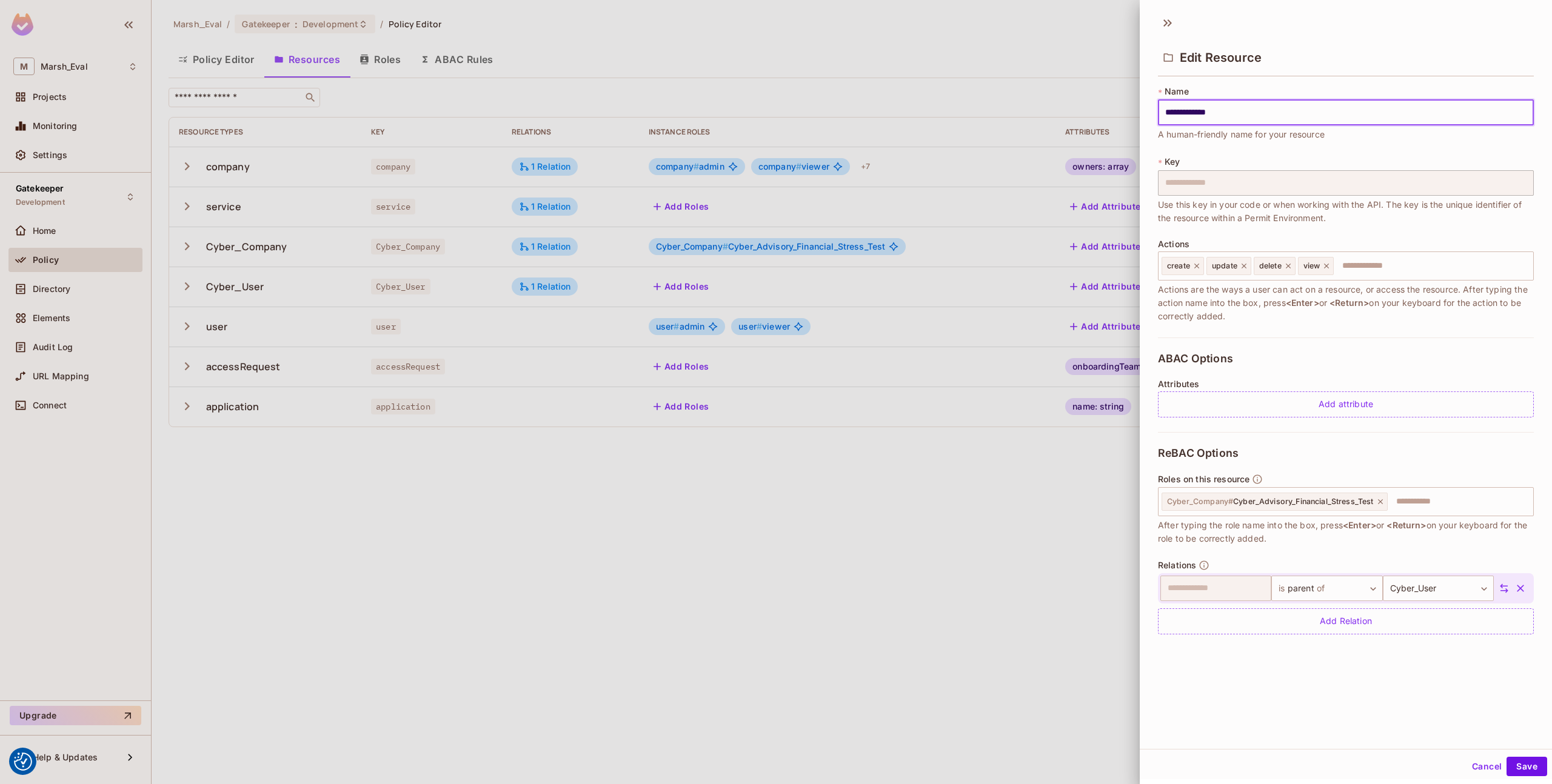
scroll to position [2, 0]
